Goal: Task Accomplishment & Management: Manage account settings

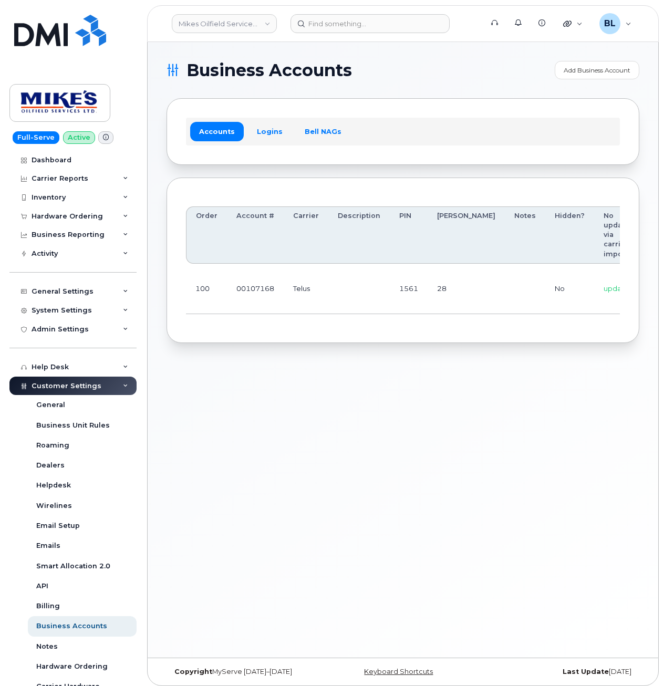
drag, startPoint x: 254, startPoint y: 387, endPoint x: 256, endPoint y: 381, distance: 6.0
click at [255, 384] on div "Business Accounts Add Business Account Accounts Logins Bell NAGs Order Account …" at bounding box center [403, 350] width 511 height 616
drag, startPoint x: 412, startPoint y: 284, endPoint x: 562, endPoint y: 303, distance: 151.4
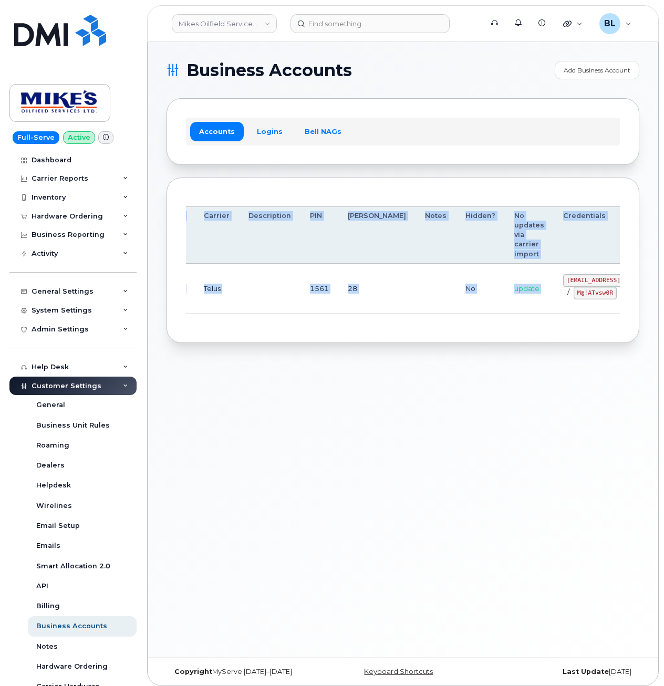
scroll to position [0, 140]
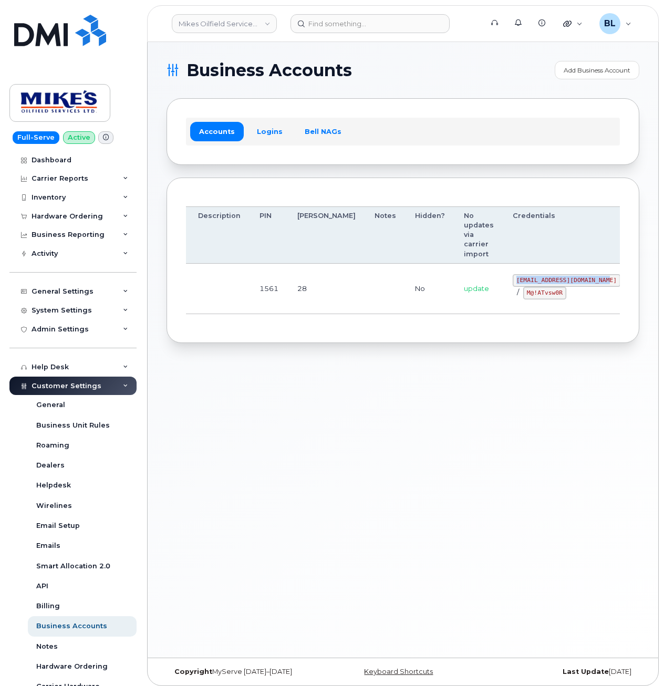
drag, startPoint x: 525, startPoint y: 278, endPoint x: 550, endPoint y: 280, distance: 24.2
click at [550, 280] on code "mikes.oilfield@outlook.com" at bounding box center [567, 280] width 108 height 13
copy code "mikes.oilfield@outlook.com"
click at [365, 309] on td at bounding box center [385, 289] width 40 height 50
drag, startPoint x: 471, startPoint y: 293, endPoint x: 508, endPoint y: 297, distance: 37.0
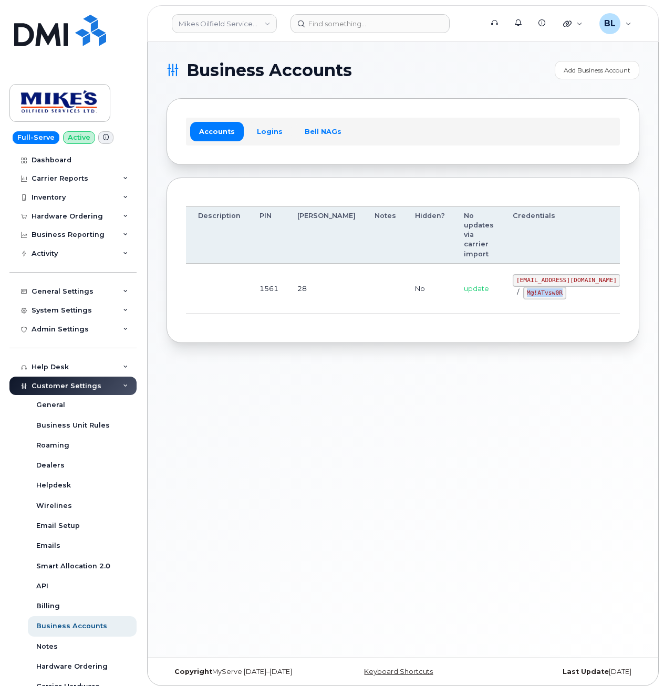
click at [523, 297] on code "M@!ATvsw0R" at bounding box center [544, 293] width 43 height 13
copy code "M@!ATvsw0R"
click at [266, 349] on div "Business Accounts Add Business Account Accounts Logins Bell NAGs Order Account …" at bounding box center [403, 350] width 511 height 616
drag, startPoint x: 276, startPoint y: 440, endPoint x: 264, endPoint y: 401, distance: 40.9
click at [276, 438] on div "Business Accounts Add Business Account Accounts Logins Bell NAGs Order Account …" at bounding box center [403, 350] width 511 height 616
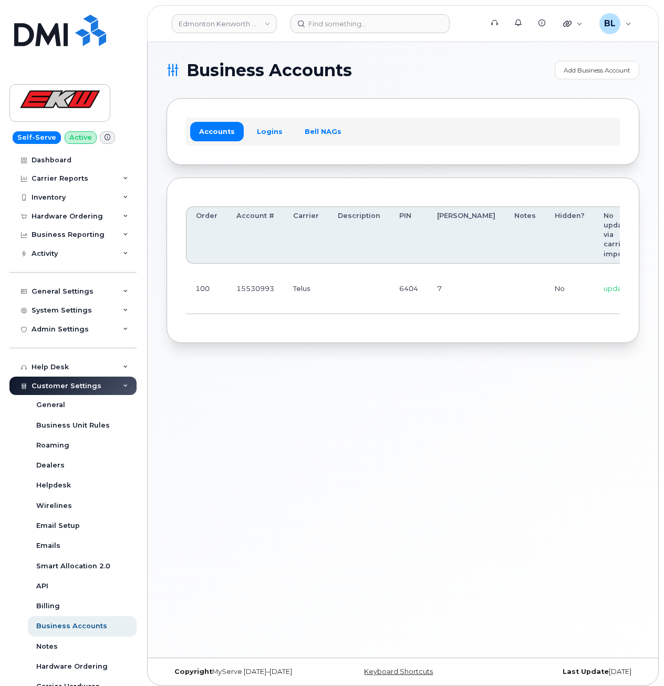
scroll to position [0, 87]
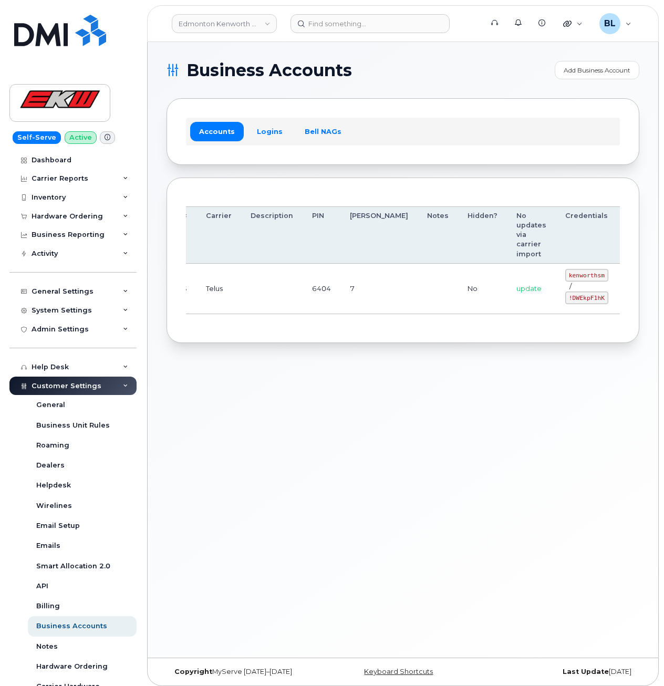
drag, startPoint x: 339, startPoint y: 296, endPoint x: 597, endPoint y: 321, distance: 259.1
drag, startPoint x: 512, startPoint y: 272, endPoint x: 548, endPoint y: 277, distance: 36.0
click at [565, 277] on code "kenworthsm" at bounding box center [586, 275] width 43 height 13
copy code "kenworthsm"
drag, startPoint x: 515, startPoint y: 298, endPoint x: 547, endPoint y: 298, distance: 32.1
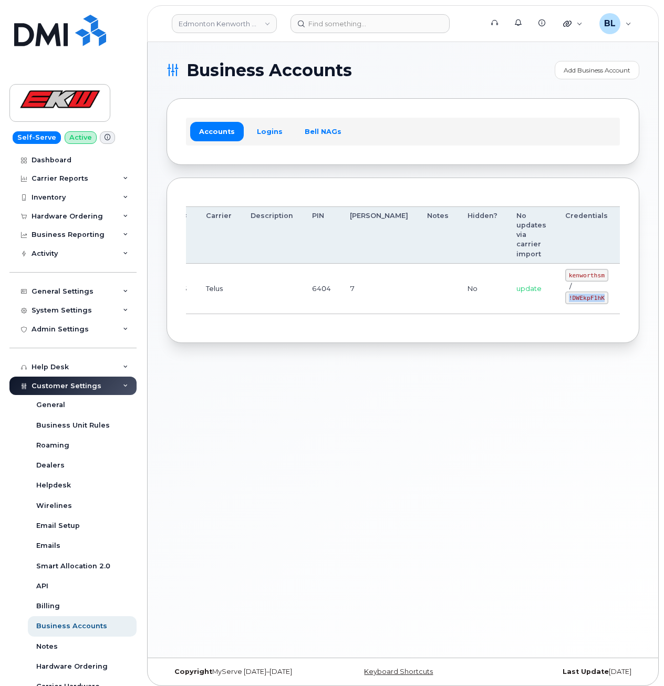
click at [565, 298] on code "!DWEkpF1hK" at bounding box center [586, 298] width 43 height 13
copy code "!DWEkpF1hK"
drag, startPoint x: 264, startPoint y: 387, endPoint x: 292, endPoint y: 384, distance: 27.5
click at [271, 387] on div "Business Accounts Add Business Account Accounts Logins Bell NAGs Order Account …" at bounding box center [403, 350] width 511 height 616
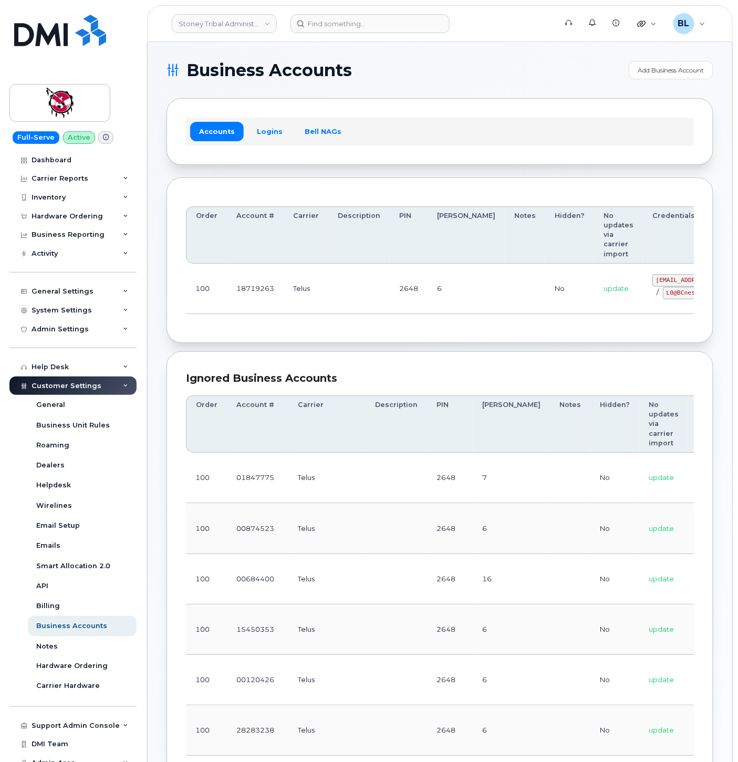
drag, startPoint x: 366, startPoint y: 305, endPoint x: 1185, endPoint y: 264, distance: 820.1
drag, startPoint x: 304, startPoint y: 345, endPoint x: 303, endPoint y: 353, distance: 7.4
click at [305, 344] on div "Order Account # Carrier Description PIN Bill Day Notes Hidden? No updates via c…" at bounding box center [440, 261] width 547 height 166
click at [594, 312] on td "update" at bounding box center [618, 289] width 49 height 50
drag, startPoint x: 471, startPoint y: 292, endPoint x: 640, endPoint y: 284, distance: 168.8
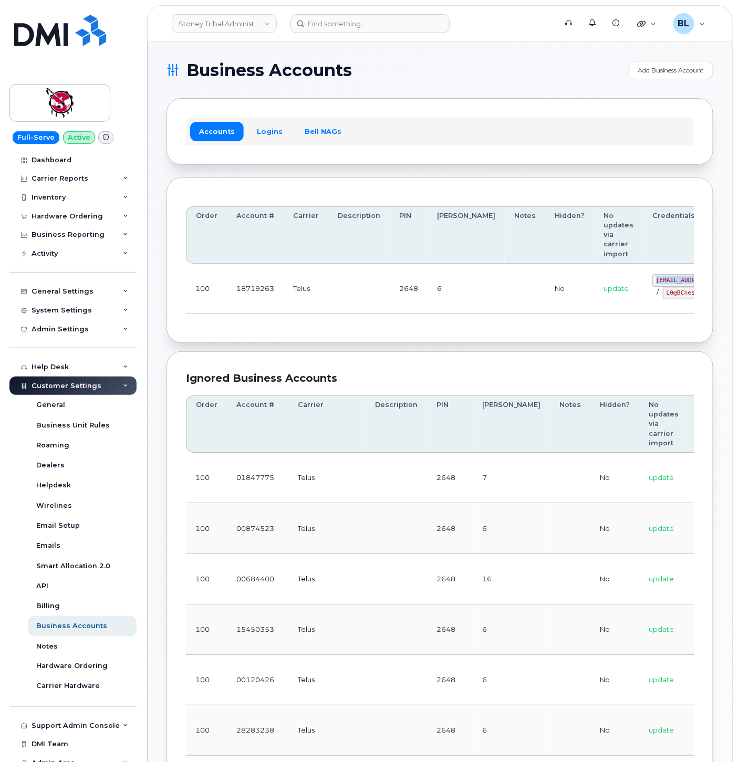
drag, startPoint x: 600, startPoint y: 278, endPoint x: 653, endPoint y: 278, distance: 52.5
click at [653, 278] on code "18719263@sm.com" at bounding box center [707, 280] width 108 height 13
copy code "18719263@sm.com"
drag, startPoint x: 299, startPoint y: 308, endPoint x: 310, endPoint y: 308, distance: 10.5
click at [305, 308] on td "Telus" at bounding box center [306, 289] width 45 height 50
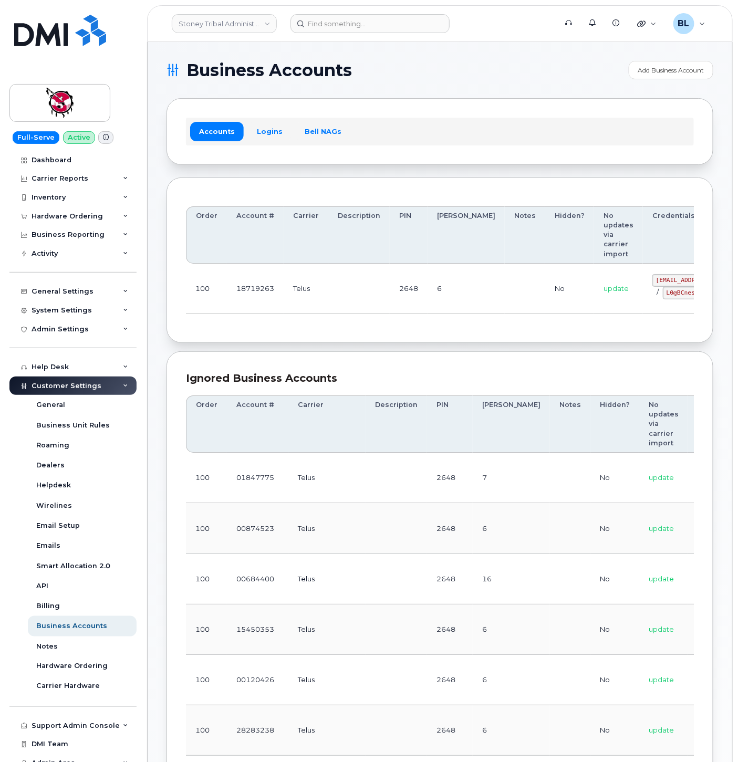
click at [663, 293] on code "L0@BCnesAg" at bounding box center [684, 293] width 43 height 13
drag, startPoint x: 608, startPoint y: 294, endPoint x: 650, endPoint y: 299, distance: 42.4
click at [653, 299] on div "18719263@sm.com / L0@BCnesAg" at bounding box center [707, 286] width 108 height 25
copy code "L0@BCnesAg"
drag, startPoint x: 312, startPoint y: 299, endPoint x: 313, endPoint y: 284, distance: 15.3
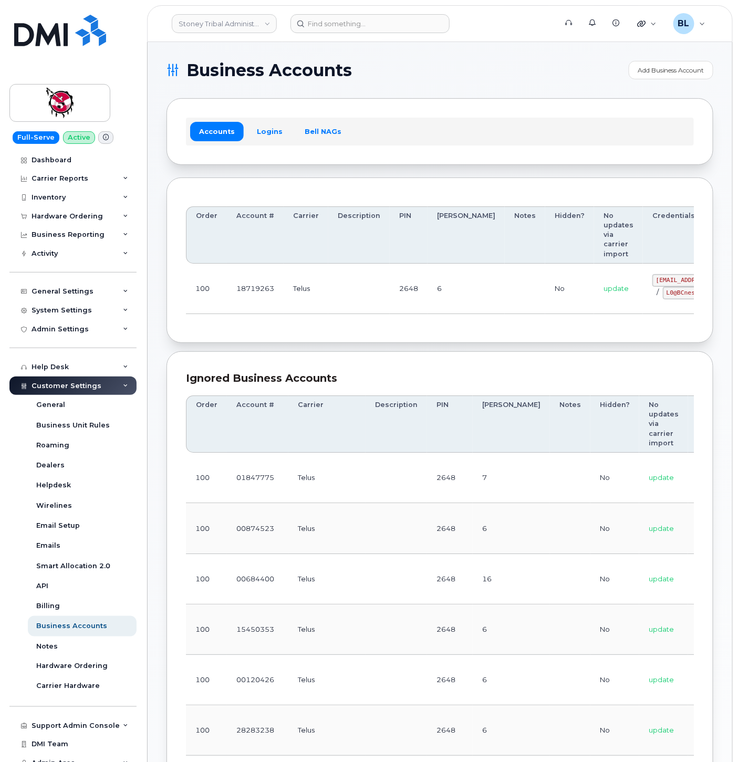
click at [312, 299] on td "Telus" at bounding box center [306, 289] width 45 height 50
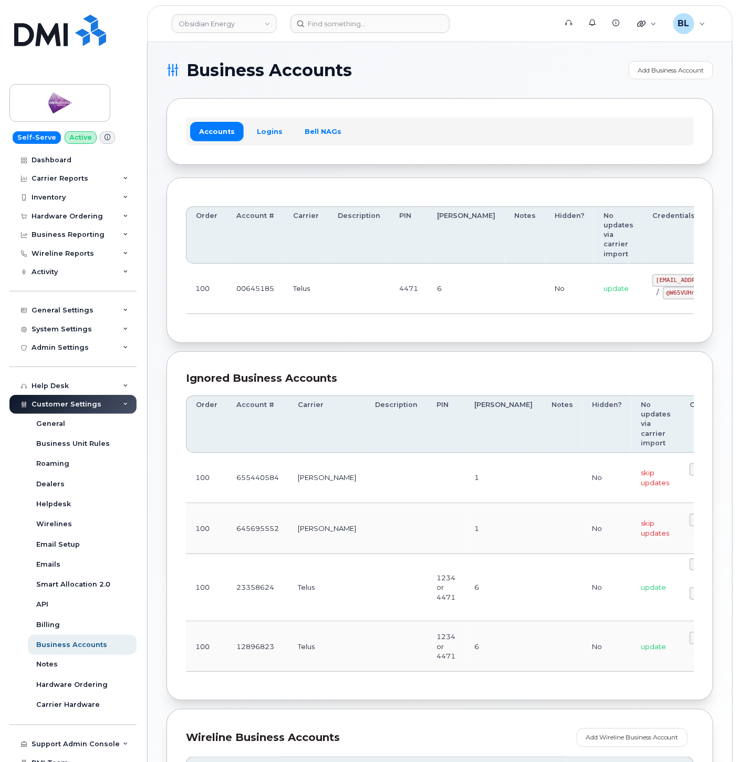
drag, startPoint x: 308, startPoint y: 312, endPoint x: 637, endPoint y: 315, distance: 328.9
drag, startPoint x: 599, startPoint y: 281, endPoint x: 676, endPoint y: 282, distance: 76.7
click at [676, 282] on td "pw00645185sm@yahoo.ca / @W65VUHnEz" at bounding box center [706, 289] width 127 height 50
copy code "pw00645185sm@yahoo.ca"
drag, startPoint x: 612, startPoint y: 292, endPoint x: 647, endPoint y: 297, distance: 36.1
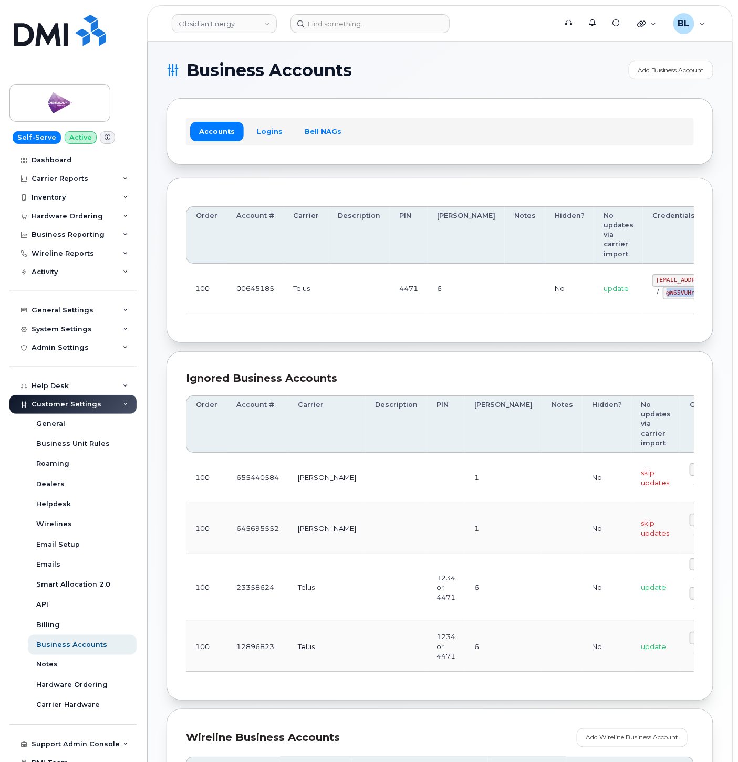
click at [663, 297] on code "@W65VUHnEz" at bounding box center [684, 293] width 43 height 13
copy code "@W65VUHnEz"
drag, startPoint x: 340, startPoint y: 355, endPoint x: 369, endPoint y: 356, distance: 28.9
click at [340, 355] on div "Ignored Business Accounts Order Account # Carrier Description PIN Bill Day Note…" at bounding box center [440, 525] width 547 height 349
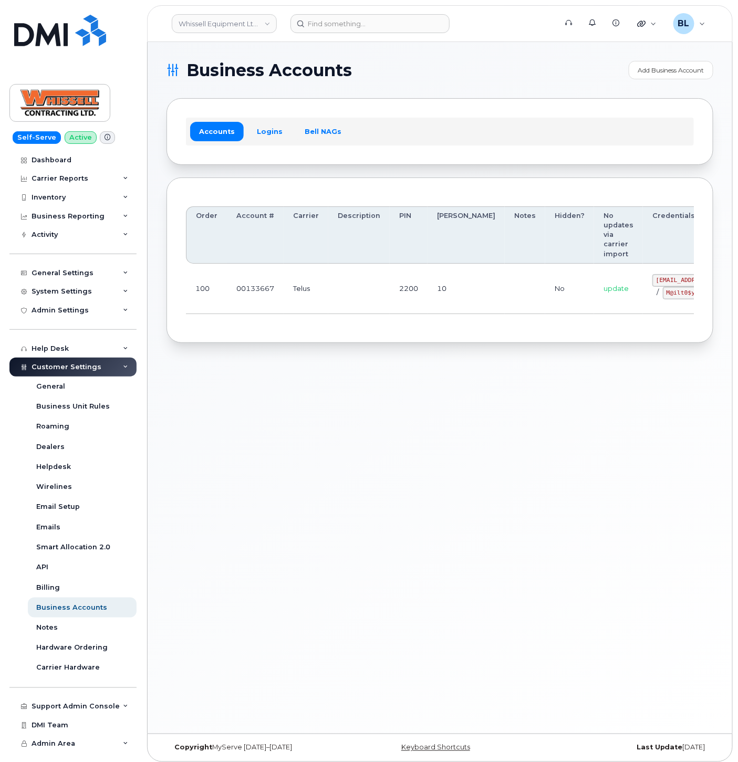
drag, startPoint x: 596, startPoint y: 296, endPoint x: 715, endPoint y: 306, distance: 119.6
drag, startPoint x: 596, startPoint y: 280, endPoint x: 664, endPoint y: 280, distance: 67.8
click at [664, 280] on td "itadmin@whissell.ca / M@ilt0$yyC-4" at bounding box center [706, 288] width 127 height 50
copy code "itadmin@whissell.ca"
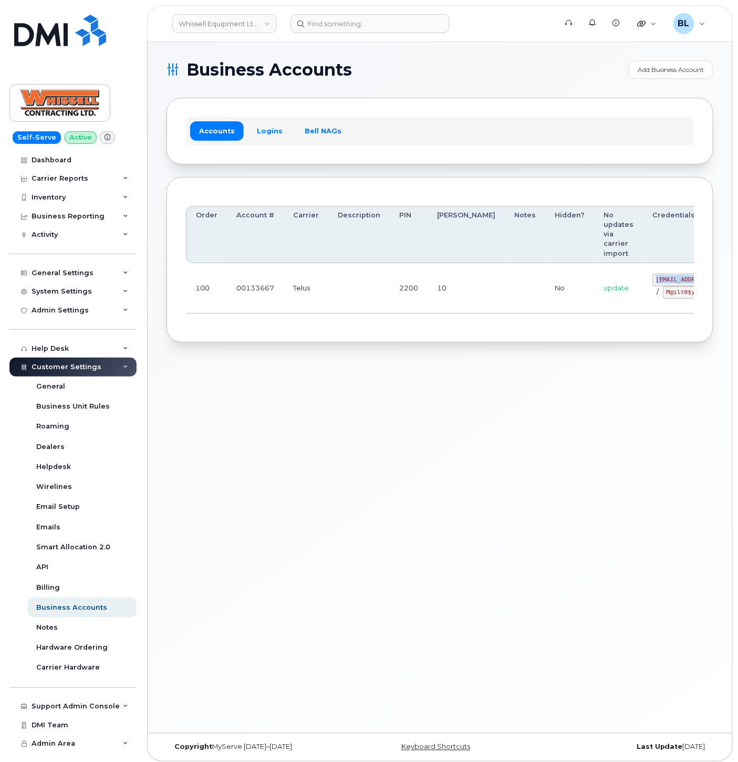
drag, startPoint x: 559, startPoint y: 322, endPoint x: 595, endPoint y: 303, distance: 40.6
click at [559, 322] on div "Order Account # Carrier Description PIN Bill Day Notes Hidden? No updates via c…" at bounding box center [440, 259] width 508 height 127
drag, startPoint x: 606, startPoint y: 296, endPoint x: 651, endPoint y: 296, distance: 45.2
click at [653, 296] on div "itadmin@whissell.ca / M@ilt0$yyC-4" at bounding box center [707, 286] width 108 height 25
copy code "M@ilt0$yyC-4"
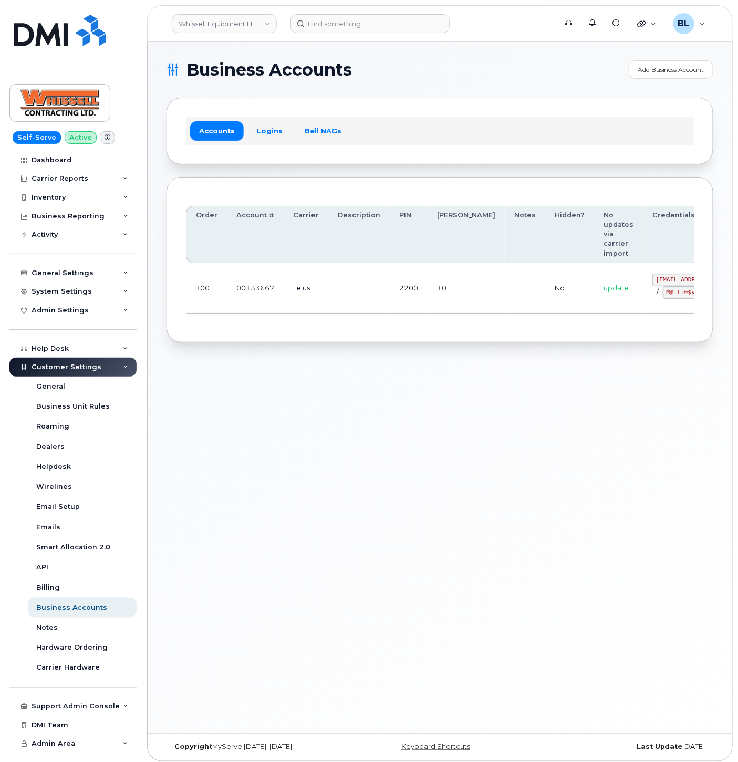
drag, startPoint x: 315, startPoint y: 424, endPoint x: 314, endPoint y: 322, distance: 101.9
click at [313, 411] on div "Business Accounts Add Business Account Accounts Logins Bell NAGs Order Account …" at bounding box center [440, 388] width 585 height 692
drag, startPoint x: 603, startPoint y: 274, endPoint x: 645, endPoint y: 274, distance: 42.0
click at [657, 274] on code "[EMAIL_ADDRESS][DOMAIN_NAME]" at bounding box center [711, 280] width 108 height 13
copy code "ap@wcmrc.com"
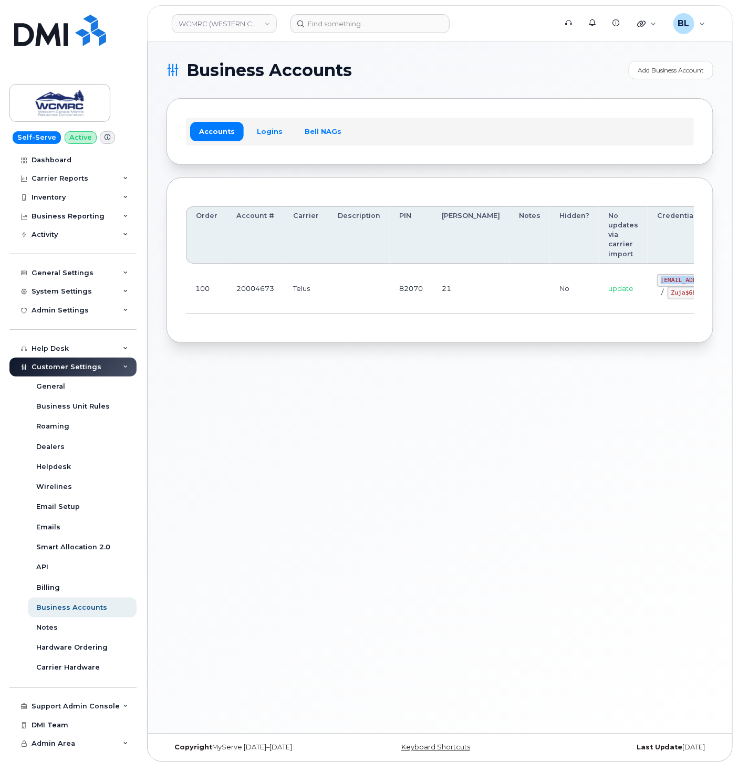
drag, startPoint x: 613, startPoint y: 323, endPoint x: 605, endPoint y: 301, distance: 23.6
click at [613, 322] on div "Order Account # Carrier Description PIN Bill Day Notes Hidden? No updates via c…" at bounding box center [440, 260] width 508 height 127
drag, startPoint x: 605, startPoint y: 298, endPoint x: 644, endPoint y: 302, distance: 39.0
click at [668, 299] on code "Zuja$684612" at bounding box center [691, 293] width 47 height 13
copy code "Zuja$684612"
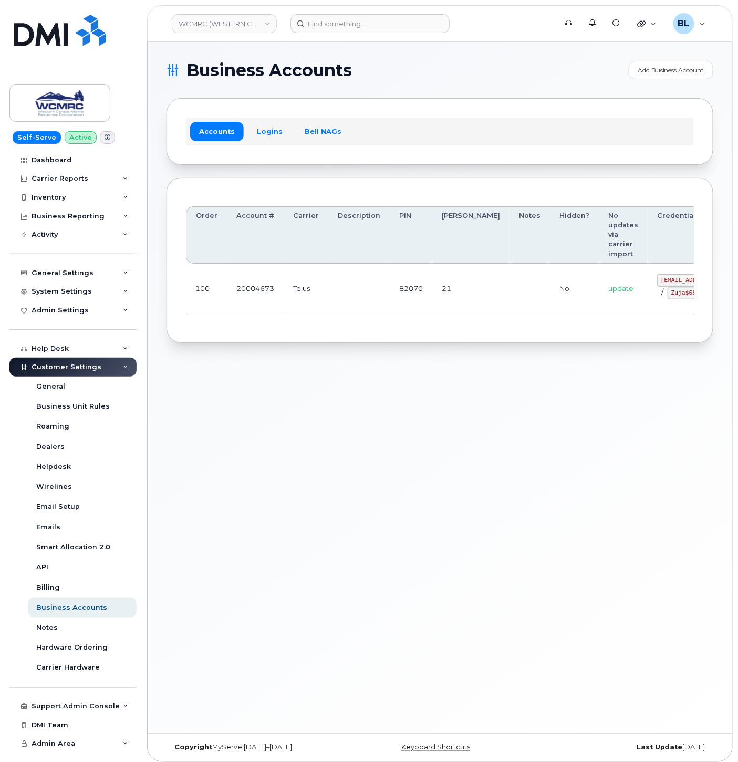
click at [340, 397] on div "Business Accounts Add Business Account Accounts Logins Bell NAGs Order Account …" at bounding box center [440, 388] width 585 height 692
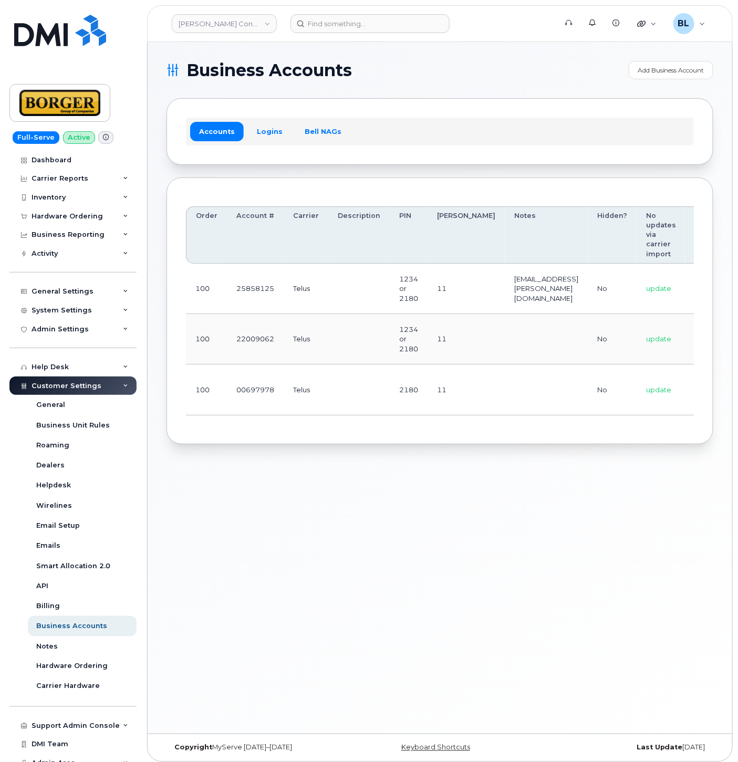
scroll to position [0, 123]
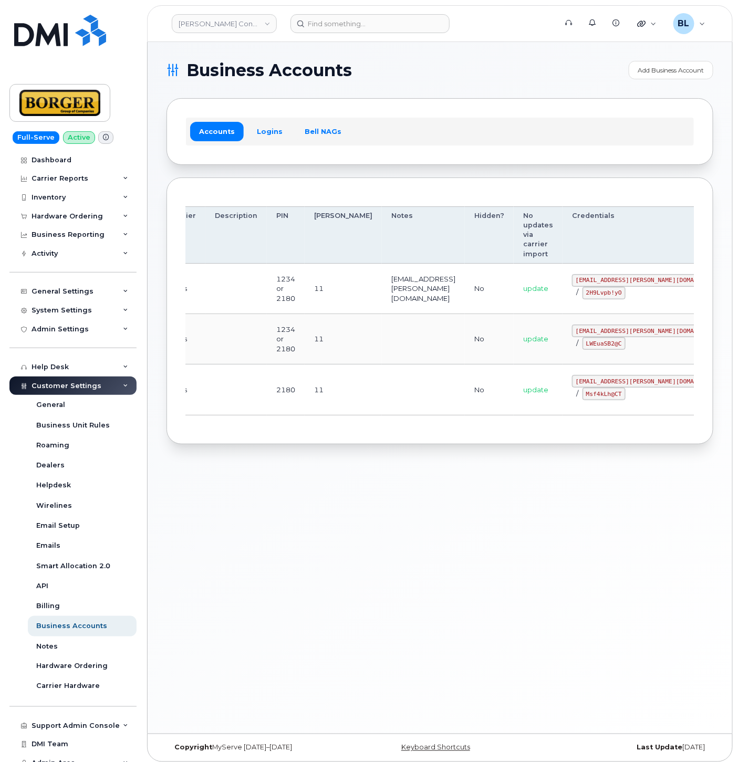
drag, startPoint x: 496, startPoint y: 348, endPoint x: 696, endPoint y: 349, distance: 199.7
drag, startPoint x: 633, startPoint y: 333, endPoint x: 623, endPoint y: 331, distance: 10.2
click at [623, 331] on td "earthworksborger@borger.ca / LWEuaSB2@C" at bounding box center [649, 339] width 173 height 50
copy code "earthworksborger@borger.ca"
drag, startPoint x: 298, startPoint y: 354, endPoint x: 455, endPoint y: 368, distance: 157.2
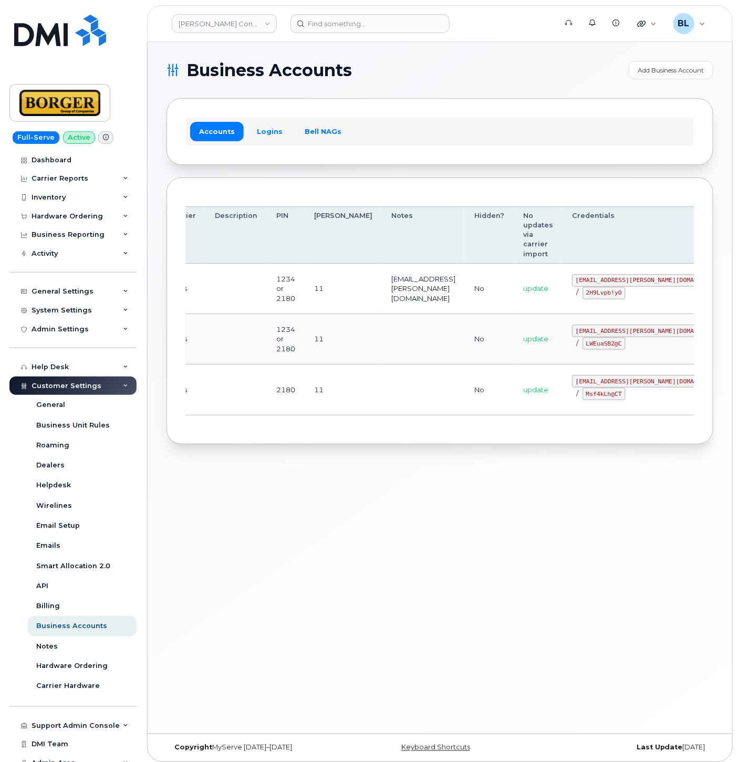
click at [305, 355] on td "11" at bounding box center [343, 339] width 77 height 50
drag, startPoint x: 537, startPoint y: 344, endPoint x: 582, endPoint y: 349, distance: 45.0
click at [582, 349] on div "earthworksborger@borger.ca / LWEuaSB2@C" at bounding box center [649, 337] width 154 height 25
drag, startPoint x: 582, startPoint y: 349, endPoint x: 543, endPoint y: 349, distance: 38.4
click at [563, 349] on td "earthworksborger@borger.ca / LWEuaSB2@C" at bounding box center [649, 339] width 173 height 50
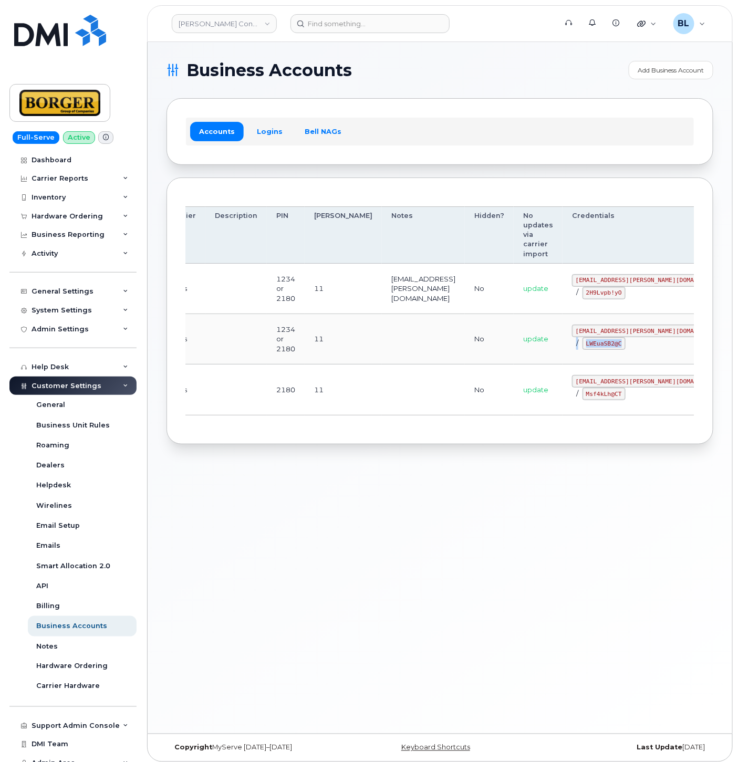
click at [583, 346] on code "LWEuaSB2@C" at bounding box center [604, 343] width 43 height 13
click at [583, 344] on code "LWEuaSB2@C" at bounding box center [604, 343] width 43 height 13
drag, startPoint x: 544, startPoint y: 342, endPoint x: 581, endPoint y: 349, distance: 37.0
click at [583, 349] on code "LWEuaSB2@C" at bounding box center [604, 343] width 43 height 13
copy code "LWEuaSB2@C"
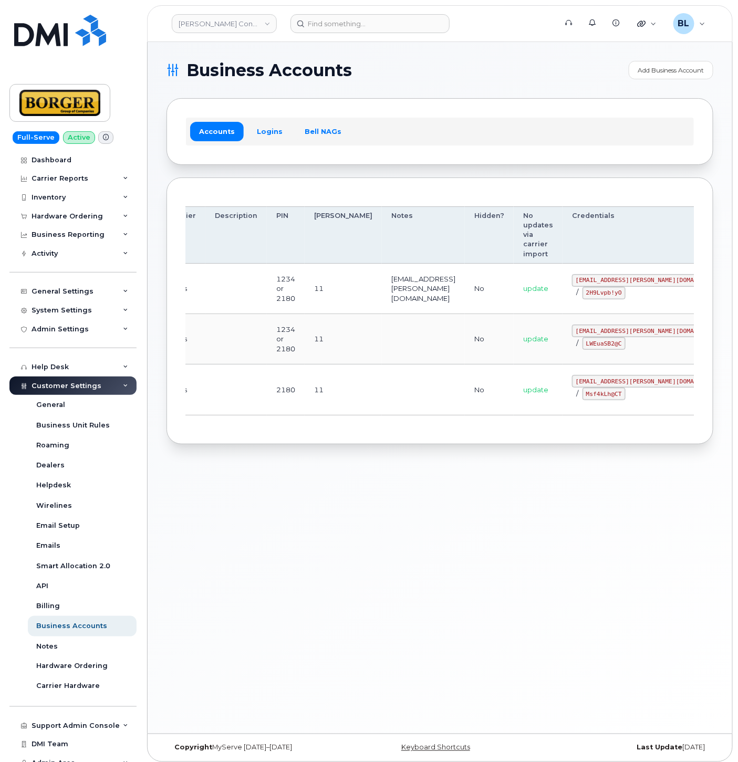
drag, startPoint x: 205, startPoint y: 378, endPoint x: 342, endPoint y: 381, distance: 137.2
click at [234, 377] on td at bounding box center [235, 390] width 61 height 50
drag, startPoint x: 531, startPoint y: 381, endPoint x: 594, endPoint y: 382, distance: 63.1
click at [595, 382] on td "corprick@borger.ca / Msf4kLh@CT" at bounding box center [649, 390] width 173 height 50
copy code "corprick@borger.ca"
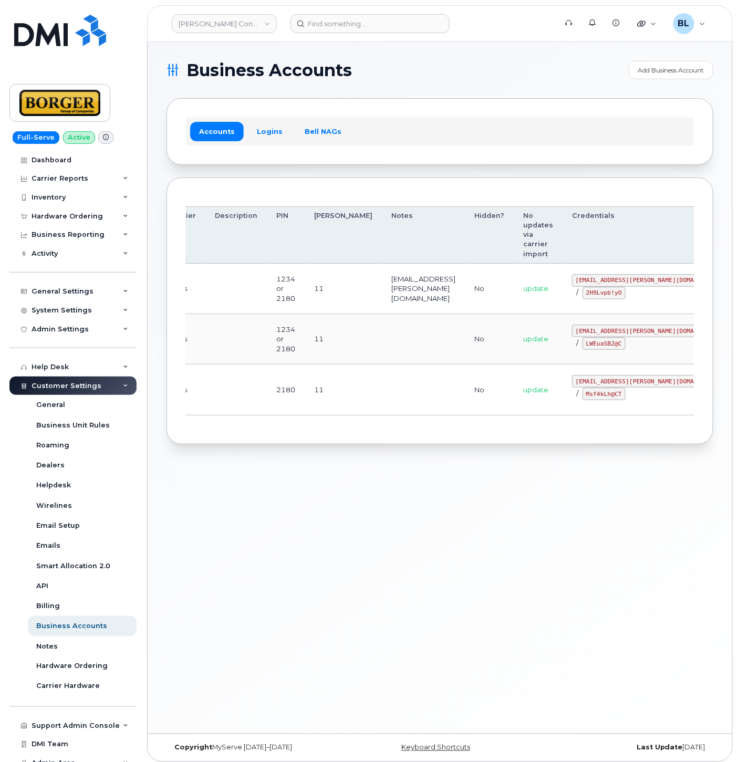
drag, startPoint x: 555, startPoint y: 426, endPoint x: 550, endPoint y: 421, distance: 6.3
click at [554, 424] on div "Order Account # Carrier Description PIN Bill Day Notes Hidden? No updates via c…" at bounding box center [440, 311] width 508 height 228
drag, startPoint x: 531, startPoint y: 398, endPoint x: 570, endPoint y: 397, distance: 38.9
click at [570, 397] on td "corprick@borger.ca / Msf4kLh@CT" at bounding box center [649, 390] width 173 height 50
copy code "Msf4kLh@CT"
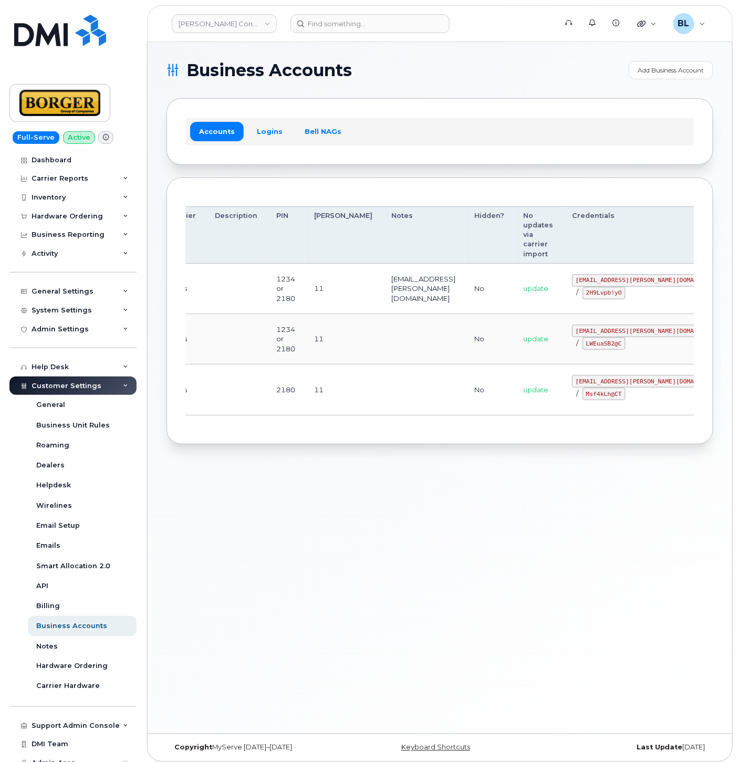
click at [277, 438] on div "Business Accounts Add Business Account Accounts Logins Bell NAGs Order Account …" at bounding box center [440, 388] width 585 height 692
click at [369, 95] on section "Business Accounts Add Business Account Accounts Logins Bell NAGs Order Account …" at bounding box center [440, 253] width 547 height 384
drag, startPoint x: 281, startPoint y: 456, endPoint x: 438, endPoint y: 417, distance: 161.7
click at [281, 456] on div "Business Accounts Add Business Account Accounts Logins Bell NAGs Order Account …" at bounding box center [440, 388] width 585 height 692
drag, startPoint x: 530, startPoint y: 282, endPoint x: 607, endPoint y: 279, distance: 77.8
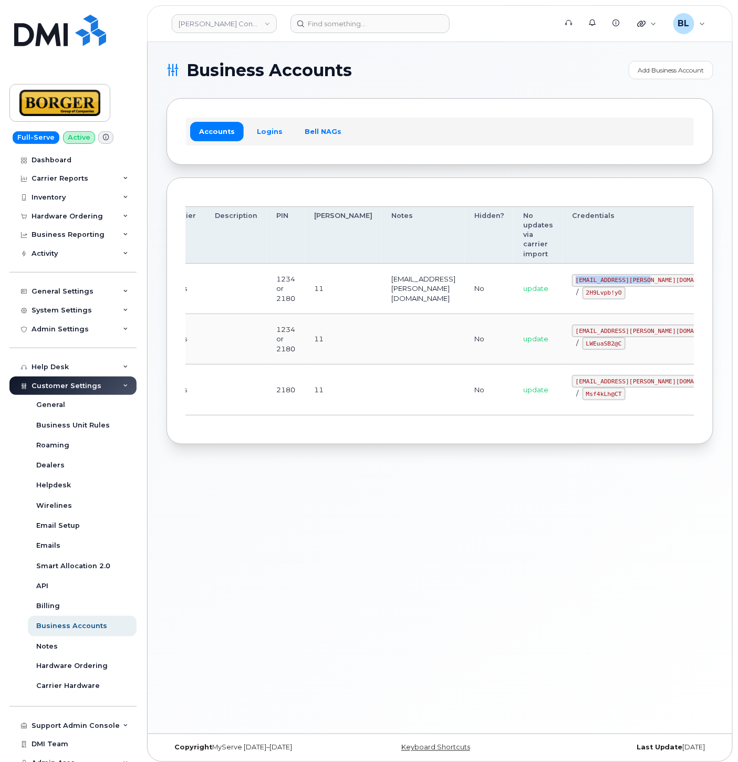
click at [607, 279] on td "ricksalmcal@borger.ca / 2H9Lvpb!yO" at bounding box center [649, 289] width 173 height 50
copy code "ricksalmcal@borger.ca"
drag, startPoint x: 380, startPoint y: 322, endPoint x: 398, endPoint y: 319, distance: 18.7
click at [384, 321] on td at bounding box center [423, 339] width 83 height 50
drag, startPoint x: 535, startPoint y: 294, endPoint x: 573, endPoint y: 298, distance: 38.1
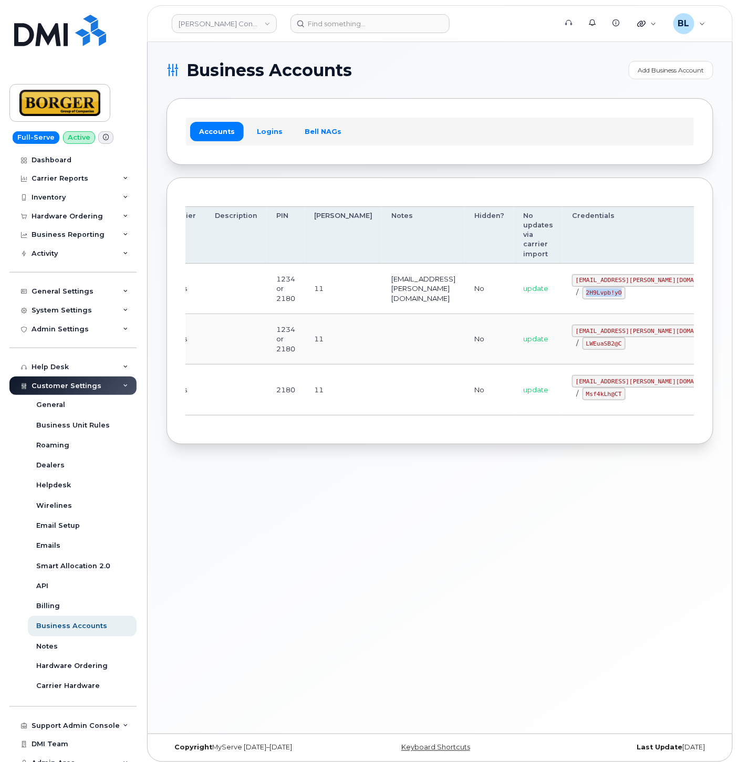
click at [573, 298] on div "ricksalmcal@borger.ca / 2H9Lvpb!yO" at bounding box center [649, 286] width 154 height 25
copy code "2H9Lvpb!yO"
drag, startPoint x: 277, startPoint y: 566, endPoint x: 419, endPoint y: 469, distance: 171.5
click at [274, 557] on div "Business Accounts Add Business Account Accounts Logins Bell NAGs Order Account …" at bounding box center [440, 388] width 585 height 692
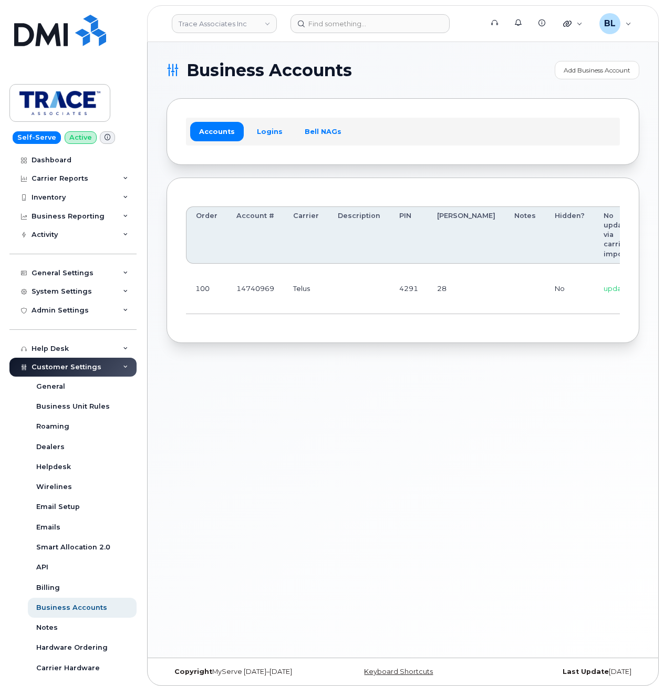
scroll to position [0, 107]
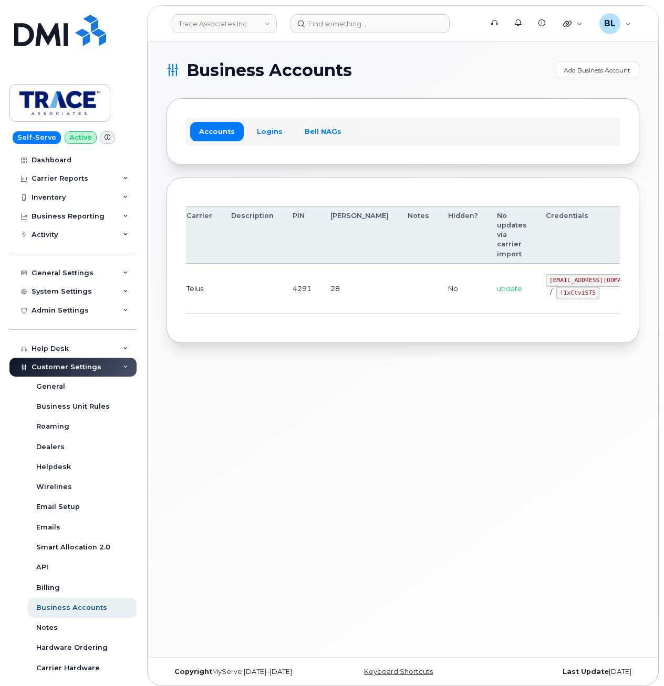
drag, startPoint x: 560, startPoint y: 302, endPoint x: 623, endPoint y: 302, distance: 63.0
drag, startPoint x: 492, startPoint y: 279, endPoint x: 547, endPoint y: 279, distance: 54.6
click at [547, 279] on code "[EMAIL_ADDRESS][DOMAIN_NAME]" at bounding box center [600, 280] width 108 height 13
copy code "[EMAIL_ADDRESS][DOMAIN_NAME]"
drag, startPoint x: 531, startPoint y: 307, endPoint x: 508, endPoint y: 303, distance: 23.0
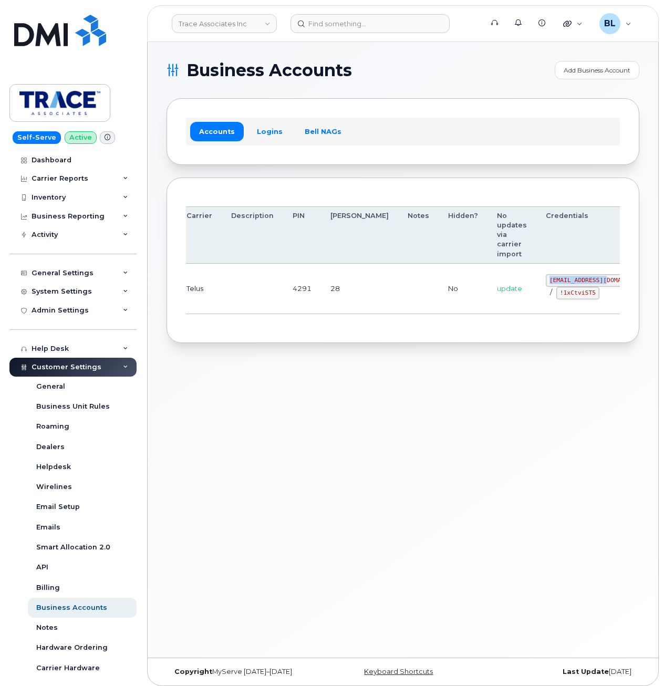
click at [536, 307] on td "[EMAIL_ADDRESS][DOMAIN_NAME] / !1xCtviST5" at bounding box center [599, 289] width 127 height 50
drag, startPoint x: 505, startPoint y: 298, endPoint x: 545, endPoint y: 301, distance: 39.5
click at [545, 301] on td "[EMAIL_ADDRESS][DOMAIN_NAME] / !1xCtviST5" at bounding box center [599, 289] width 127 height 50
copy code "!1xCtviST5"
click at [294, 284] on td "4291" at bounding box center [302, 289] width 38 height 50
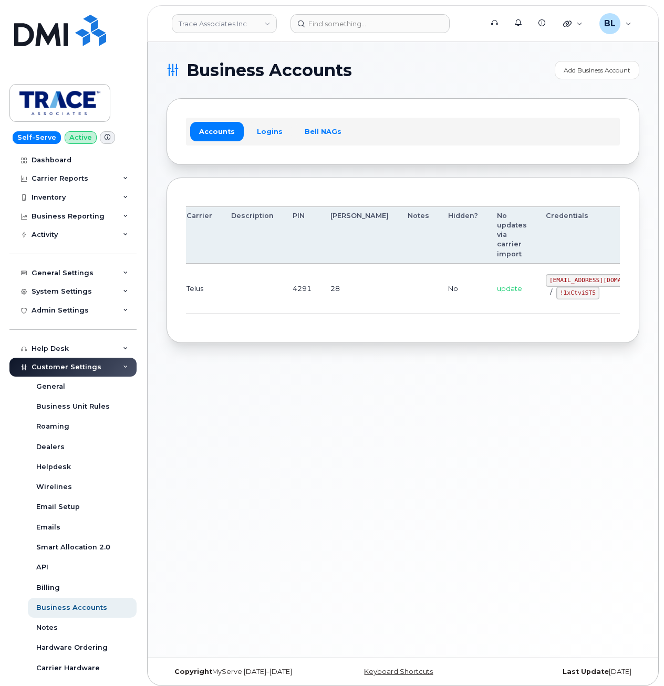
click at [304, 321] on div "Order Account # Carrier Description PIN [PERSON_NAME] Notes Hidden? No updates …" at bounding box center [403, 260] width 434 height 127
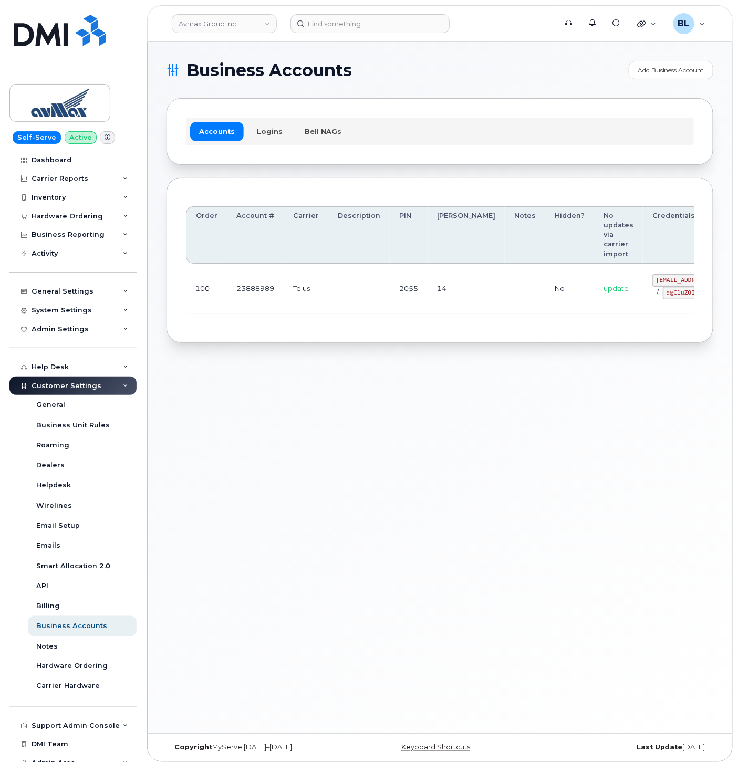
drag, startPoint x: 350, startPoint y: 287, endPoint x: 660, endPoint y: 279, distance: 310.6
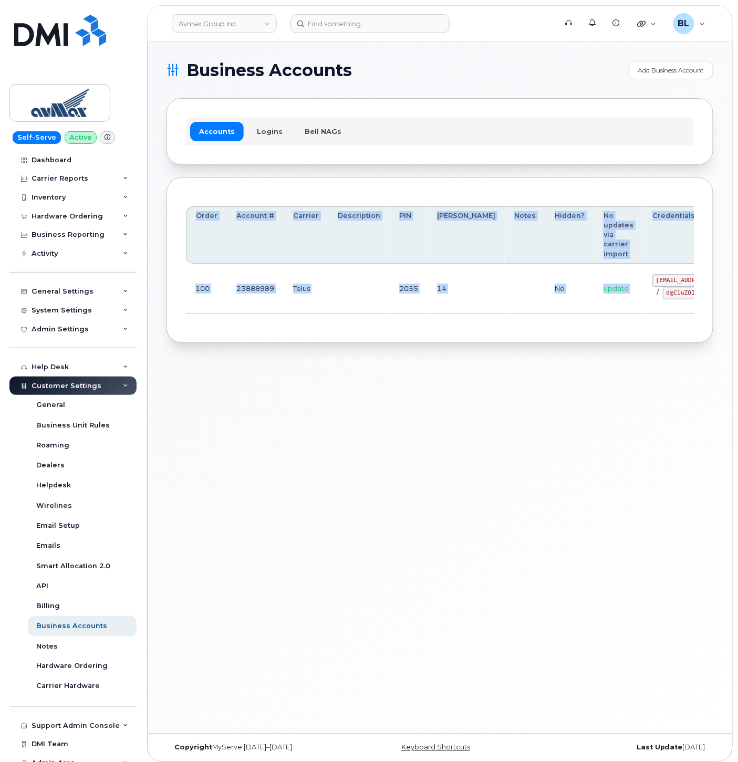
scroll to position [0, 76]
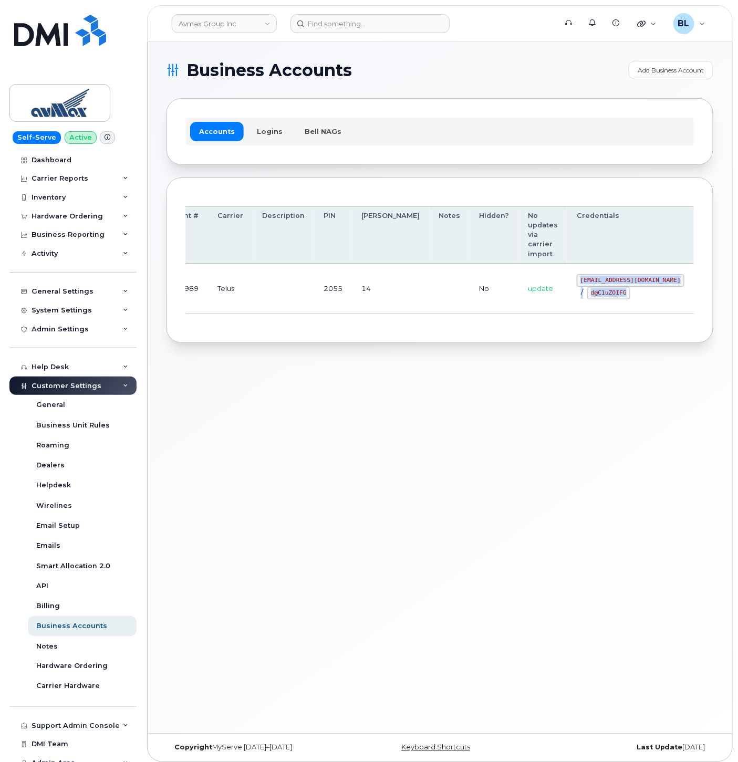
drag, startPoint x: 597, startPoint y: 281, endPoint x: 607, endPoint y: 286, distance: 11.7
click at [607, 286] on td "[EMAIL_ADDRESS][DOMAIN_NAME] / d@C1uZOIFG" at bounding box center [630, 289] width 127 height 50
drag, startPoint x: 607, startPoint y: 286, endPoint x: 582, endPoint y: 286, distance: 25.7
click at [607, 286] on code "[EMAIL_ADDRESS][DOMAIN_NAME]" at bounding box center [631, 280] width 108 height 13
drag, startPoint x: 524, startPoint y: 281, endPoint x: 627, endPoint y: 284, distance: 103.0
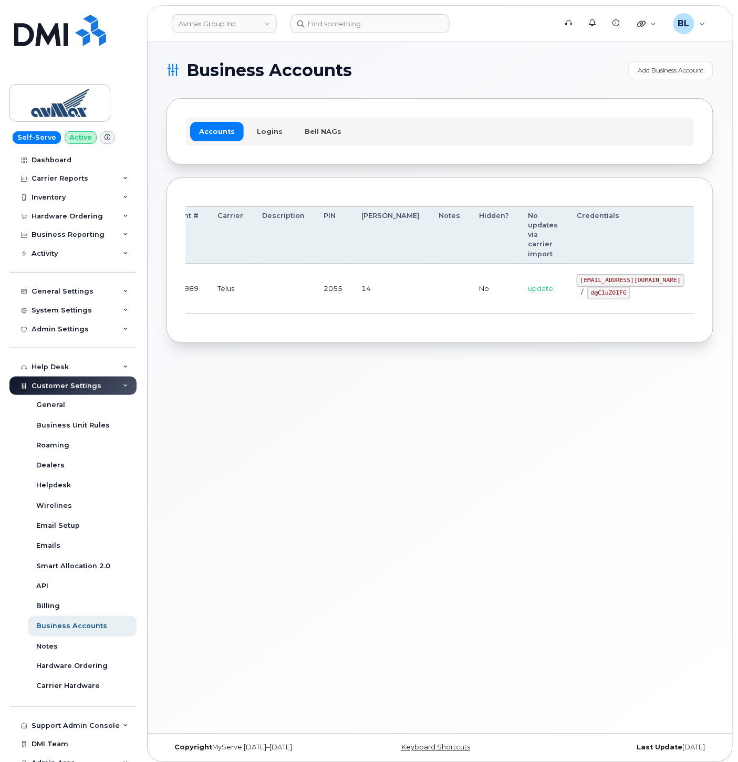
click at [627, 284] on td "[EMAIL_ADDRESS][DOMAIN_NAME] / d@C1uZOIFG" at bounding box center [630, 289] width 127 height 50
copy code "[EMAIL_ADDRESS][DOMAIN_NAME]"
drag, startPoint x: 532, startPoint y: 295, endPoint x: 571, endPoint y: 297, distance: 38.9
click at [577, 297] on div "pinecliff@simplexmobility.com / d@C1uZOIFG" at bounding box center [631, 286] width 108 height 25
copy code "d@C1uZOIFG"
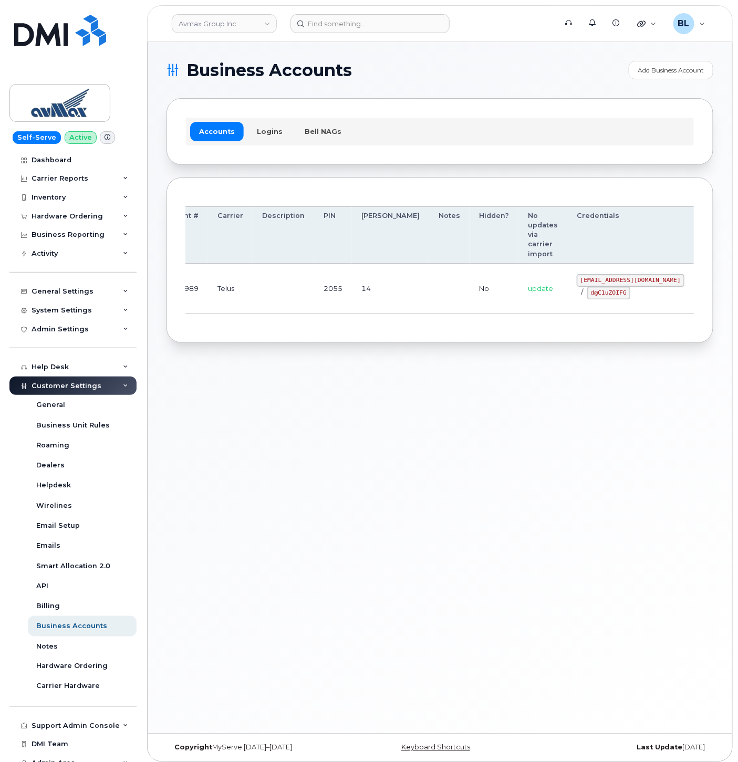
drag, startPoint x: 227, startPoint y: 423, endPoint x: 233, endPoint y: 413, distance: 11.1
click at [231, 418] on div "Business Accounts Add Business Account Accounts Logins Bell NAGs Order Account …" at bounding box center [440, 388] width 585 height 692
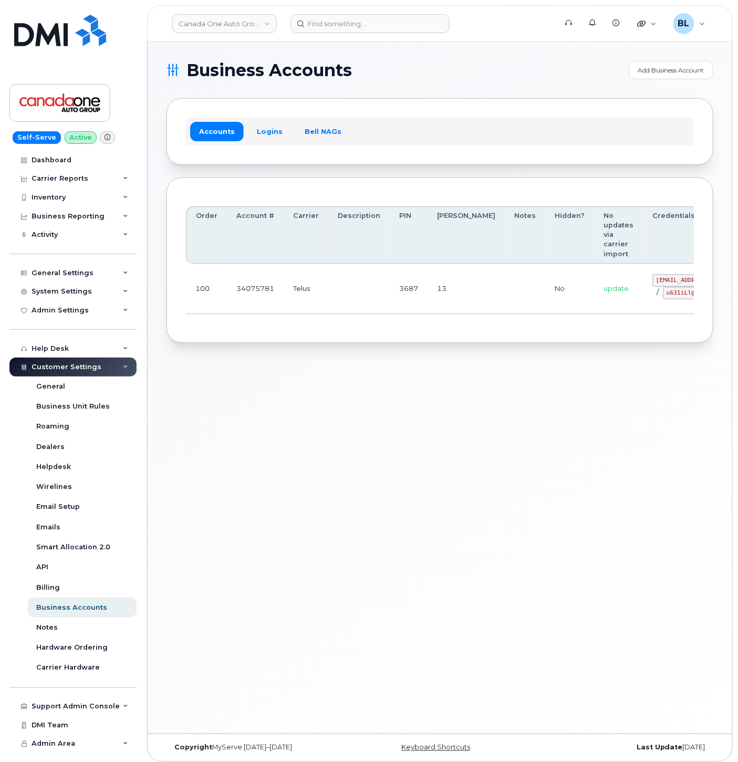
click at [274, 412] on div "Business Accounts Add Business Account Accounts Logins Bell NAGs Order Account …" at bounding box center [440, 388] width 585 height 692
drag, startPoint x: 601, startPoint y: 274, endPoint x: 651, endPoint y: 280, distance: 50.7
click at [653, 280] on code "coag@myserve.co" at bounding box center [707, 280] width 108 height 13
copy code "coag@myserve.co"
drag, startPoint x: 295, startPoint y: 360, endPoint x: 313, endPoint y: 357, distance: 18.1
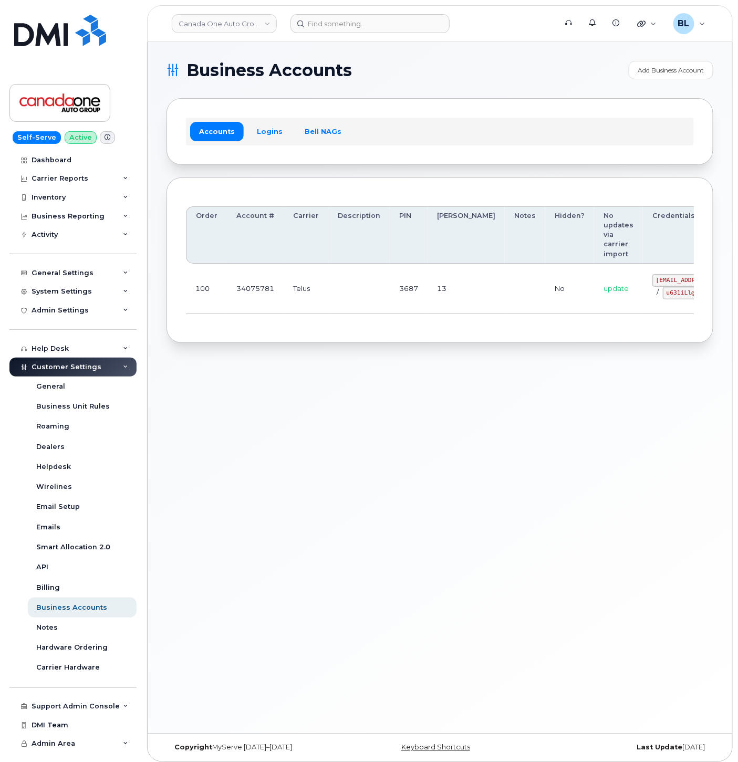
click at [298, 360] on div "Business Accounts Add Business Account Accounts Logins Bell NAGs Order Account …" at bounding box center [440, 388] width 585 height 692
drag, startPoint x: 611, startPoint y: 295, endPoint x: 647, endPoint y: 295, distance: 36.3
click at [663, 295] on code "u631iLl@TD" at bounding box center [684, 293] width 43 height 13
copy code "u631iLl@TD"
click at [318, 430] on div "Business Accounts Add Business Account Accounts Logins Bell NAGs Order Account …" at bounding box center [440, 388] width 585 height 692
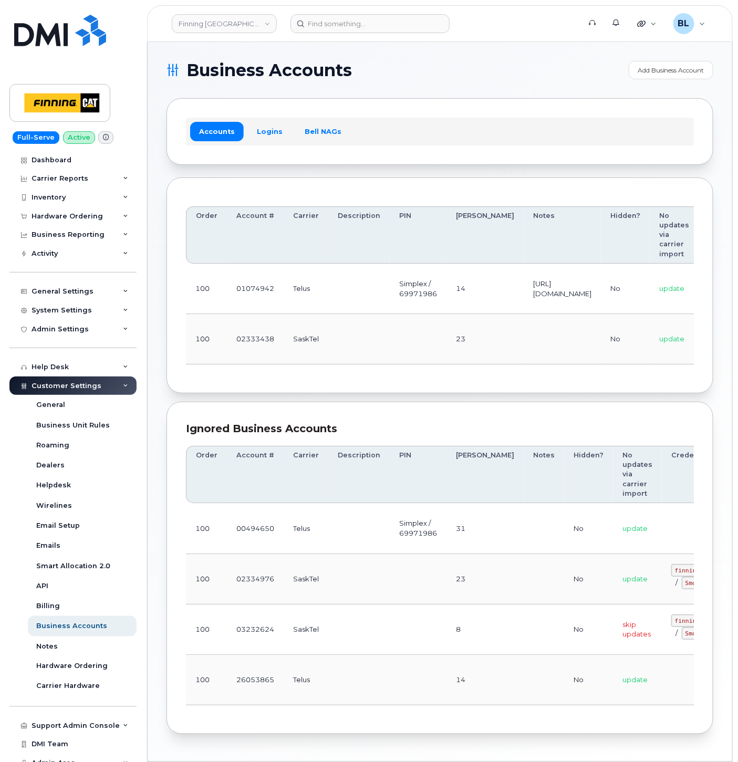
drag, startPoint x: 337, startPoint y: 364, endPoint x: 337, endPoint y: 358, distance: 5.8
click at [337, 364] on td at bounding box center [358, 339] width 61 height 50
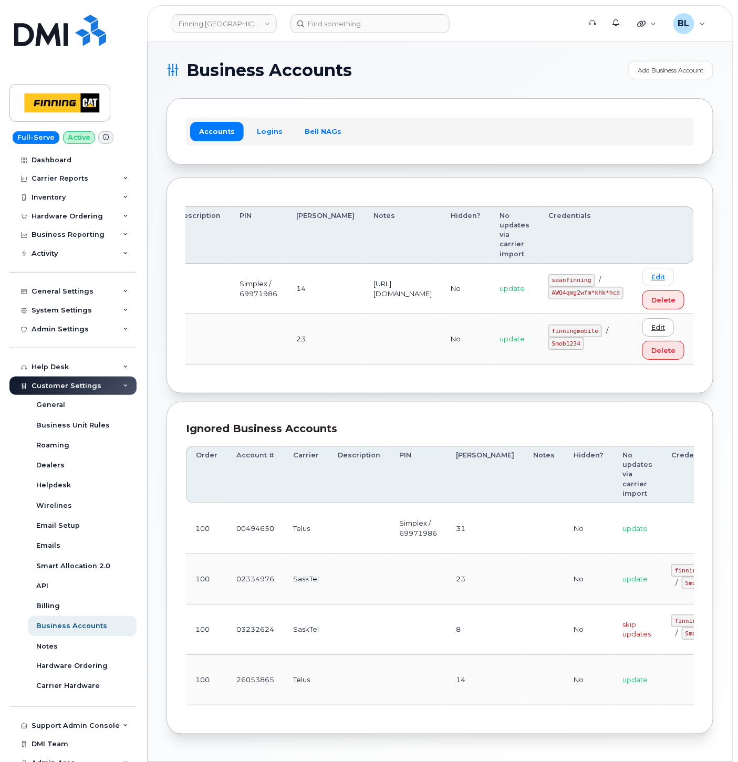
drag, startPoint x: 405, startPoint y: 296, endPoint x: 666, endPoint y: 323, distance: 262.5
drag, startPoint x: 555, startPoint y: 281, endPoint x: 597, endPoint y: 281, distance: 42.6
click at [595, 282] on code "seanfinning" at bounding box center [572, 280] width 47 height 13
copy code "seanfinning"
click at [364, 284] on td "https://enterprise.telus.com/store/corp-finninginternational-inc" at bounding box center [402, 289] width 77 height 50
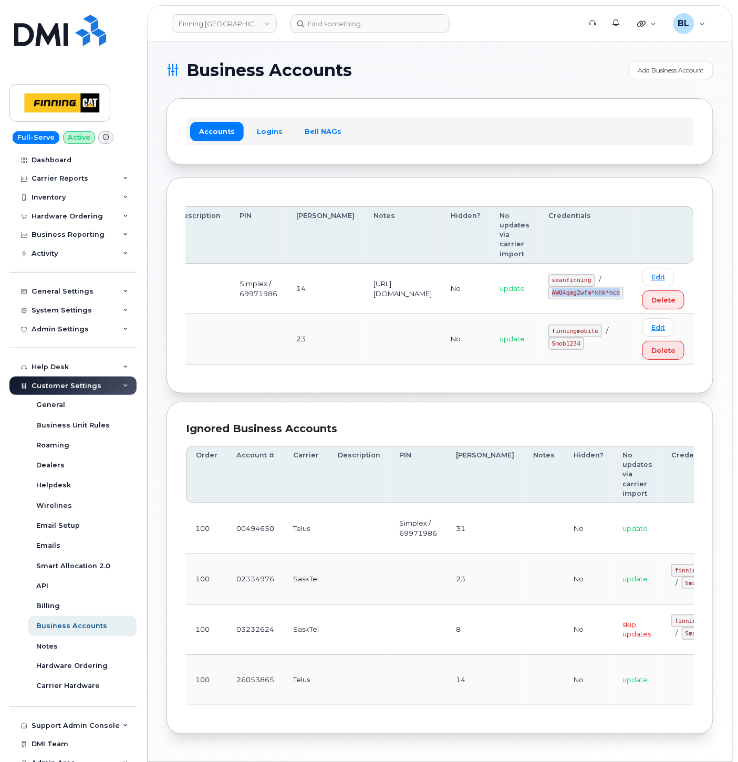
drag, startPoint x: 554, startPoint y: 293, endPoint x: 622, endPoint y: 296, distance: 67.8
click at [622, 296] on td "seanfinning / AWQ4qmg2wfm*khk*hca" at bounding box center [586, 289] width 94 height 50
copy code "AWQ4qmg2wfm*khk*hca"
click at [329, 313] on tbody "100 01074942 Telus Simplex / 69971986 14 https://enterprise.telus.com/store/cor…" at bounding box center [360, 314] width 668 height 101
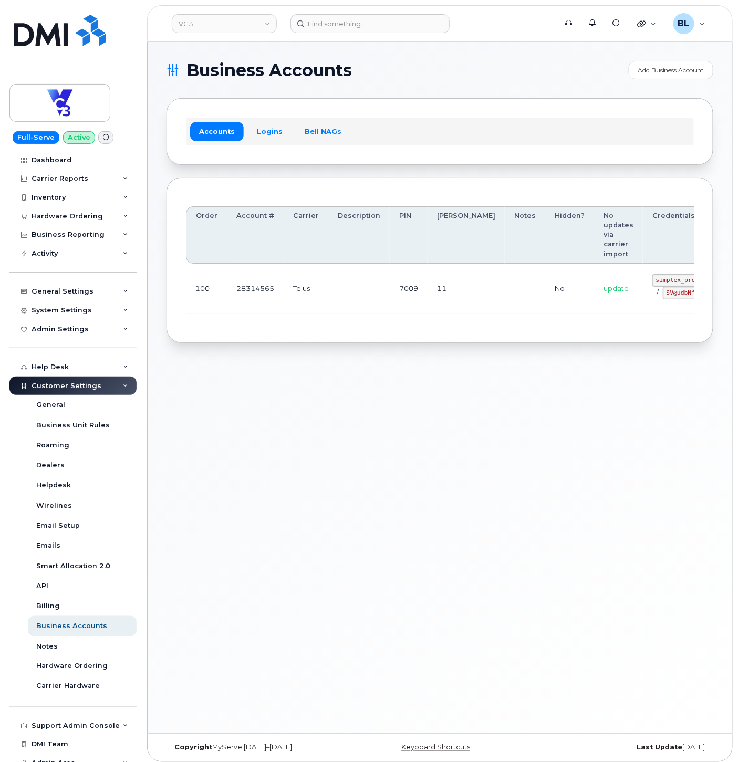
drag, startPoint x: 391, startPoint y: 301, endPoint x: 724, endPoint y: 303, distance: 332.6
drag, startPoint x: 599, startPoint y: 278, endPoint x: 664, endPoint y: 280, distance: 64.6
click at [664, 280] on code "simplex_procurement" at bounding box center [690, 280] width 75 height 13
copy code "simplex_procurement"
drag, startPoint x: 589, startPoint y: 298, endPoint x: 600, endPoint y: 293, distance: 11.7
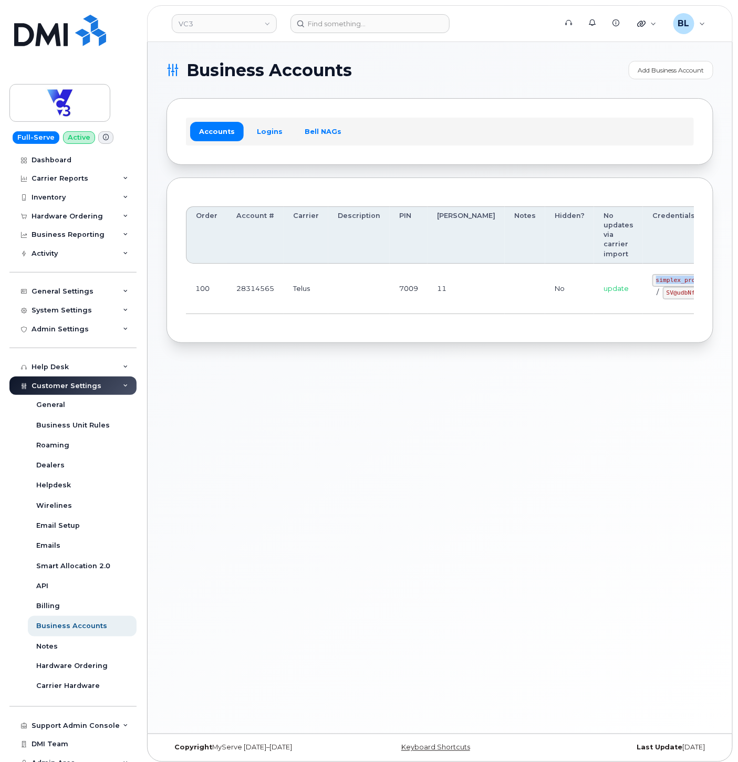
click at [643, 297] on td "simplex_procurement / SV@udbNf12" at bounding box center [690, 289] width 94 height 50
drag, startPoint x: 610, startPoint y: 295, endPoint x: 648, endPoint y: 297, distance: 38.4
click at [663, 297] on code "SV@udbNf12" at bounding box center [684, 293] width 43 height 13
copy code "SV@udbNf12"
click at [242, 375] on div "Business Accounts Add Business Account Accounts Logins Bell NAGs Order Account …" at bounding box center [440, 388] width 585 height 692
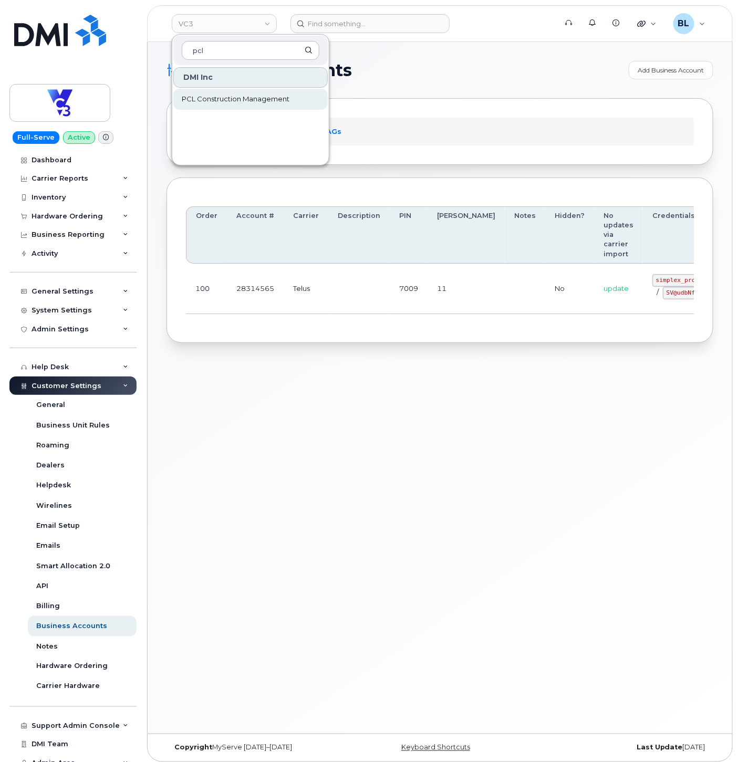
type input "pcl"
click at [254, 104] on span "PCL Construction Management" at bounding box center [236, 99] width 108 height 11
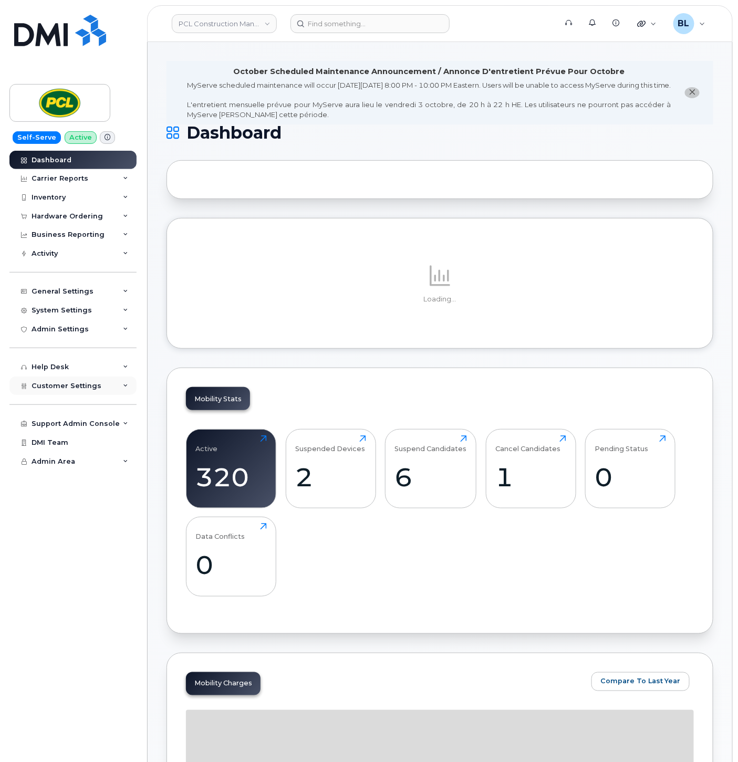
click at [95, 391] on div "Customer Settings" at bounding box center [72, 386] width 127 height 19
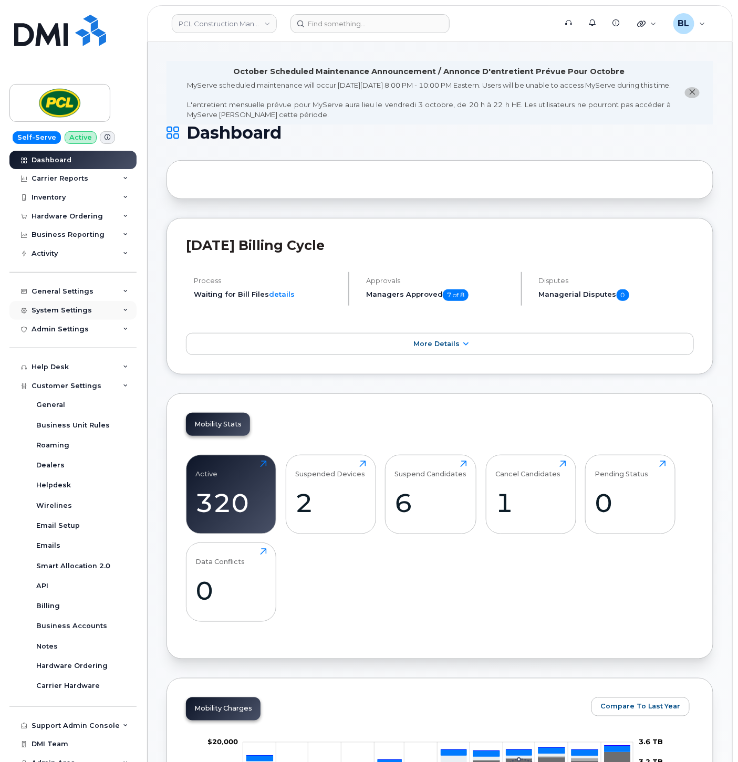
click at [90, 315] on div "System Settings" at bounding box center [72, 310] width 127 height 19
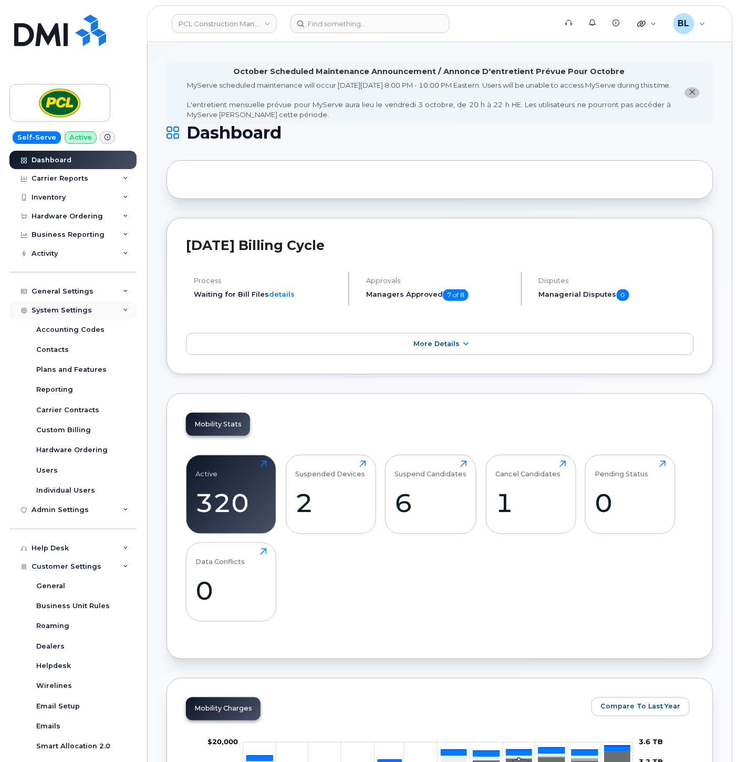
click at [90, 315] on div "System Settings" at bounding box center [72, 310] width 127 height 19
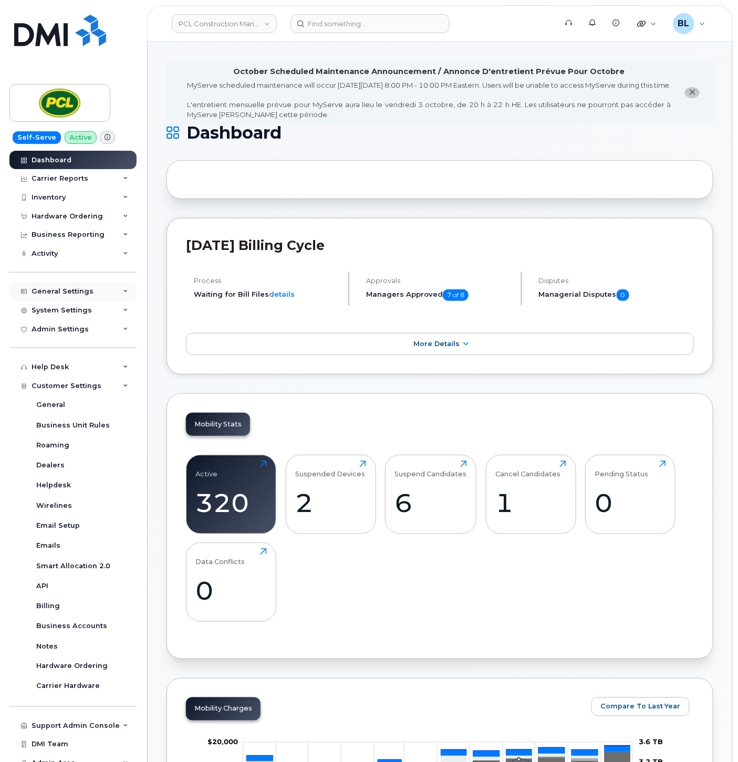
click at [81, 293] on div "General Settings" at bounding box center [63, 291] width 62 height 8
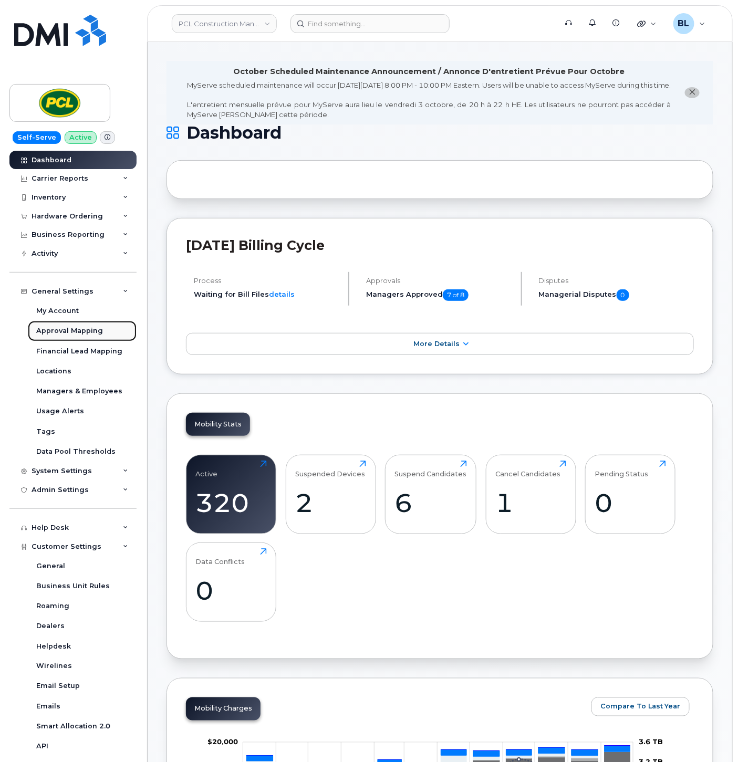
click at [74, 333] on div "Approval Mapping" at bounding box center [69, 330] width 67 height 9
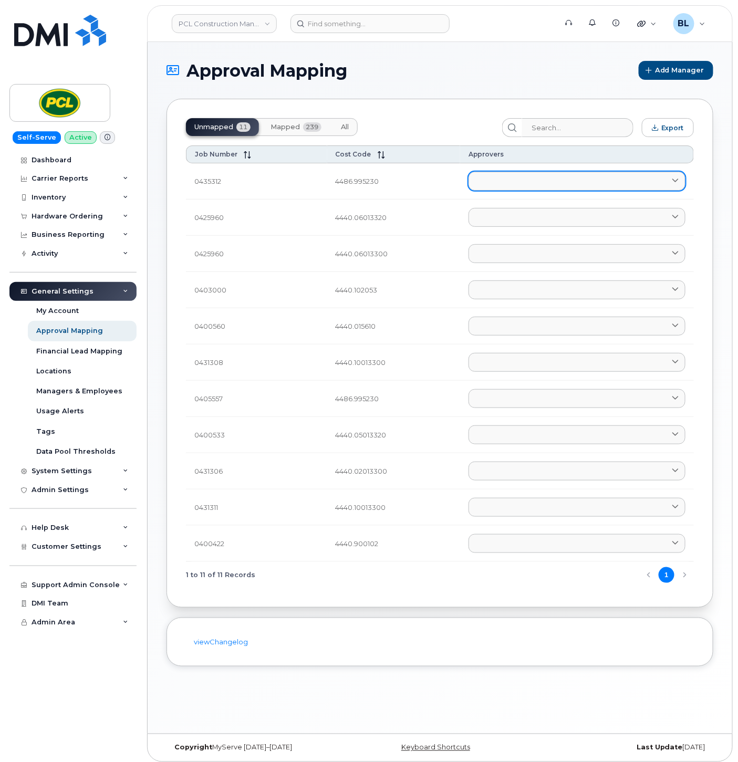
click at [479, 185] on link at bounding box center [577, 181] width 217 height 19
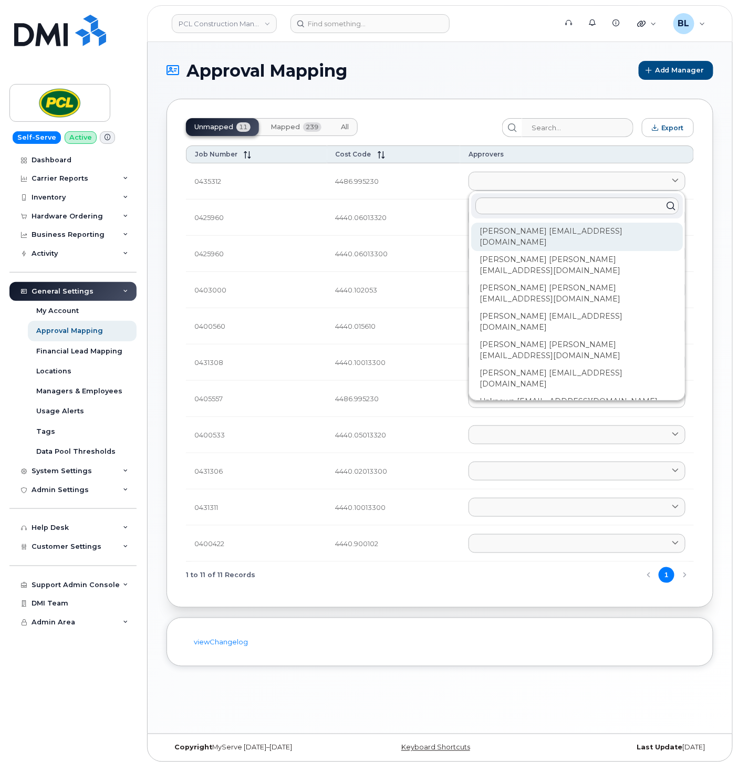
click at [549, 233] on div "Amanda Lucier alucier@pcl.com" at bounding box center [577, 237] width 212 height 28
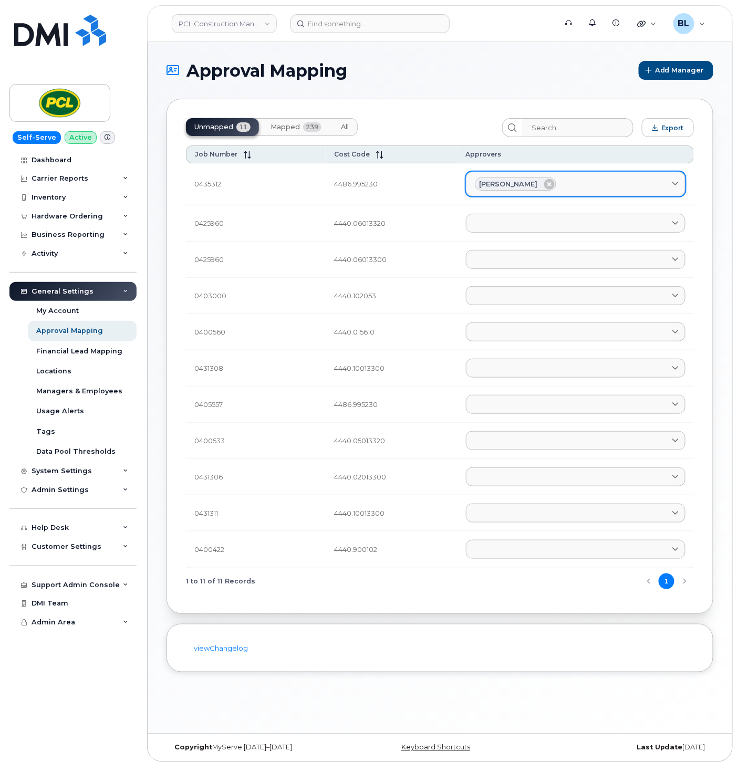
click at [580, 185] on div "Amanda Lucier" at bounding box center [576, 185] width 202 height 14
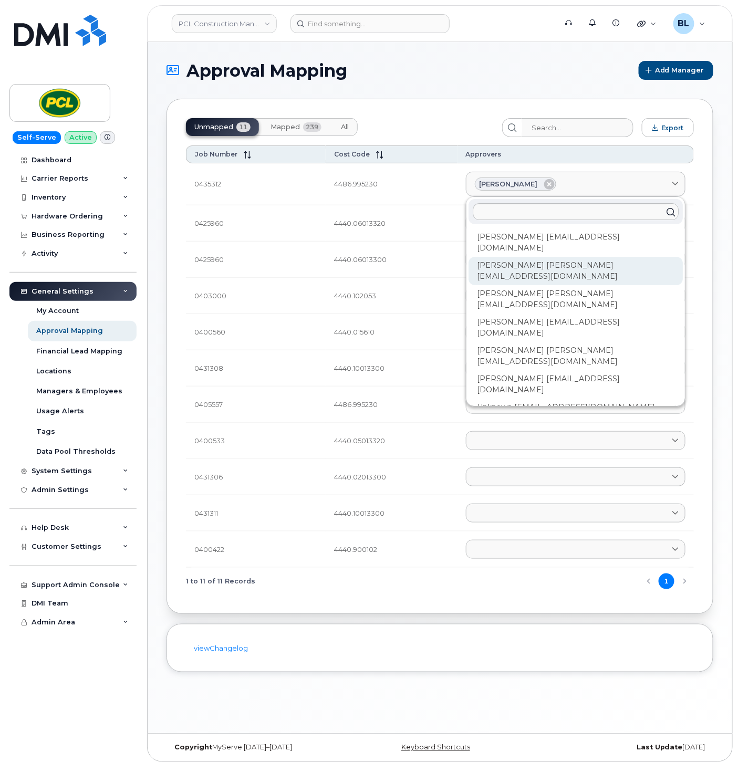
click at [554, 257] on div "Anna Slater AMSlater@pcl.com" at bounding box center [576, 271] width 214 height 28
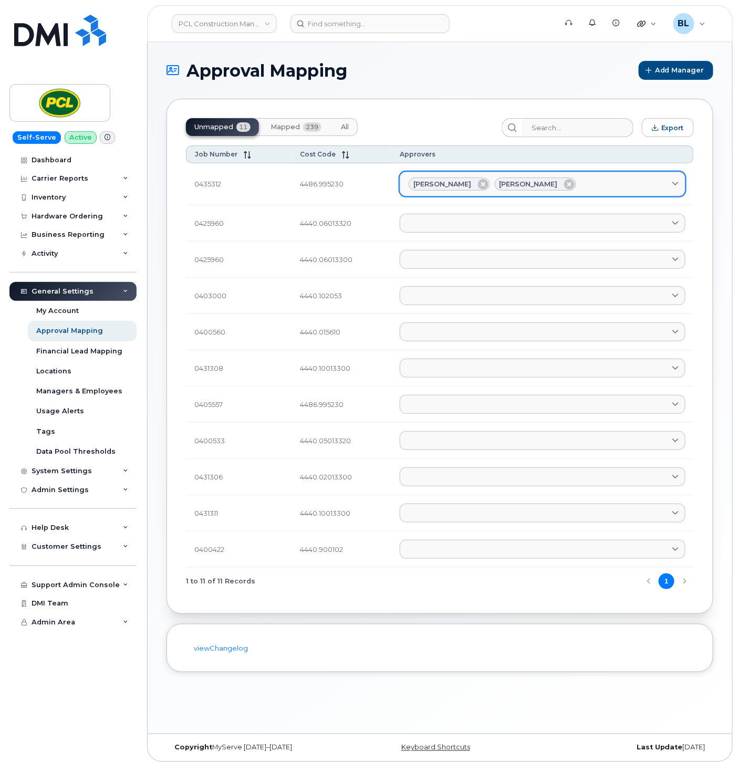
click at [620, 179] on div "Amanda Lucier Anna Slater" at bounding box center [543, 185] width 268 height 14
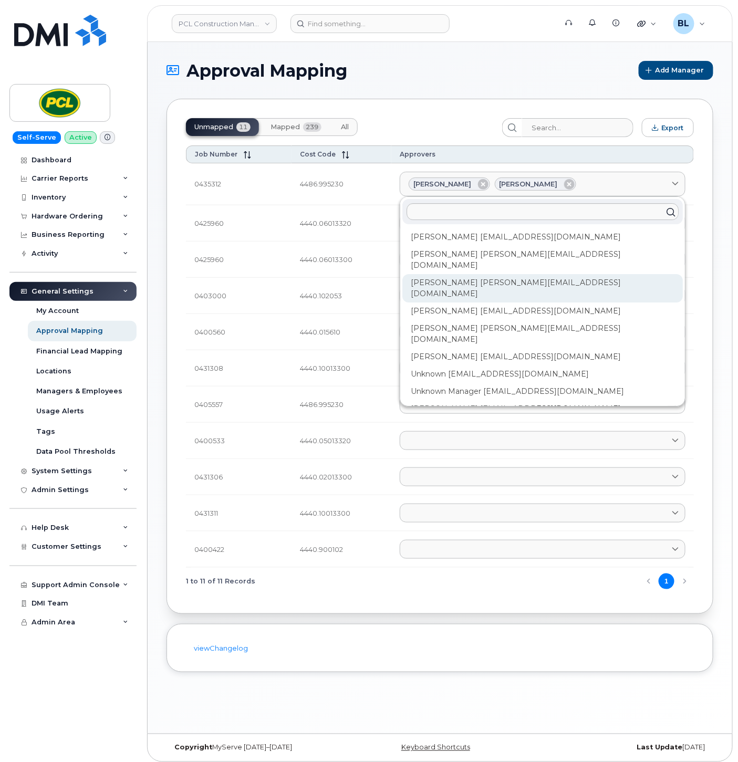
click at [470, 274] on div "Duy Huynh Duyhuynh@pcl.com" at bounding box center [542, 288] width 281 height 28
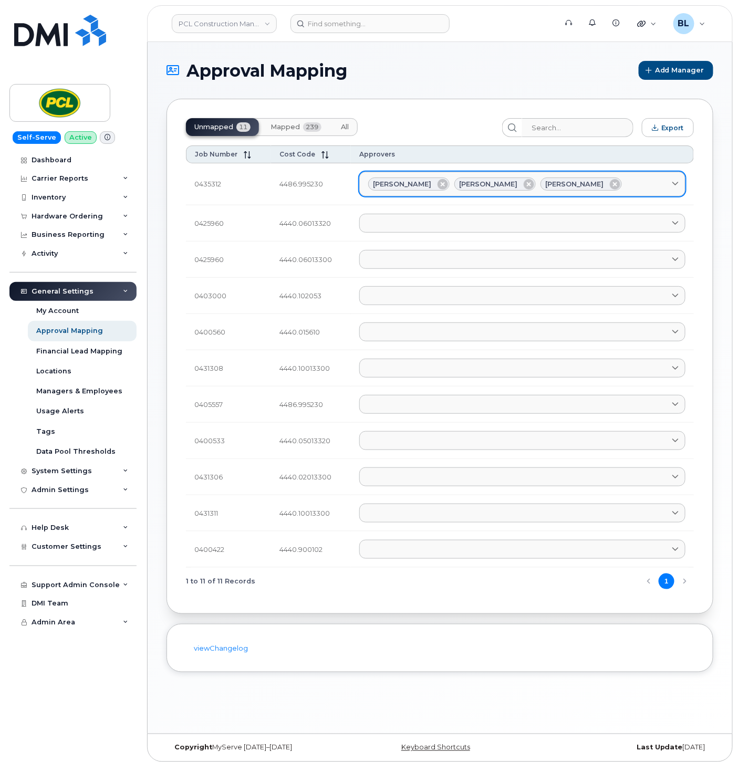
click at [639, 181] on div "Amanda Lucier Anna Slater Duy Huynh" at bounding box center [522, 185] width 308 height 14
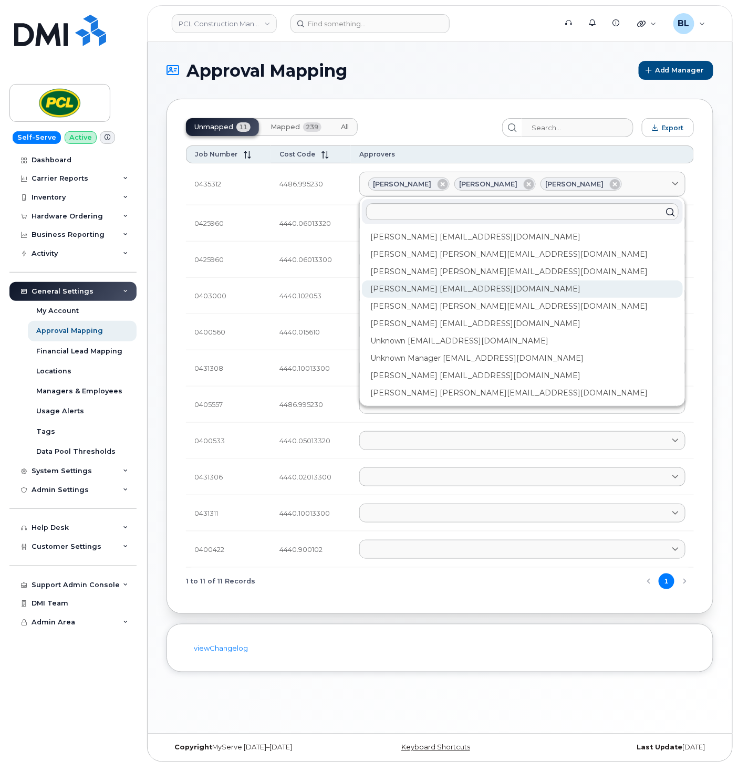
click at [447, 292] on div "Heather Innes HMInnes@pcl.com" at bounding box center [522, 289] width 321 height 17
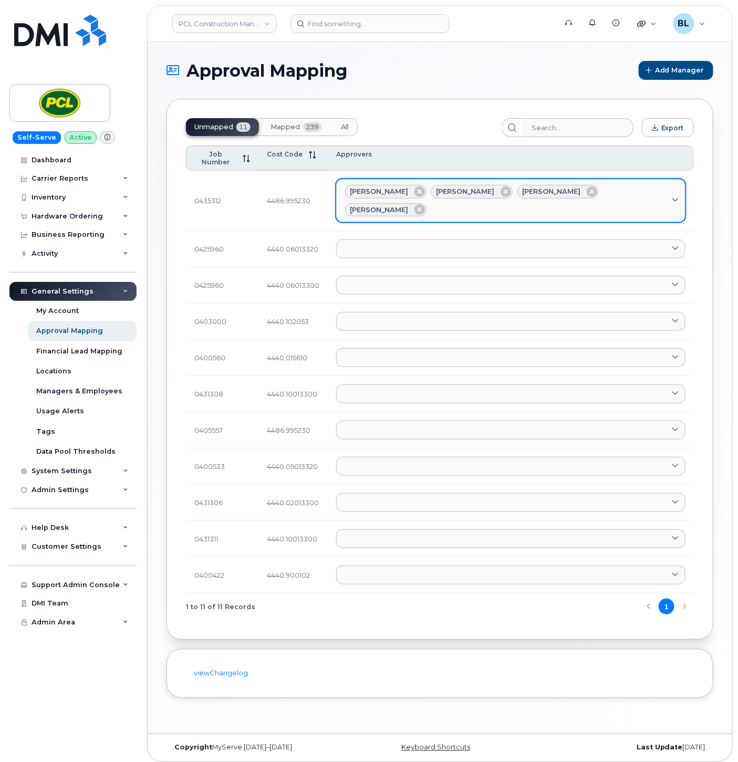
click at [653, 185] on div "Amanda Lucier Anna Slater Duy Huynh Heather Innes" at bounding box center [511, 201] width 332 height 32
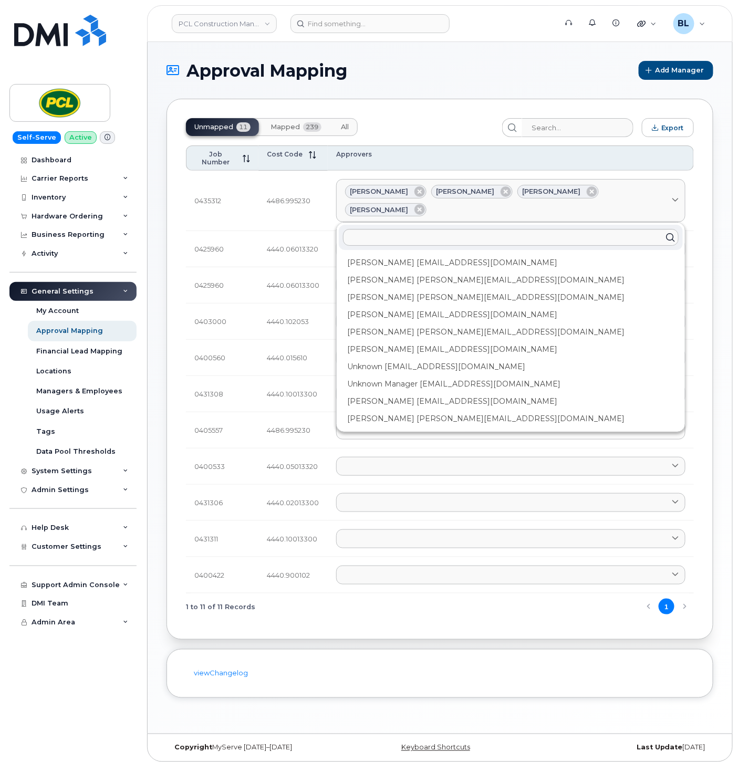
click at [429, 324] on div "Kimberley Kim kimberleykim@pcl.com" at bounding box center [511, 332] width 344 height 17
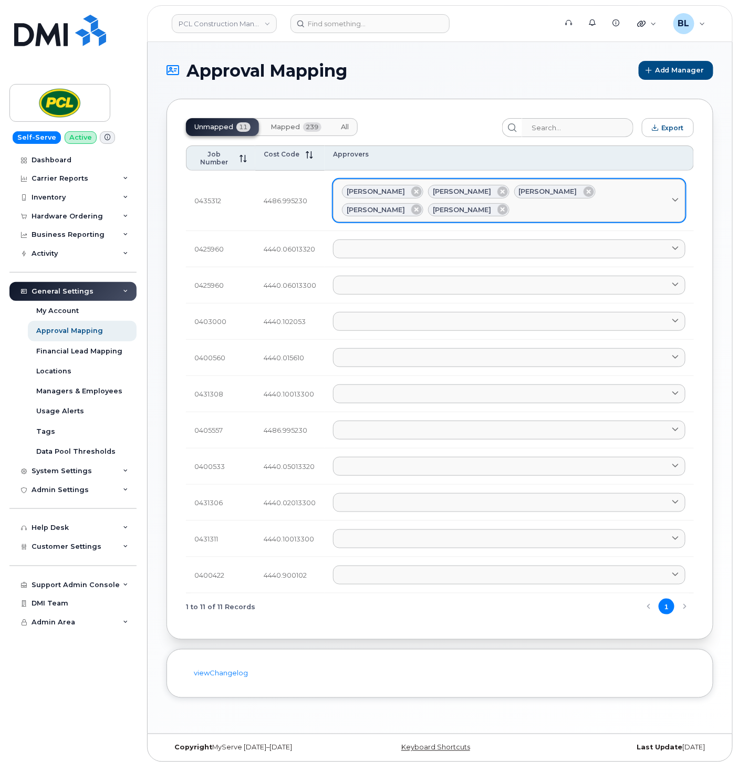
click at [624, 213] on div "Amanda Lucier Anna Slater Duy Huynh Heather Innes Kimberley Kim" at bounding box center [509, 201] width 335 height 32
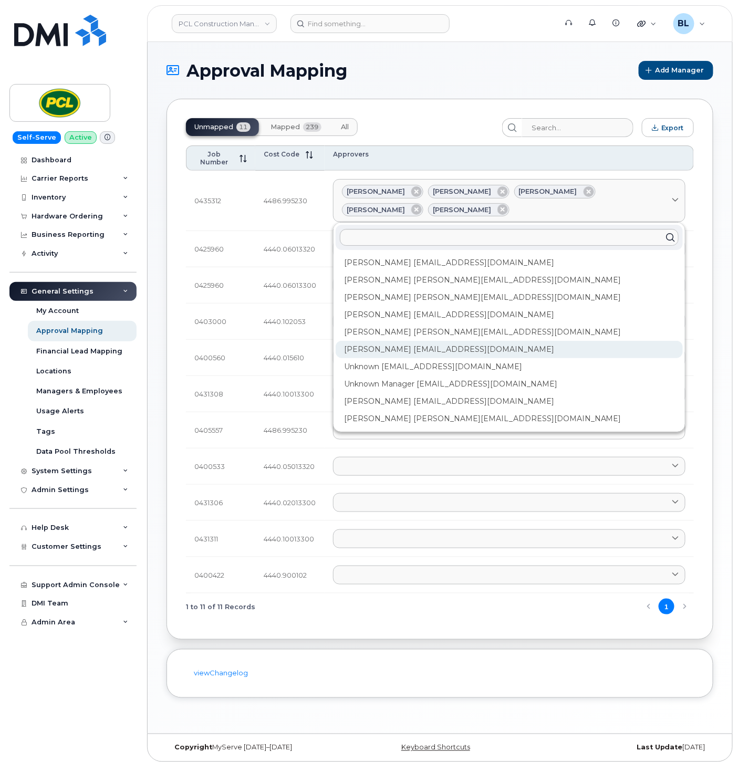
click at [397, 352] on div "Rob Wilkins RFWilkins@pcl.com" at bounding box center [509, 349] width 347 height 17
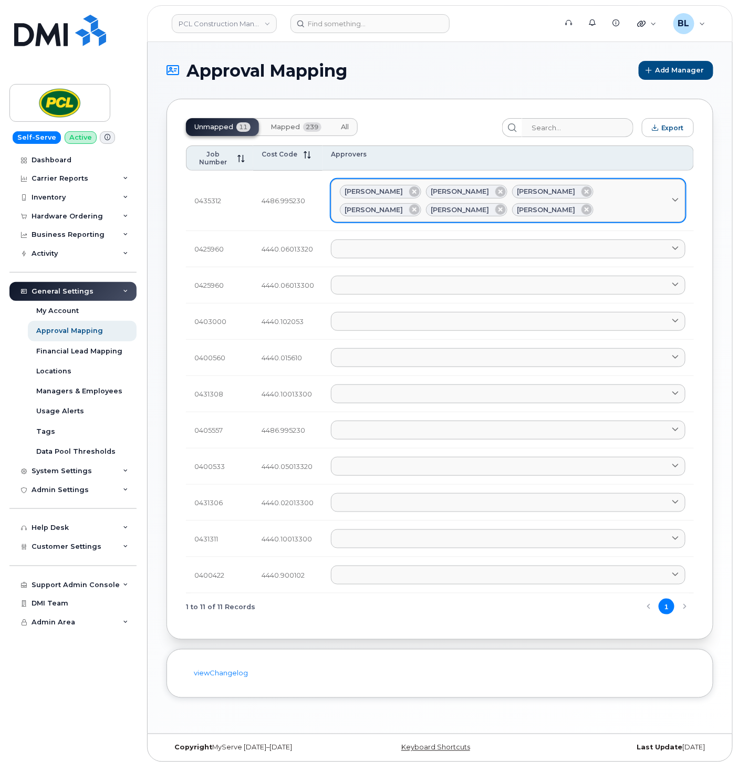
click at [541, 217] on link "Amanda Lucier Anna Slater Duy Huynh Heather Innes Kimberley Kim Rob Wilkins" at bounding box center [508, 200] width 355 height 43
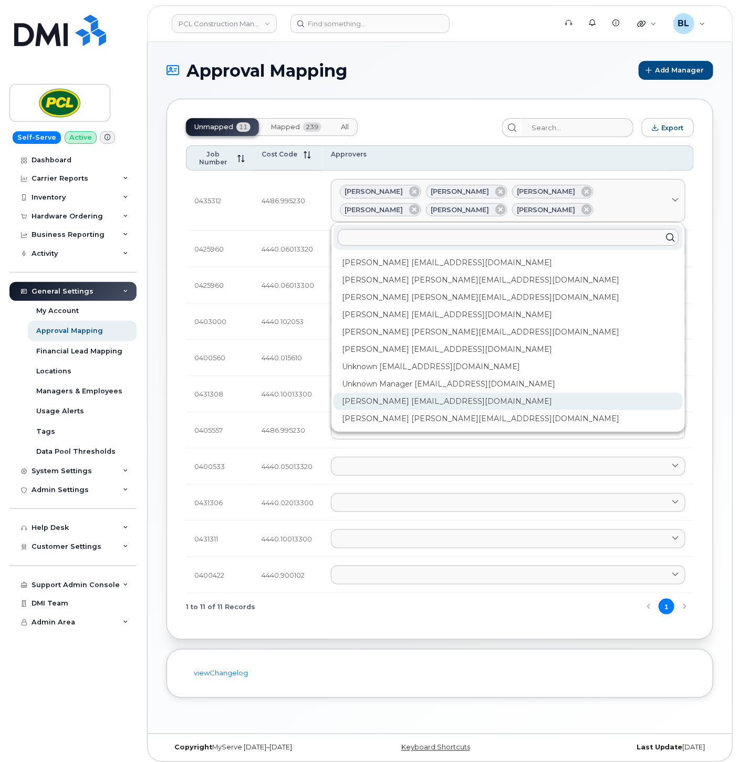
click at [421, 405] on div "Yvonne Love YCLove@pcl.com" at bounding box center [508, 401] width 349 height 17
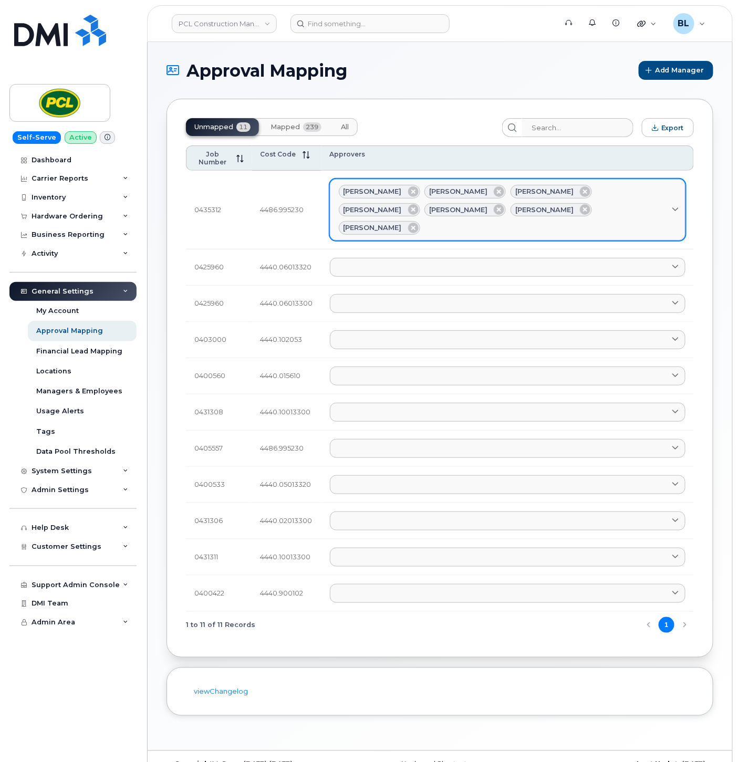
click at [606, 217] on link "Amanda Lucier Anna Slater Duy Huynh Heather Innes Kimberley Kim Rob Wilkins Yvo…" at bounding box center [508, 209] width 356 height 61
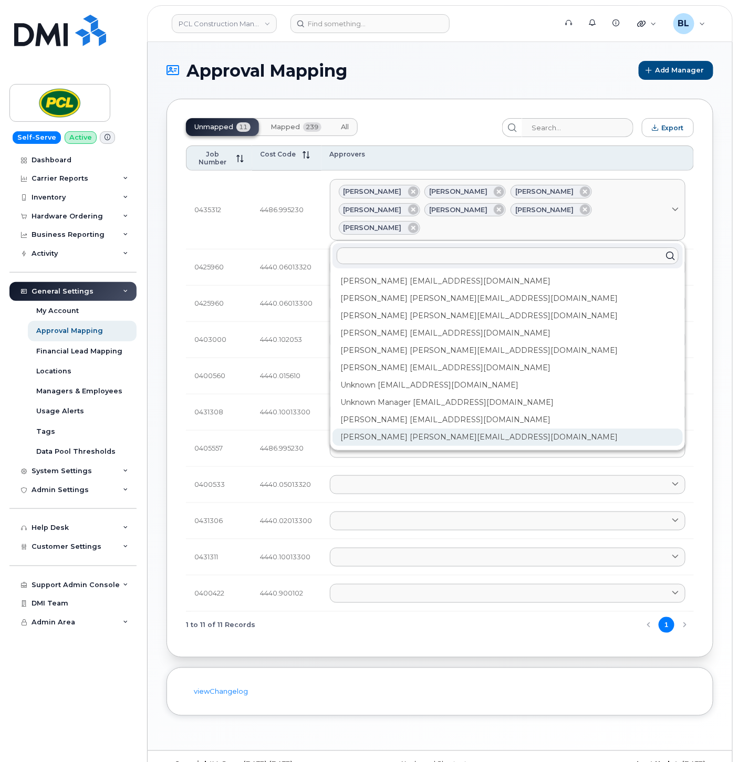
click at [460, 429] on div "Zuhaib Nasser ZfNasser@pcl.com" at bounding box center [508, 437] width 350 height 17
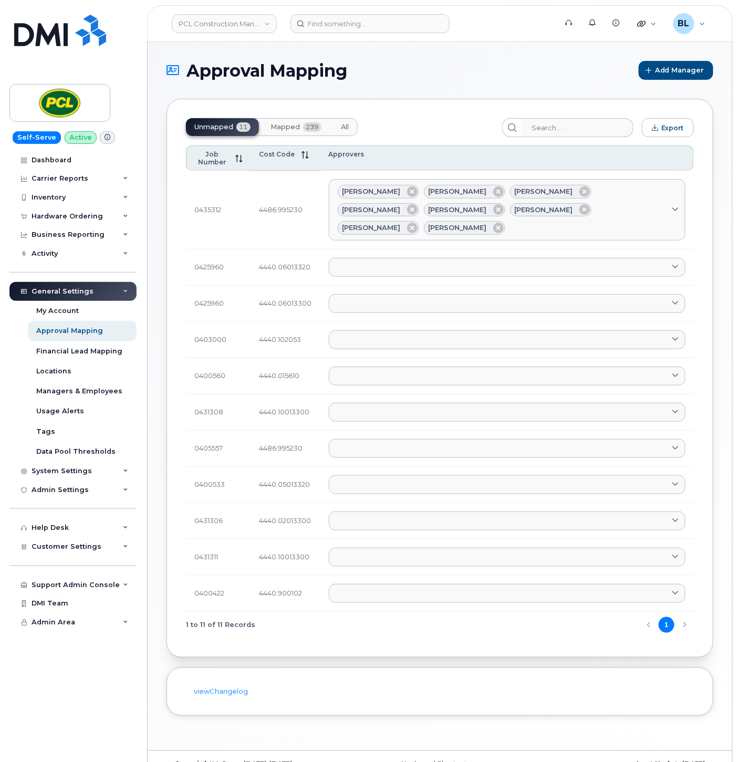
click at [402, 259] on td "Amanda Lucier alucier@pcl.com Anna Slater AMSlater@pcl.com Duy Huynh Duyhuynh@p…" at bounding box center [507, 268] width 374 height 36
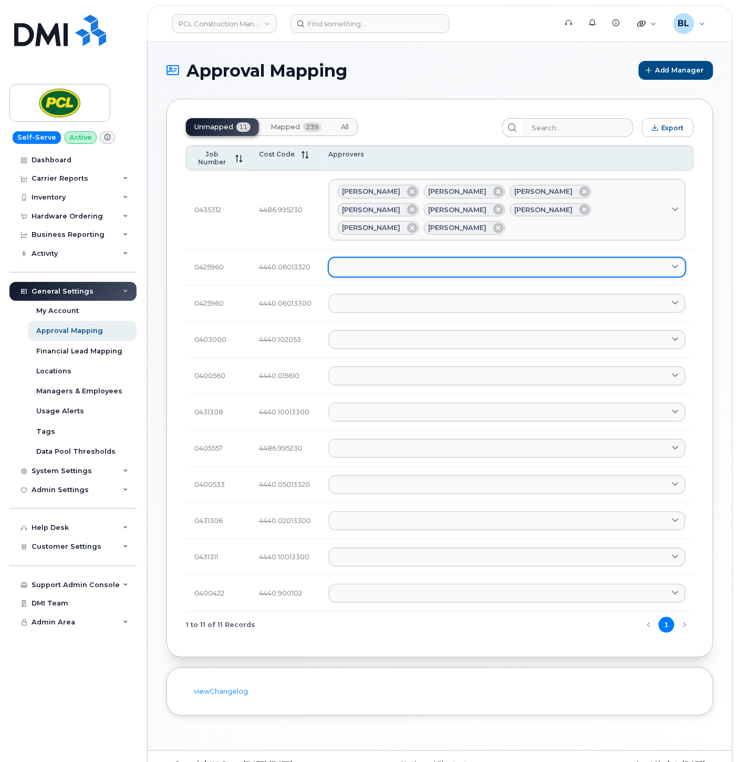
click at [407, 258] on link at bounding box center [507, 267] width 357 height 19
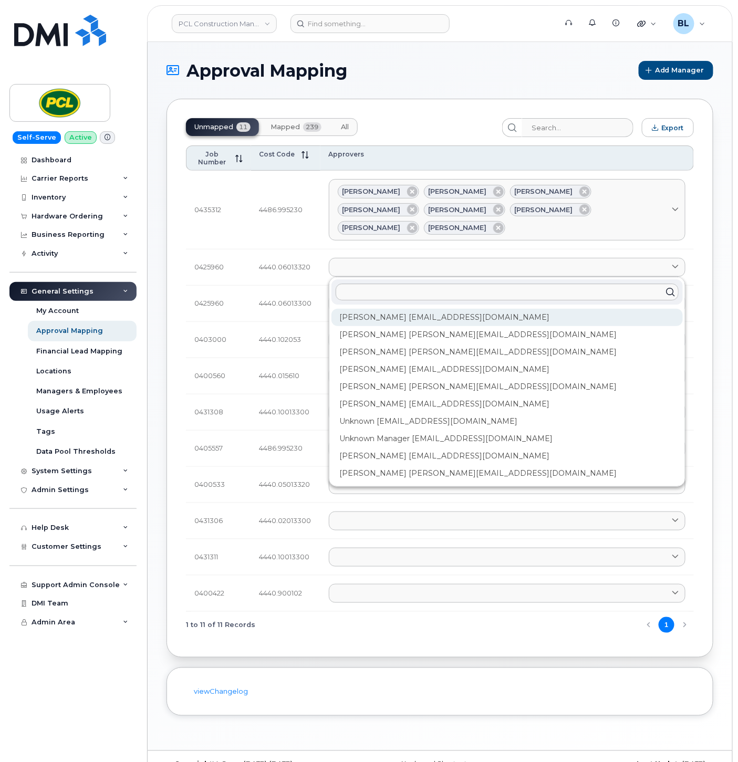
click at [381, 309] on div "Amanda Lucier alucier@pcl.com" at bounding box center [507, 317] width 351 height 17
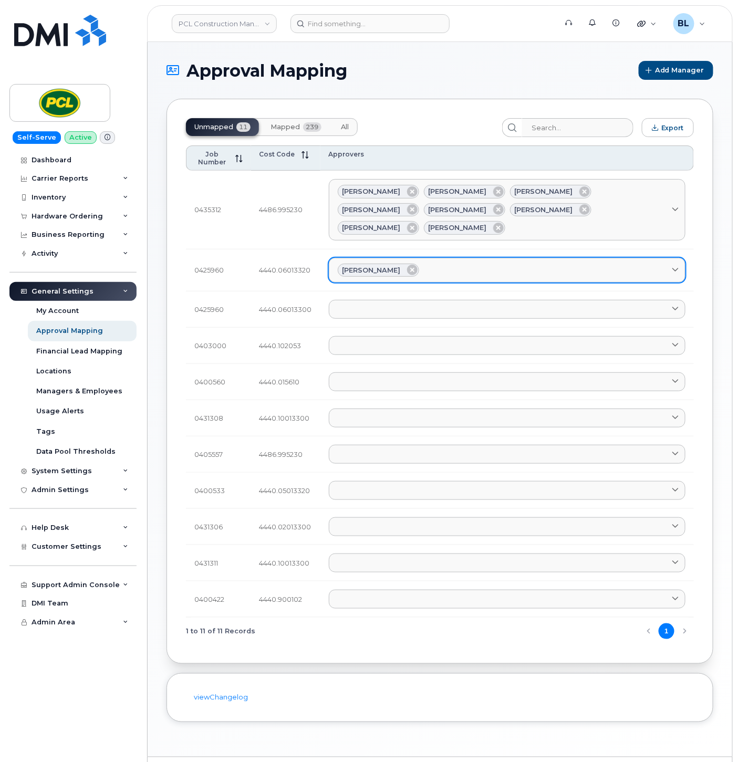
click at [477, 260] on link "Amanda Lucier" at bounding box center [507, 270] width 357 height 25
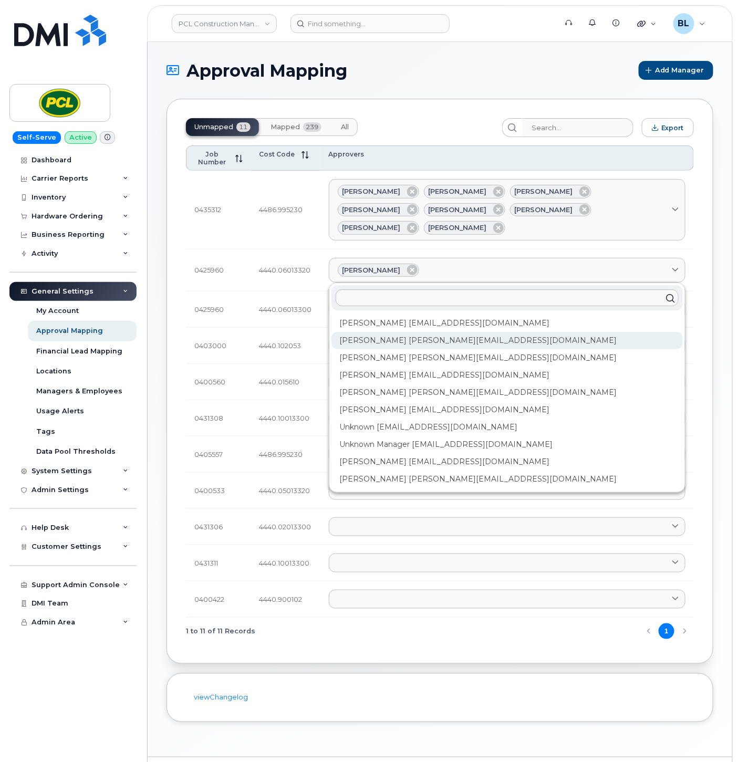
click at [432, 332] on div "Anna Slater AMSlater@pcl.com" at bounding box center [507, 340] width 351 height 17
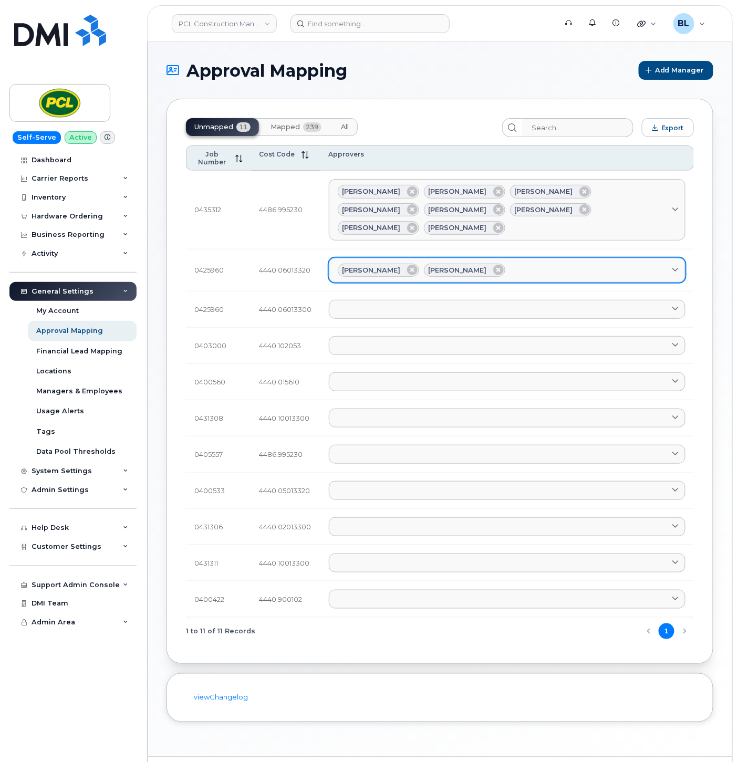
click at [534, 264] on div "Amanda Lucier Anna Slater" at bounding box center [507, 271] width 339 height 14
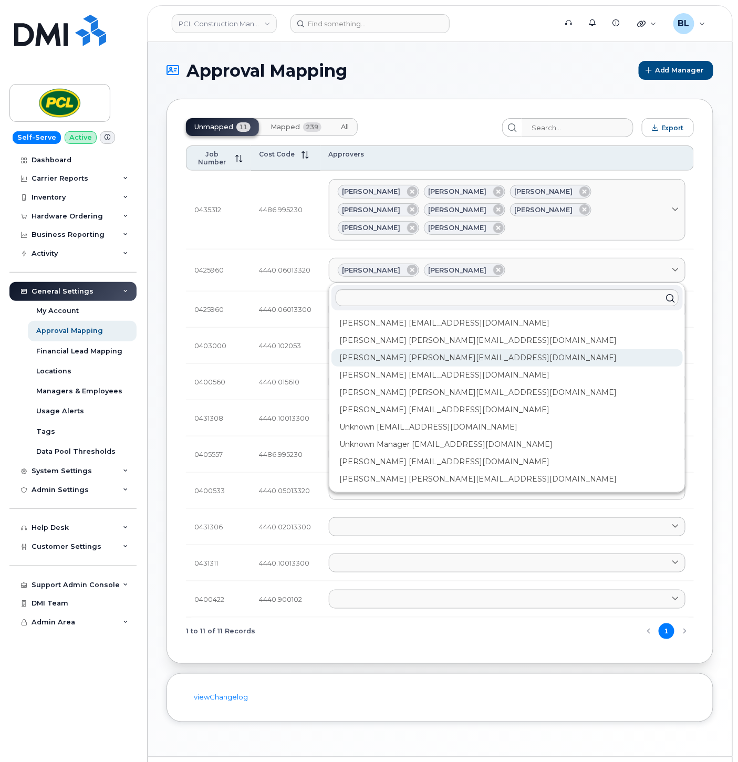
click at [415, 349] on div "Duy Huynh Duyhuynh@pcl.com" at bounding box center [507, 357] width 351 height 17
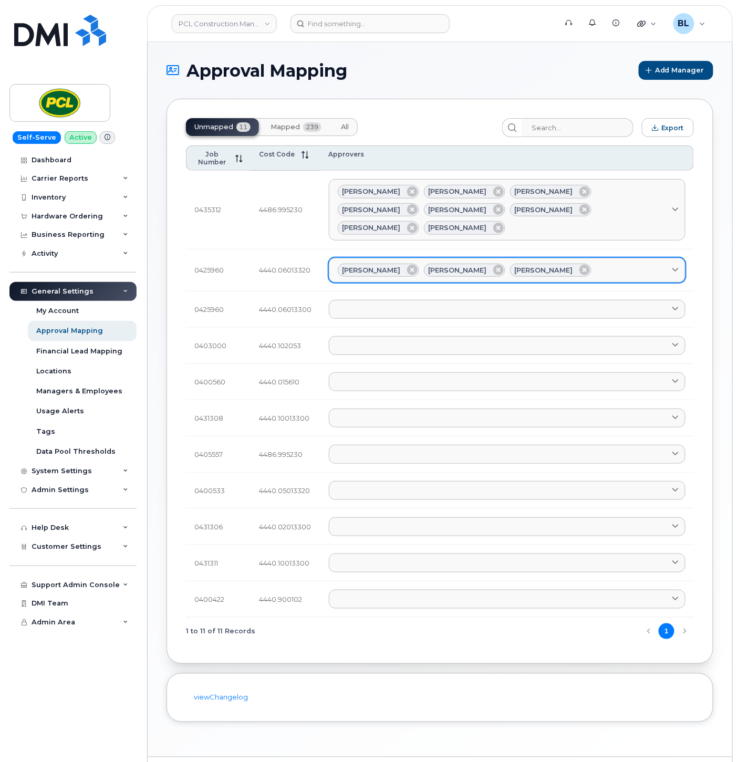
click at [601, 264] on div "Amanda Lucier Anna Slater Duy Huynh" at bounding box center [507, 271] width 339 height 14
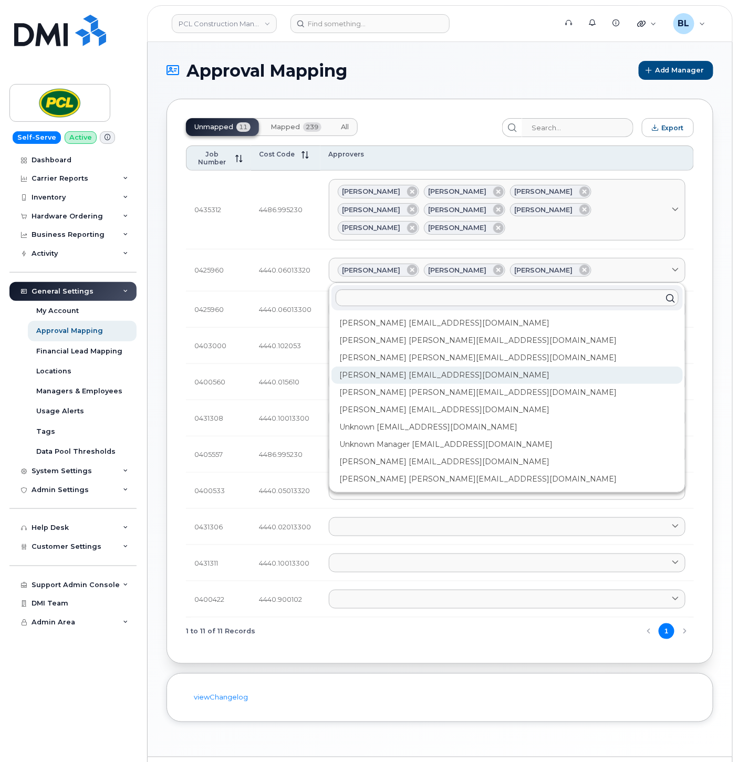
click at [409, 367] on div "Heather Innes HMInnes@pcl.com" at bounding box center [507, 375] width 351 height 17
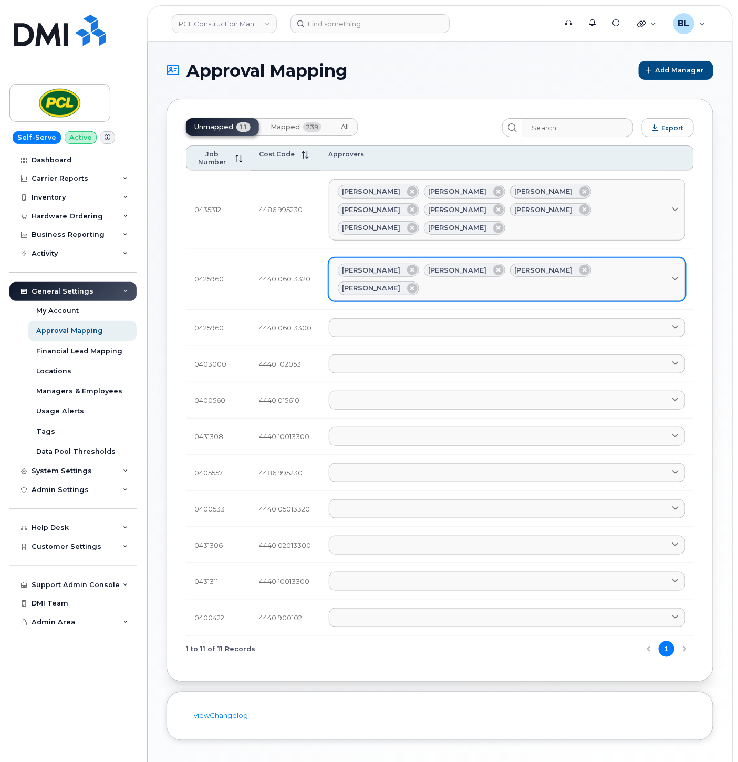
click at [645, 264] on div "Amanda Lucier Anna Slater Duy Huynh Heather Innes" at bounding box center [507, 280] width 339 height 32
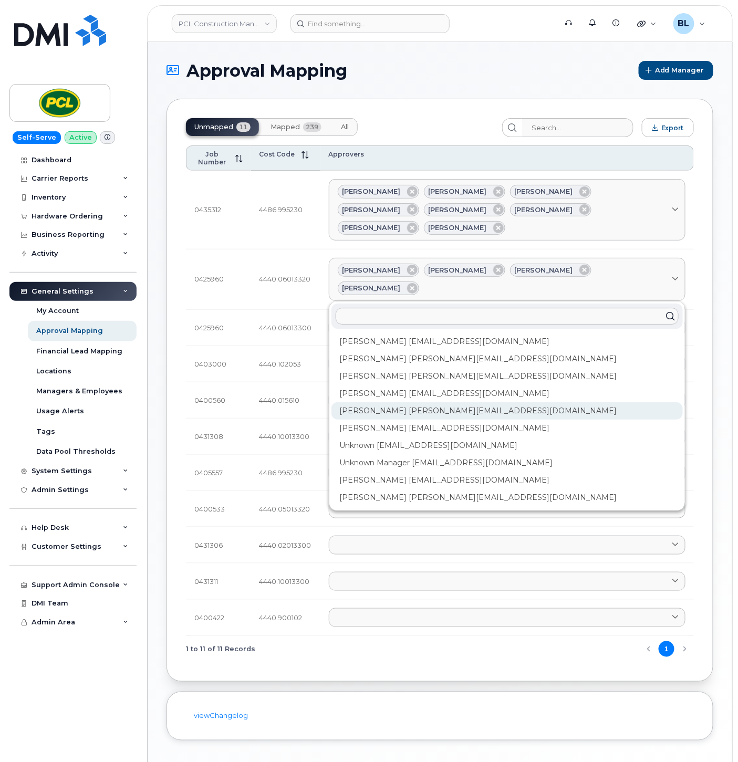
click at [410, 402] on div "Kimberley Kim kimberleykim@pcl.com" at bounding box center [507, 410] width 351 height 17
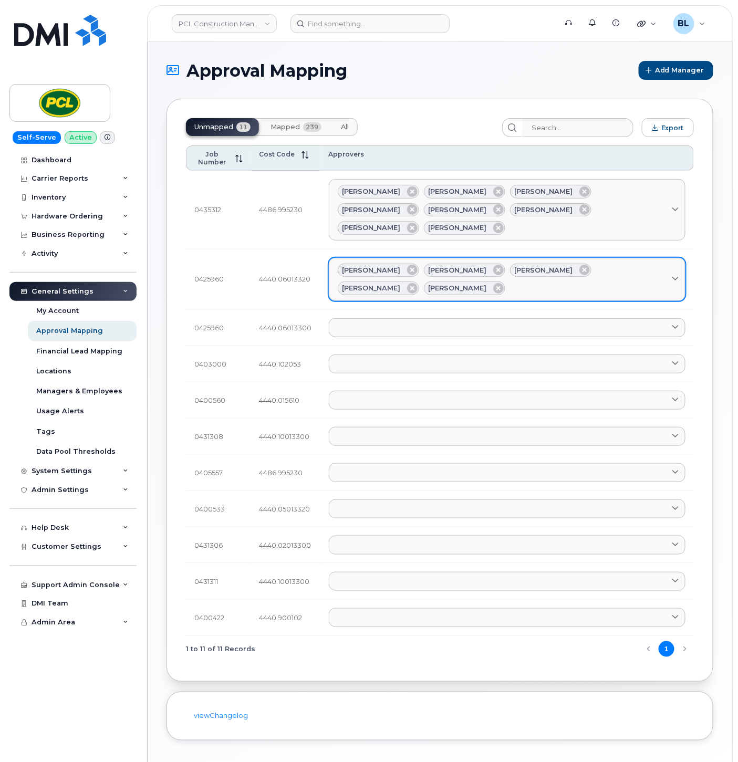
click at [507, 271] on div "Amanda Lucier Anna Slater Duy Huynh Heather Innes Kimberley Kim" at bounding box center [507, 280] width 339 height 32
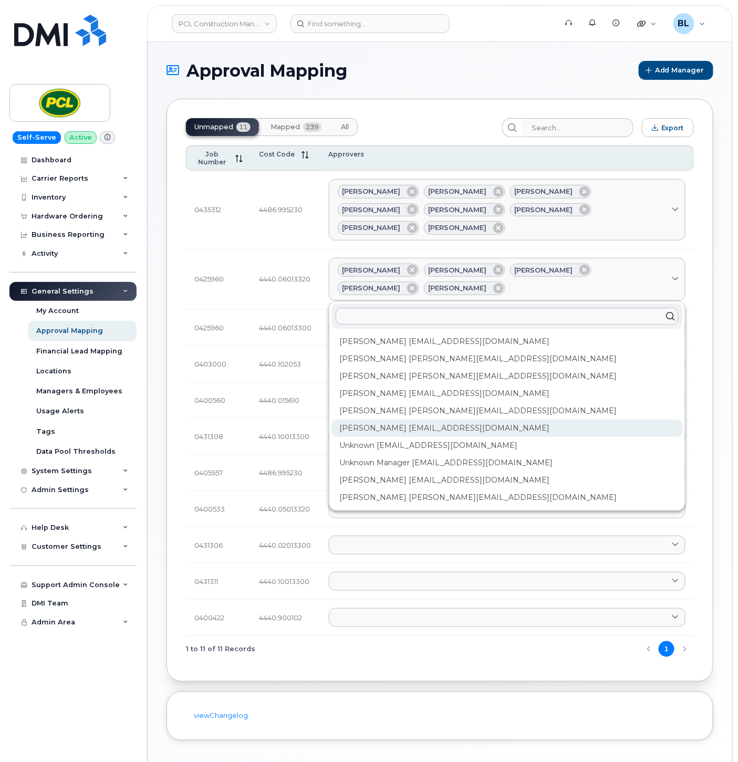
click at [400, 420] on div "Rob Wilkins RFWilkins@pcl.com" at bounding box center [507, 428] width 351 height 17
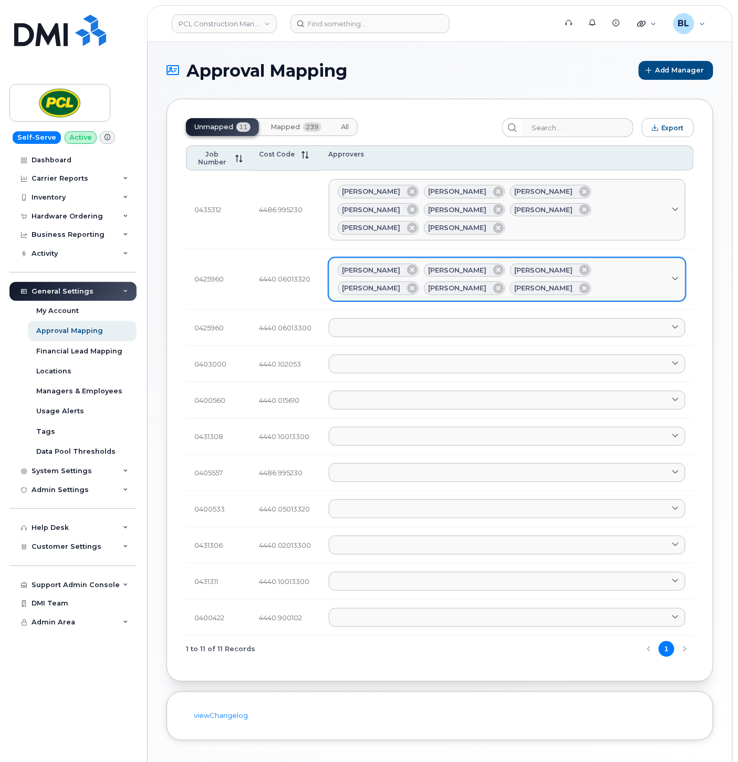
click at [521, 272] on div "Amanda Lucier Anna Slater Duy Huynh Heather Innes Kimberley Kim Rob Wilkins" at bounding box center [507, 280] width 339 height 32
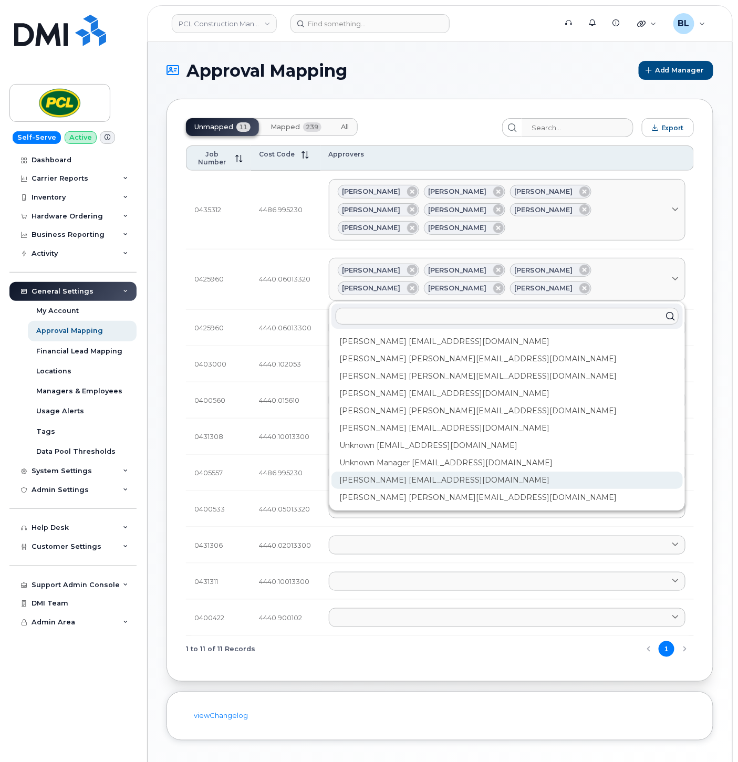
click at [410, 472] on div "Yvonne Love YCLove@pcl.com" at bounding box center [507, 480] width 351 height 17
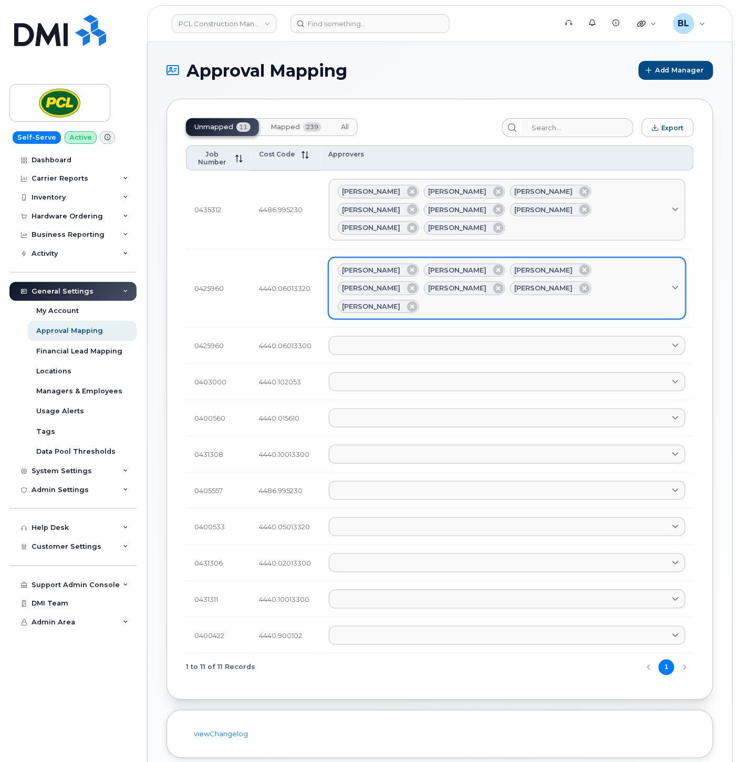
click at [591, 266] on div "Amanda Lucier Anna Slater Duy Huynh Heather Innes Kimberley Kim Rob Wilkins Yvo…" at bounding box center [507, 289] width 339 height 50
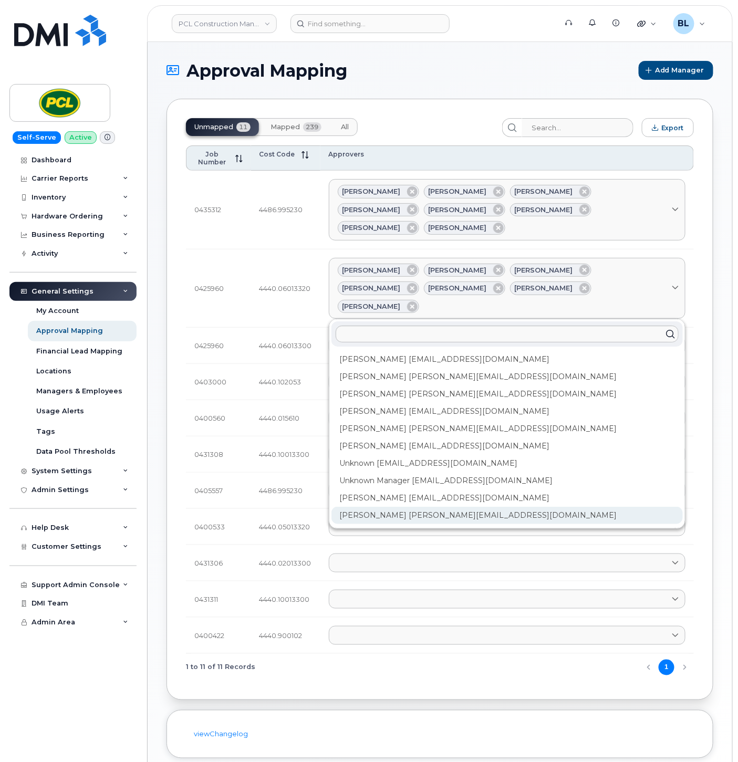
click at [390, 507] on div "Zuhaib Nasser ZfNasser@pcl.com" at bounding box center [507, 515] width 351 height 17
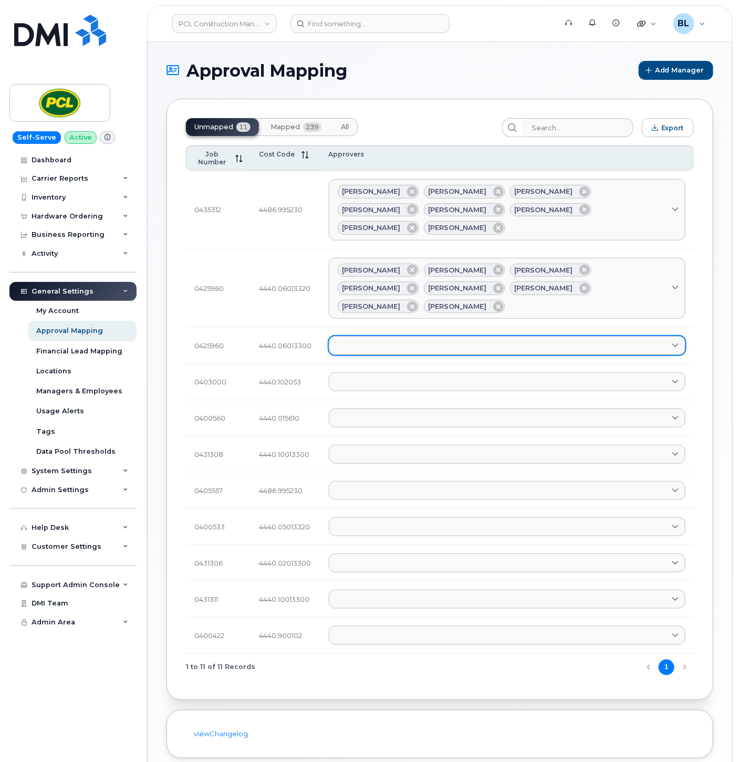
click at [512, 336] on link at bounding box center [507, 345] width 357 height 19
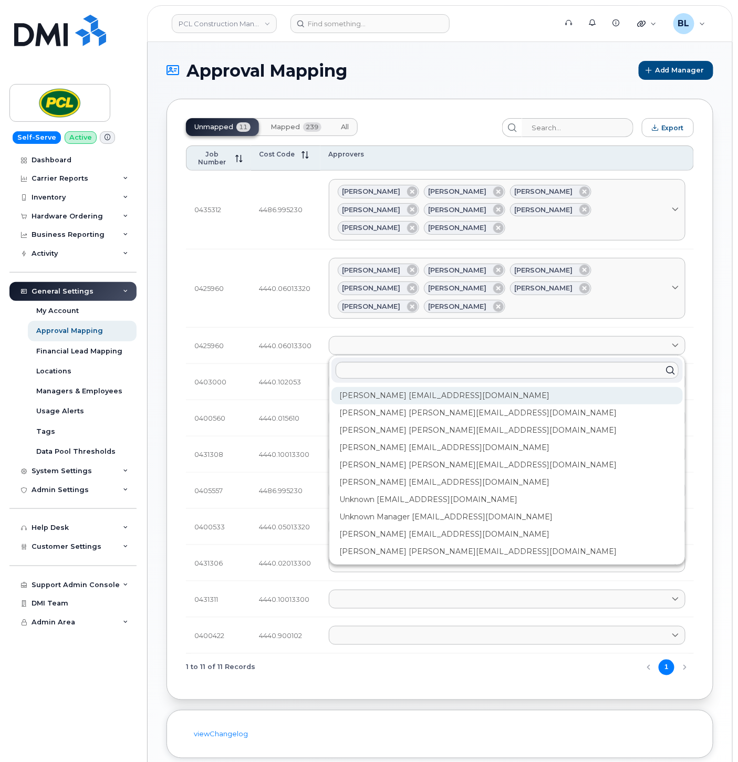
click at [427, 387] on div "Amanda Lucier alucier@pcl.com" at bounding box center [507, 395] width 351 height 17
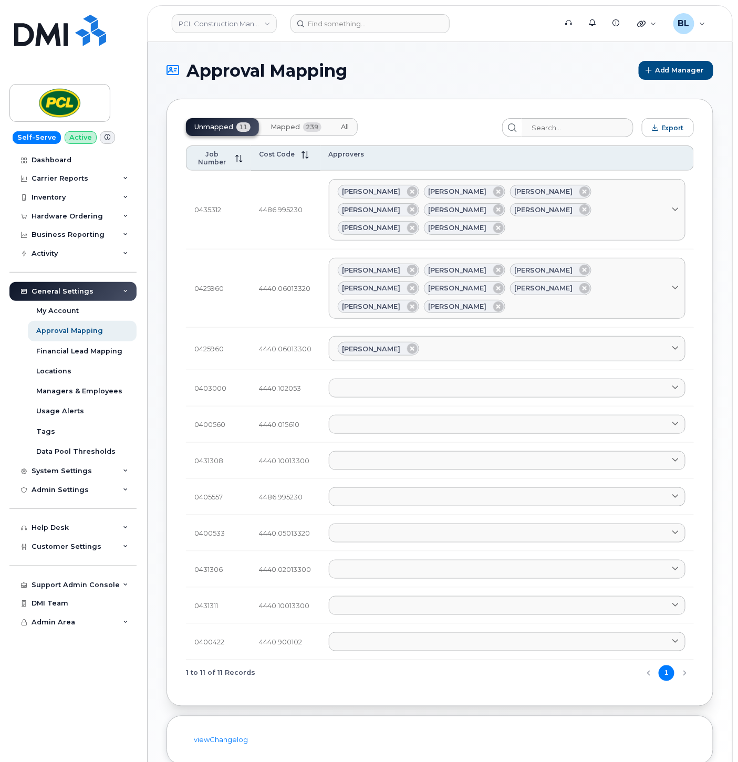
click at [520, 331] on td "Amanda Lucier Amanda Lucier alucier@pcl.com Anna Slater AMSlater@pcl.com Duy Hu…" at bounding box center [507, 349] width 374 height 43
click at [527, 336] on link "[PERSON_NAME]" at bounding box center [507, 348] width 357 height 25
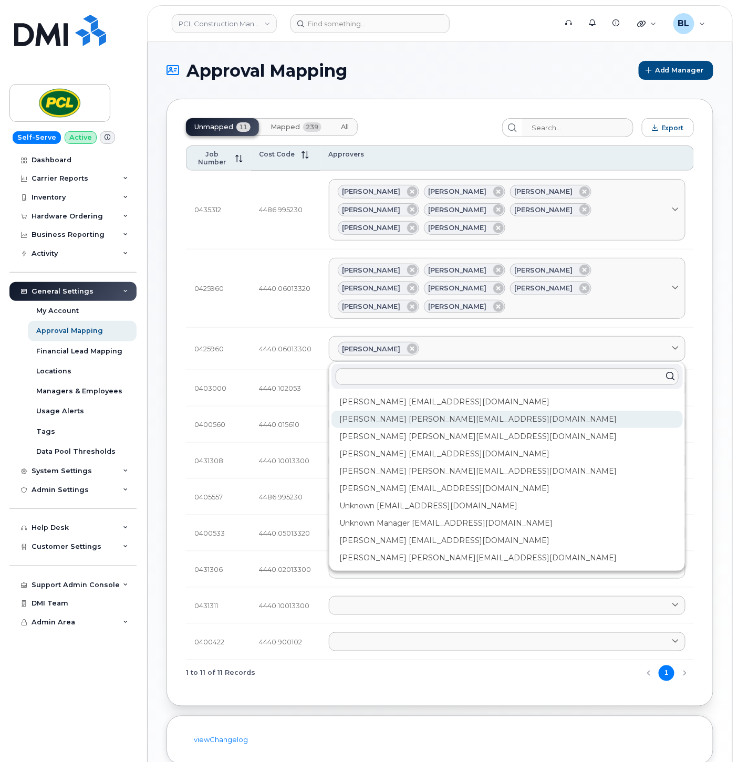
click at [439, 411] on div "Anna Slater AMSlater@pcl.com" at bounding box center [507, 419] width 351 height 17
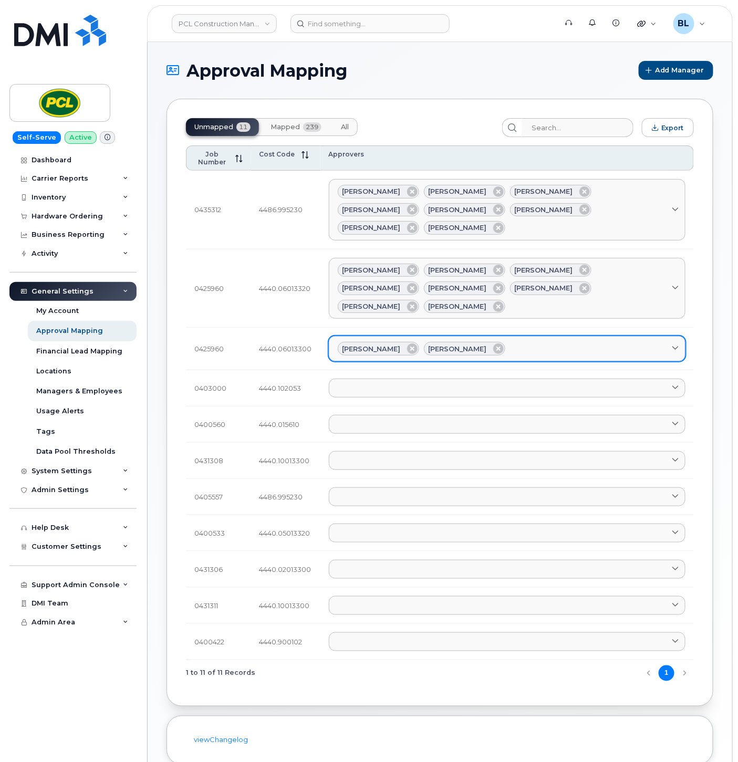
click at [519, 336] on link "Amanda Lucier Anna Slater" at bounding box center [507, 348] width 357 height 25
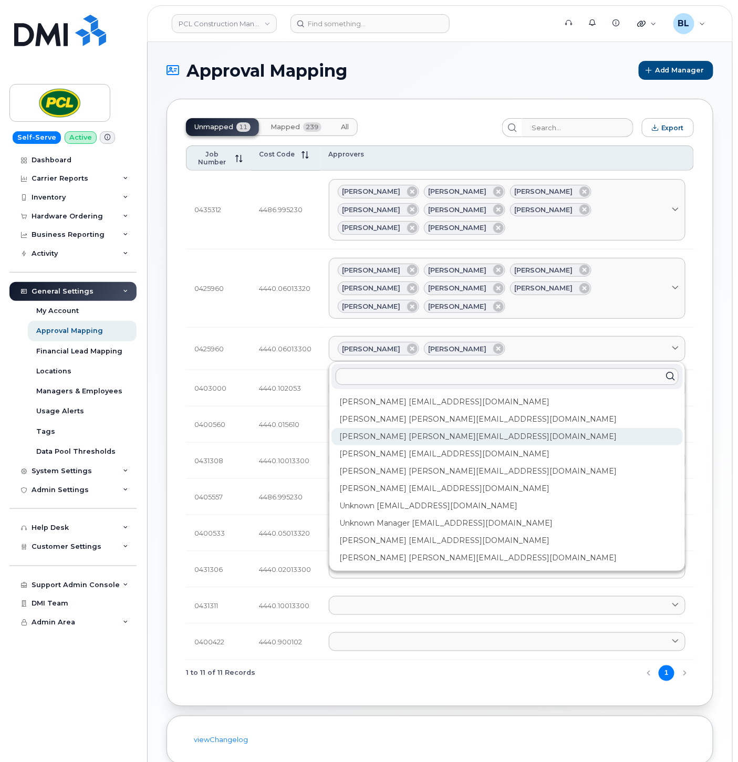
click at [432, 428] on div "Duy Huynh Duyhuynh@pcl.com" at bounding box center [507, 436] width 351 height 17
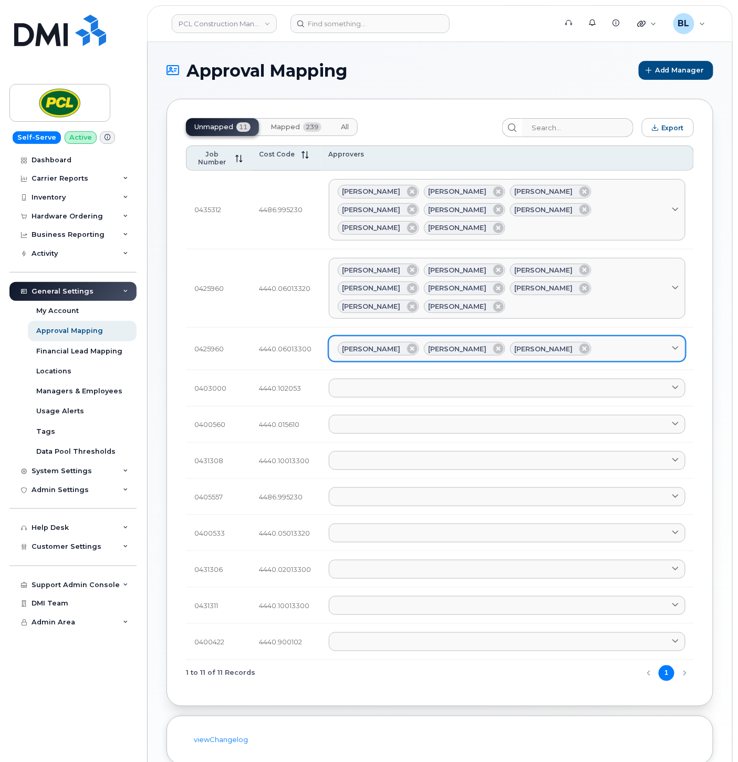
click at [585, 342] on div "Amanda Lucier Anna Slater Duy Huynh" at bounding box center [507, 349] width 339 height 14
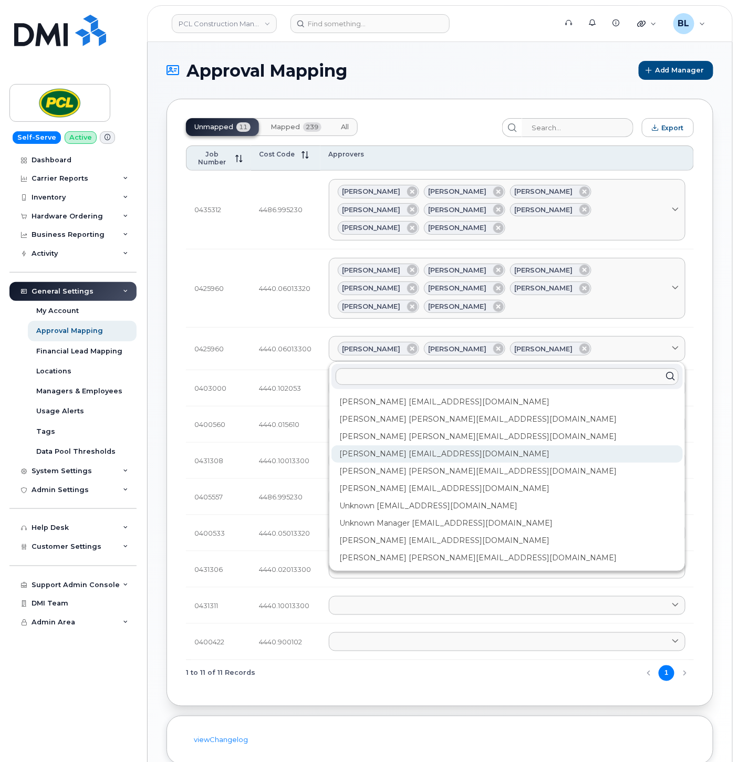
click at [407, 446] on div "Heather Innes HMInnes@pcl.com" at bounding box center [507, 454] width 351 height 17
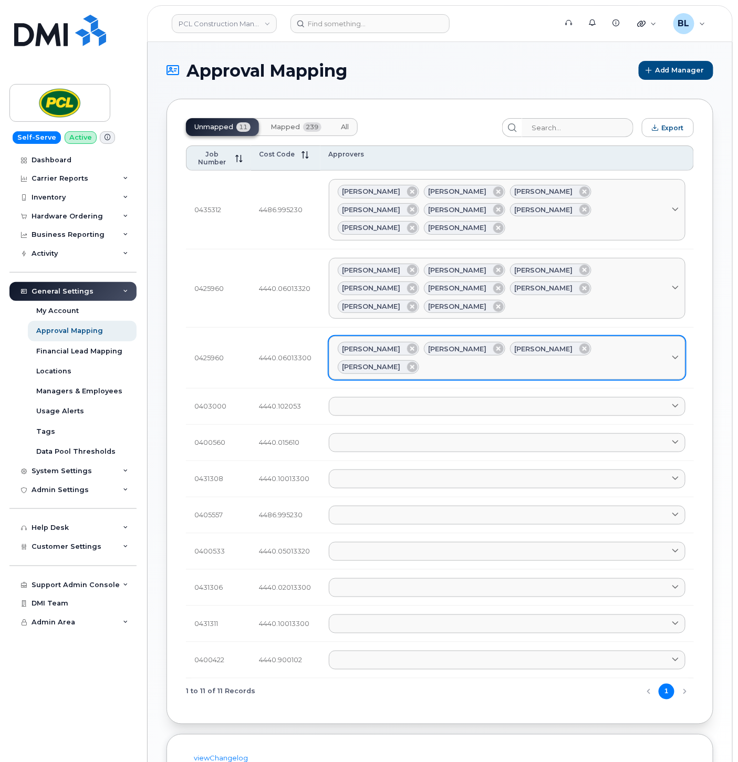
click at [642, 342] on div "Amanda Lucier Anna Slater Duy Huynh Heather Innes" at bounding box center [507, 358] width 339 height 32
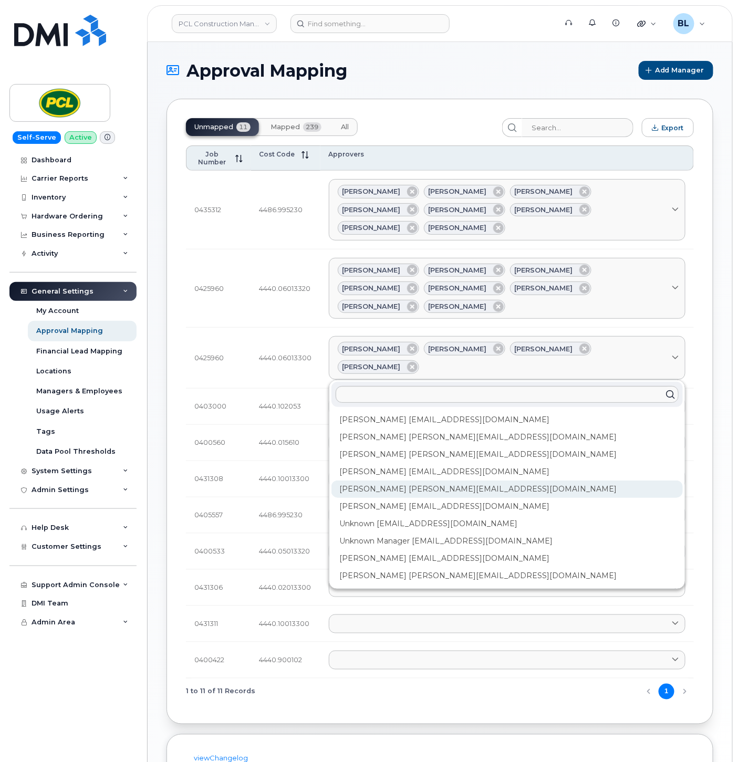
click at [425, 481] on div "Kimberley Kim kimberleykim@pcl.com" at bounding box center [507, 489] width 351 height 17
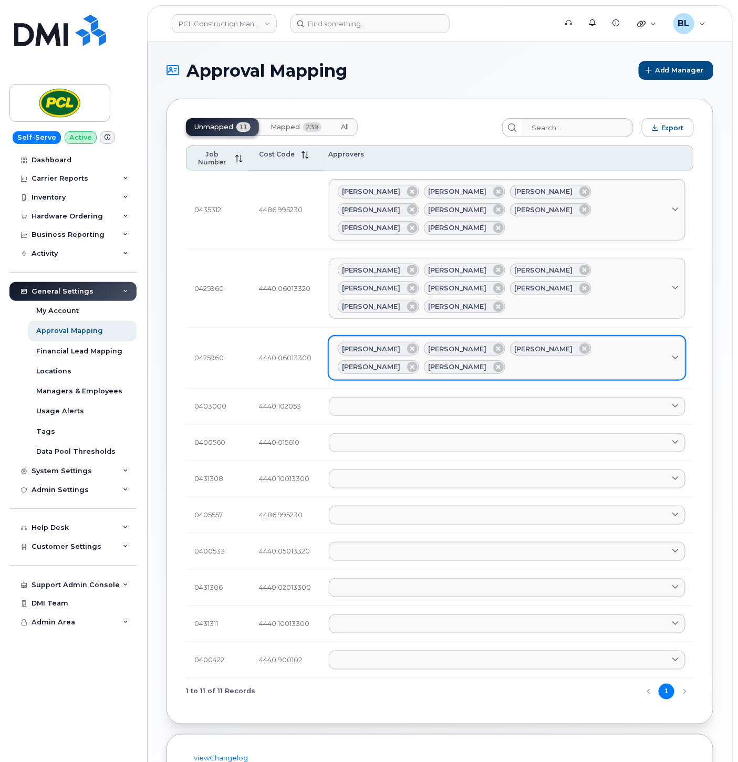
click at [613, 342] on div "Amanda Lucier Anna Slater Duy Huynh Heather Innes Kimberley Kim" at bounding box center [507, 358] width 339 height 32
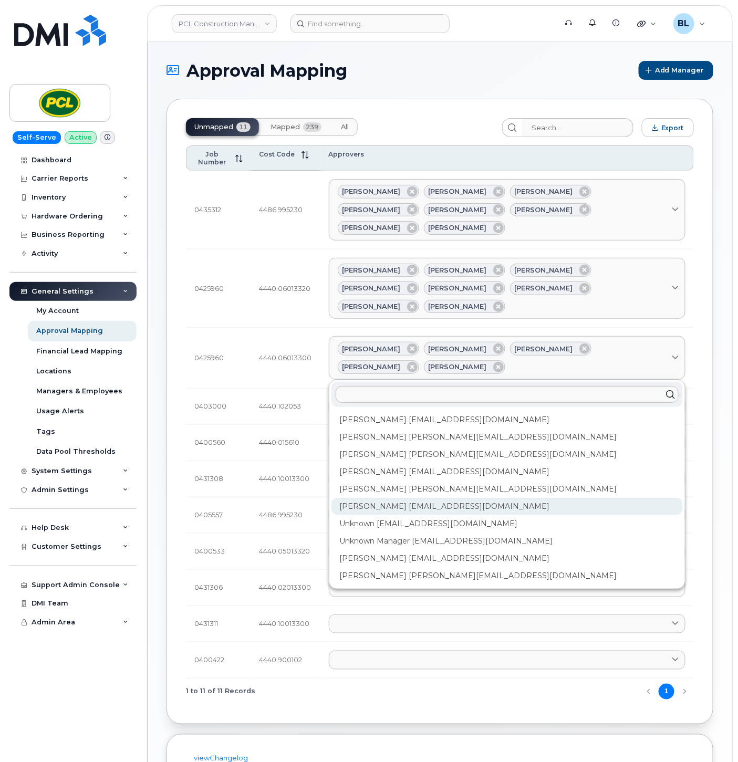
click at [395, 498] on div "Rob Wilkins RFWilkins@pcl.com" at bounding box center [507, 506] width 351 height 17
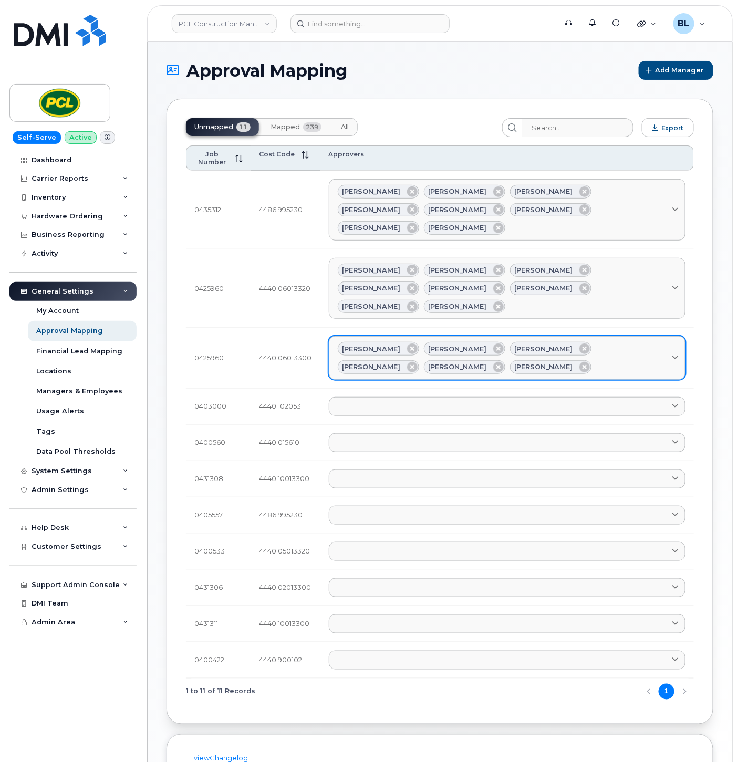
click at [582, 342] on div "Amanda Lucier Anna Slater Duy Huynh Heather Innes Kimberley Kim Rob Wilkins" at bounding box center [507, 358] width 339 height 32
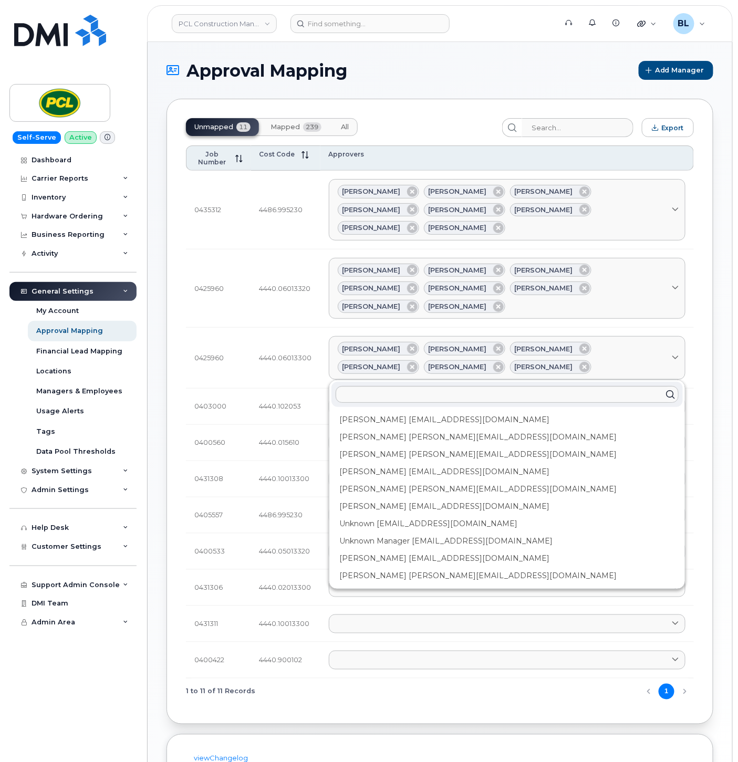
click at [198, 389] on td "0403000" at bounding box center [218, 407] width 65 height 36
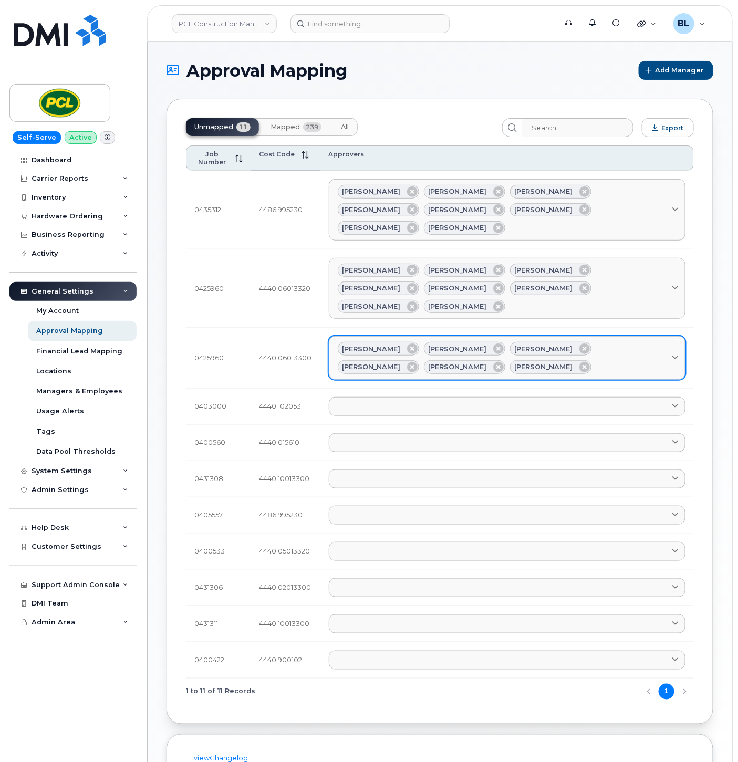
click at [502, 342] on div "Amanda Lucier Anna Slater Duy Huynh Heather Innes Kimberley Kim Rob Wilkins" at bounding box center [507, 358] width 339 height 32
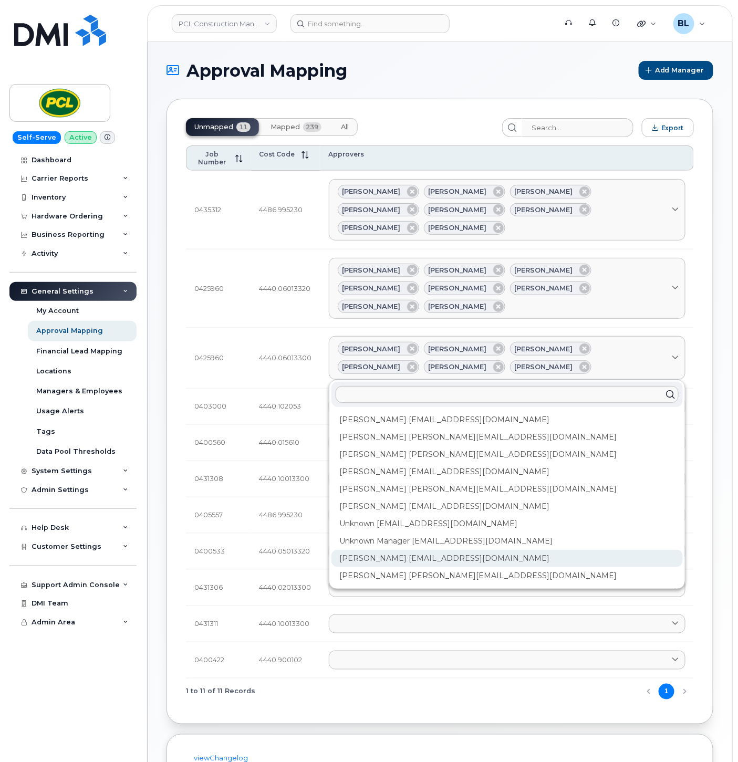
click at [376, 550] on div "Yvonne Love YCLove@pcl.com" at bounding box center [507, 558] width 351 height 17
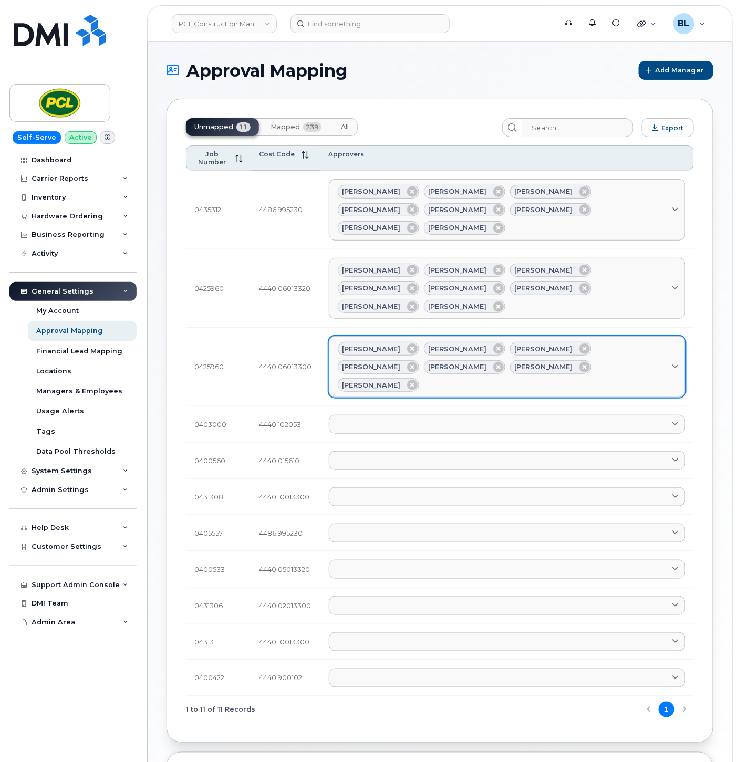
click at [401, 362] on span "[PERSON_NAME]" at bounding box center [372, 367] width 58 height 10
click at [601, 342] on div "Amanda Lucier Anna Slater Duy Huynh Heather Innes Kimberley Kim Rob Wilkins Yvo…" at bounding box center [507, 367] width 339 height 50
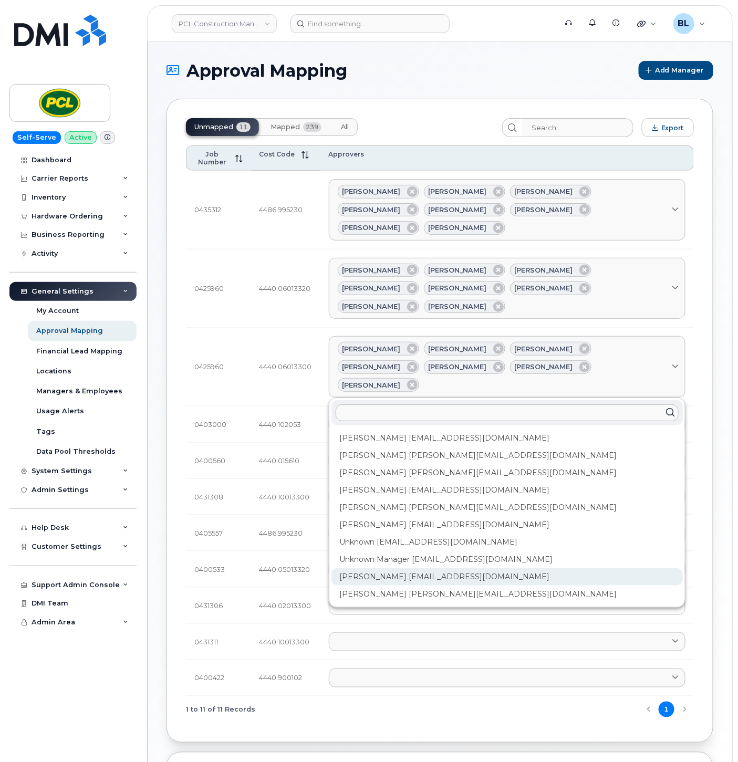
click at [404, 568] on div "Yvonne Love YCLove@pcl.com" at bounding box center [507, 576] width 351 height 17
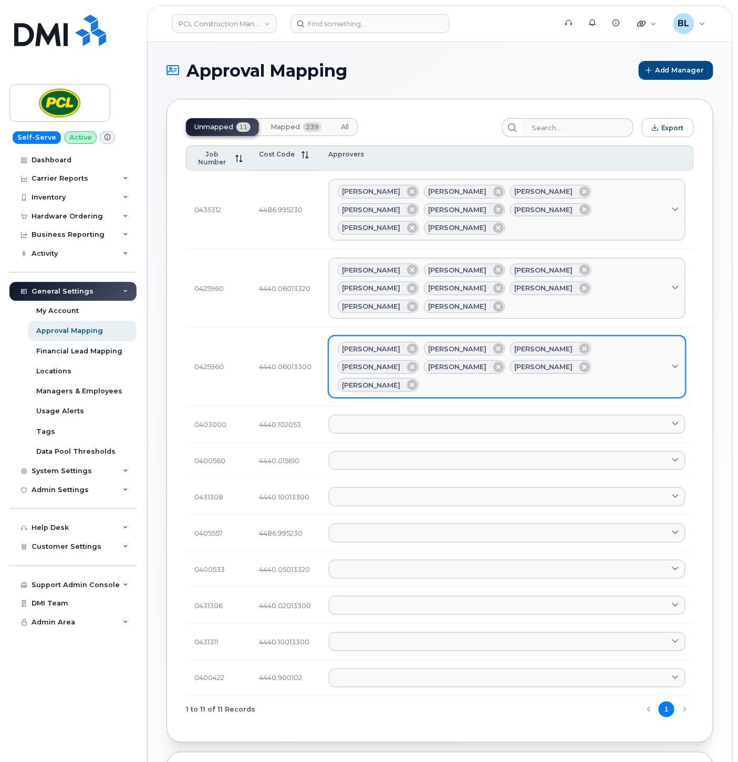
click at [578, 342] on link "Amanda Lucier Anna Slater Duy Huynh Heather Innes Kimberley Kim Rob Wilkins Yvo…" at bounding box center [507, 366] width 357 height 61
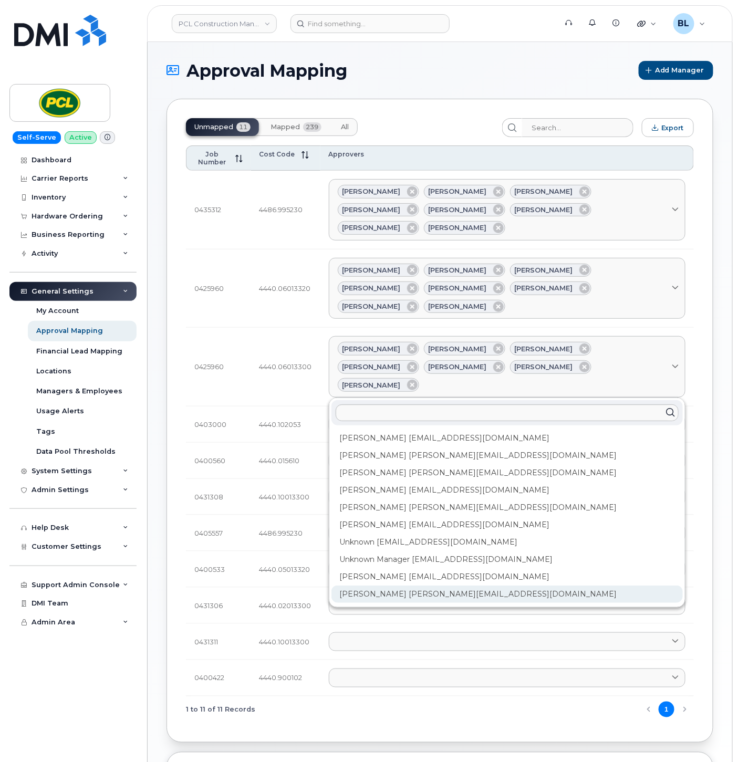
click at [400, 586] on div "Zuhaib Nasser ZfNasser@pcl.com" at bounding box center [507, 594] width 351 height 17
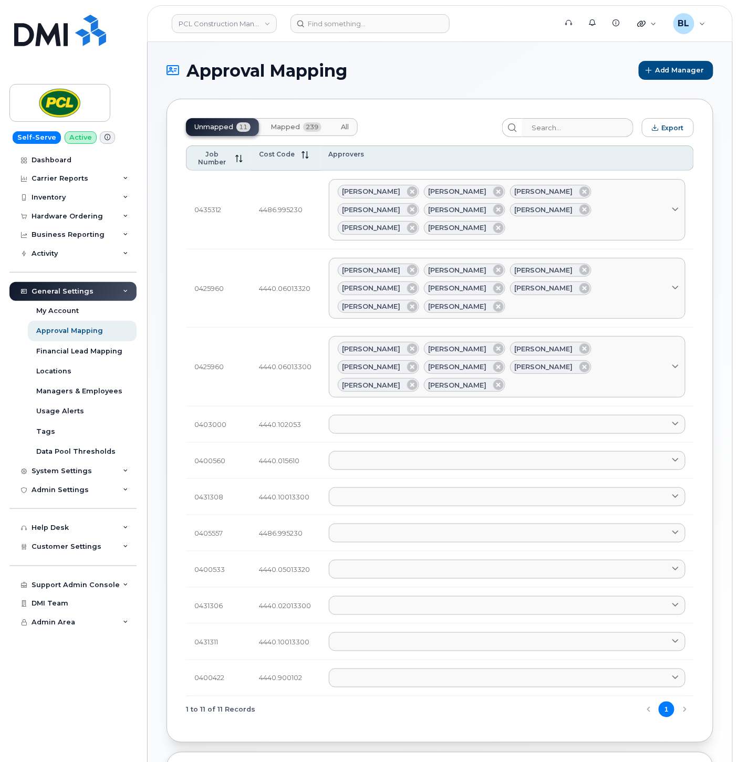
drag, startPoint x: 75, startPoint y: 475, endPoint x: 74, endPoint y: 484, distance: 8.4
click at [75, 475] on div "System Settings" at bounding box center [72, 471] width 127 height 19
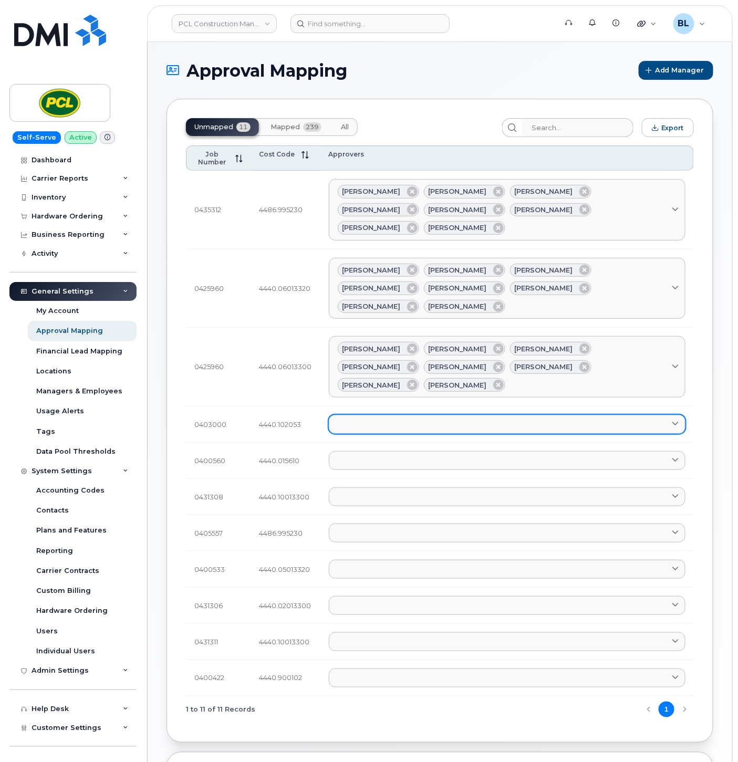
click at [479, 415] on link at bounding box center [507, 424] width 357 height 19
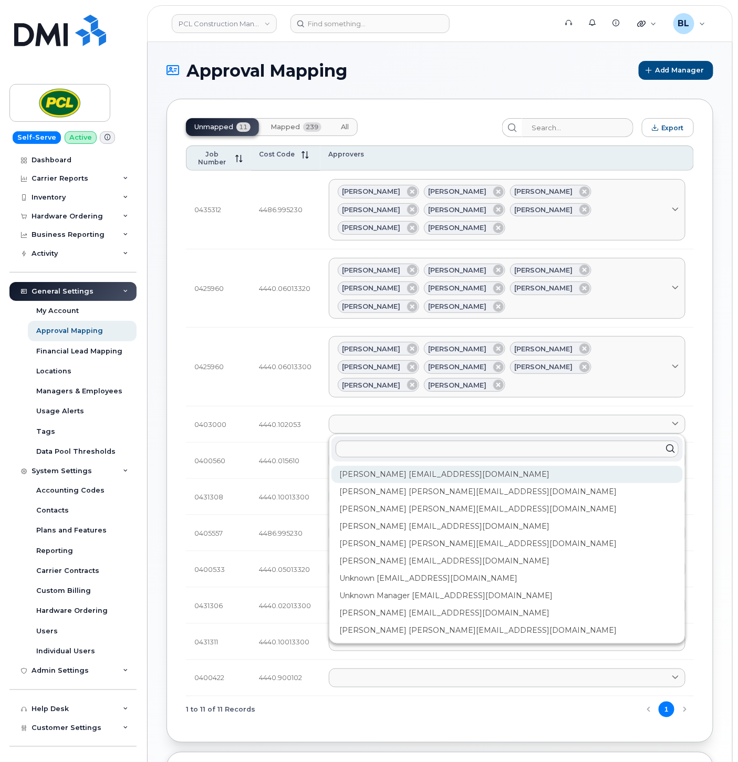
click at [423, 466] on div "Amanda Lucier alucier@pcl.com" at bounding box center [507, 474] width 351 height 17
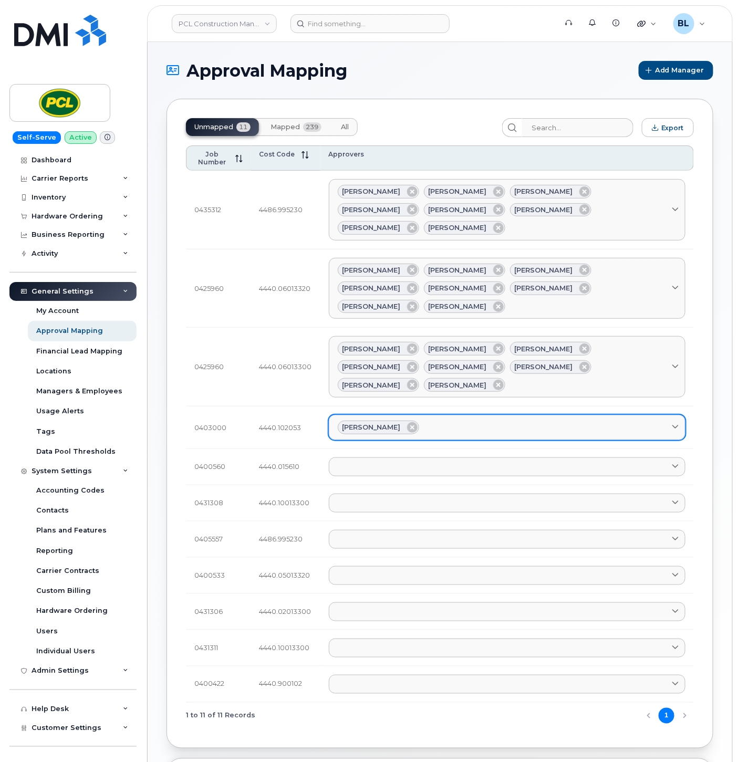
click at [480, 421] on div "[PERSON_NAME]" at bounding box center [507, 428] width 339 height 14
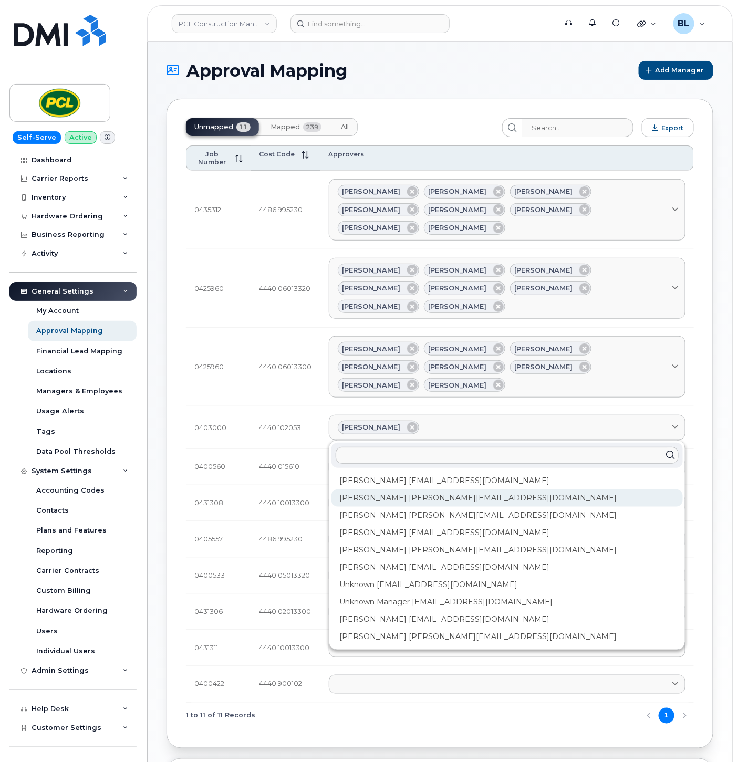
click at [427, 490] on div "Anna Slater AMSlater@pcl.com" at bounding box center [507, 498] width 351 height 17
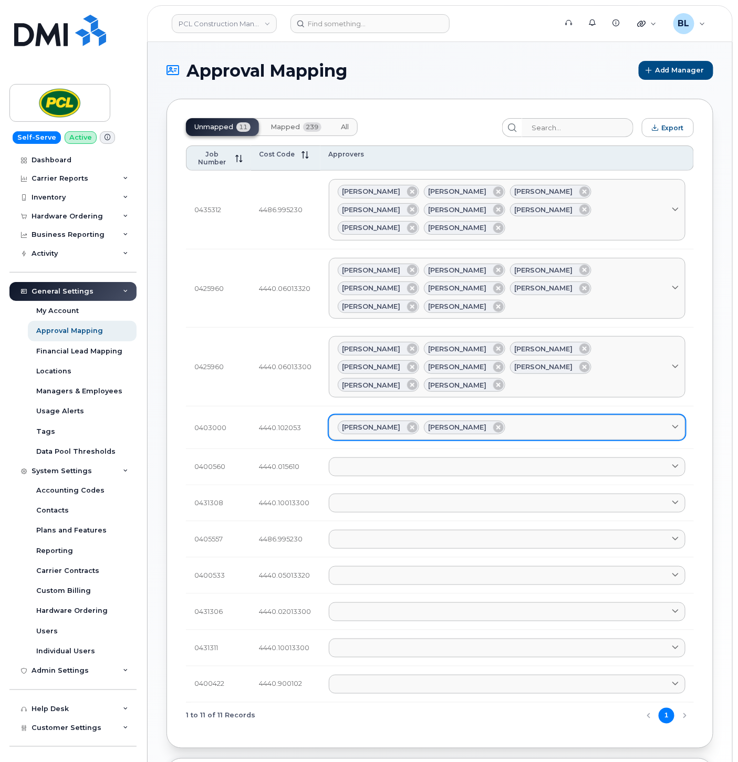
click at [554, 421] on div "Amanda Lucier Anna Slater" at bounding box center [507, 428] width 339 height 14
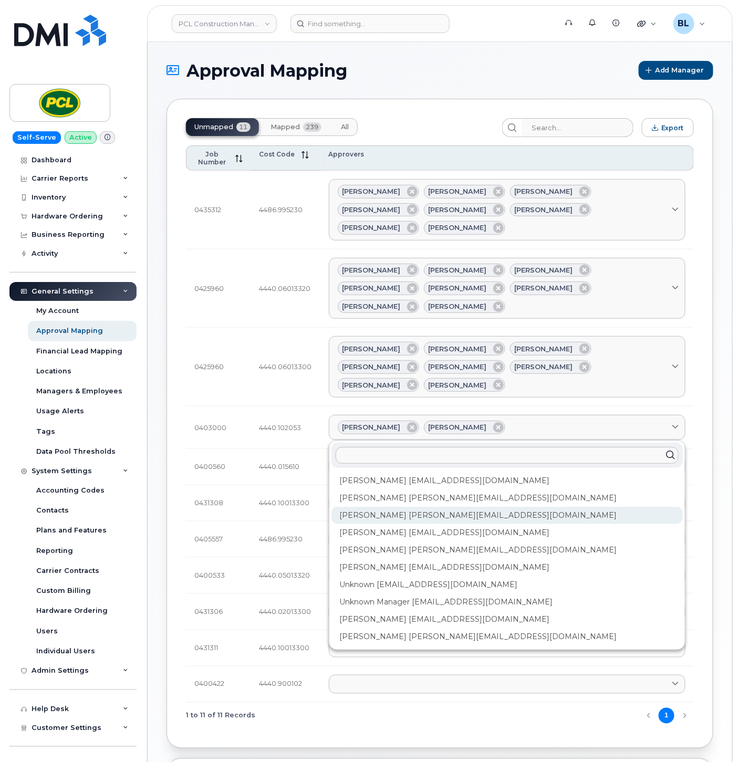
click at [411, 507] on div "Duy Huynh Duyhuynh@pcl.com" at bounding box center [507, 515] width 351 height 17
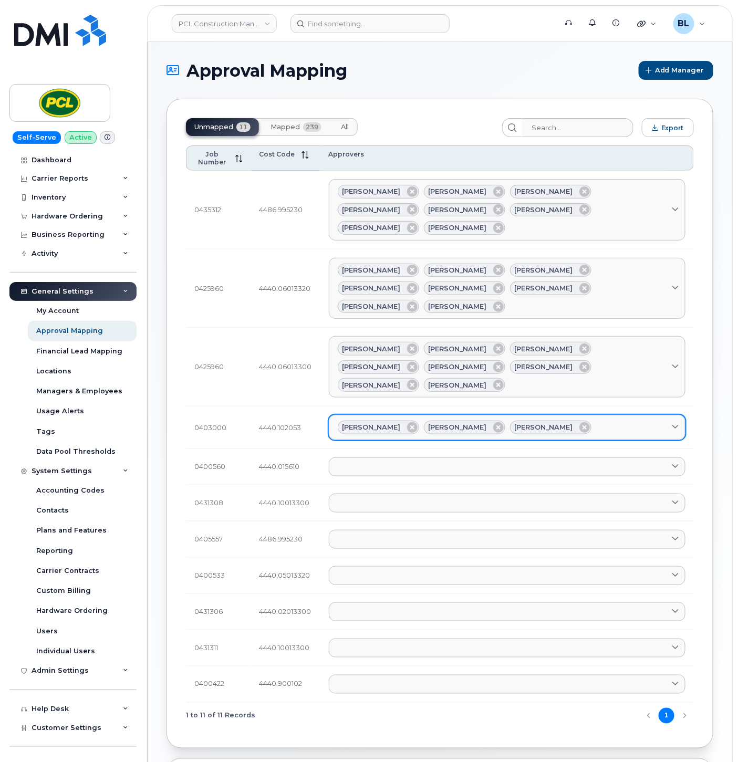
click at [617, 421] on div "Amanda Lucier Anna Slater Duy Huynh" at bounding box center [507, 428] width 339 height 14
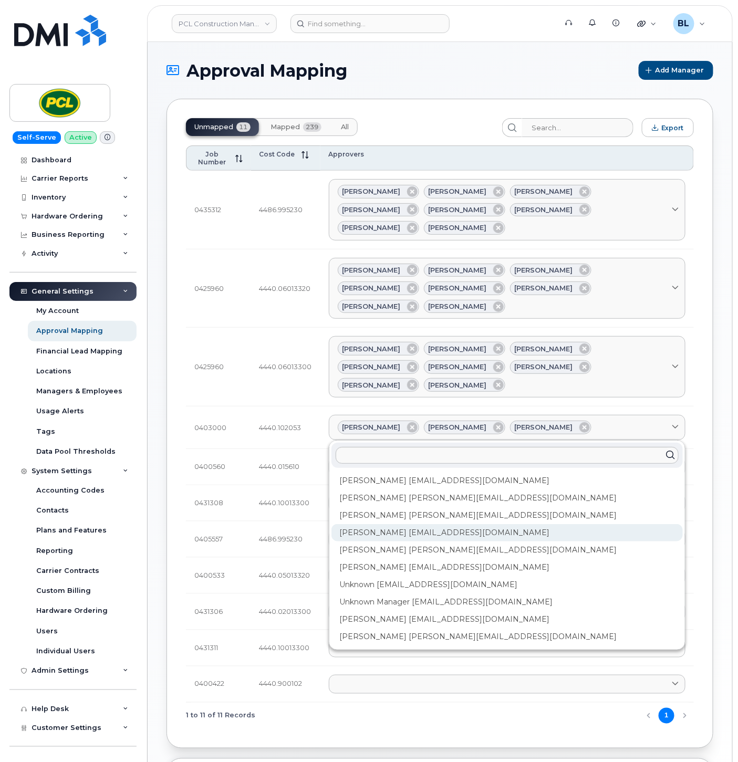
click at [418, 524] on div "Heather Innes HMInnes@pcl.com" at bounding box center [507, 532] width 351 height 17
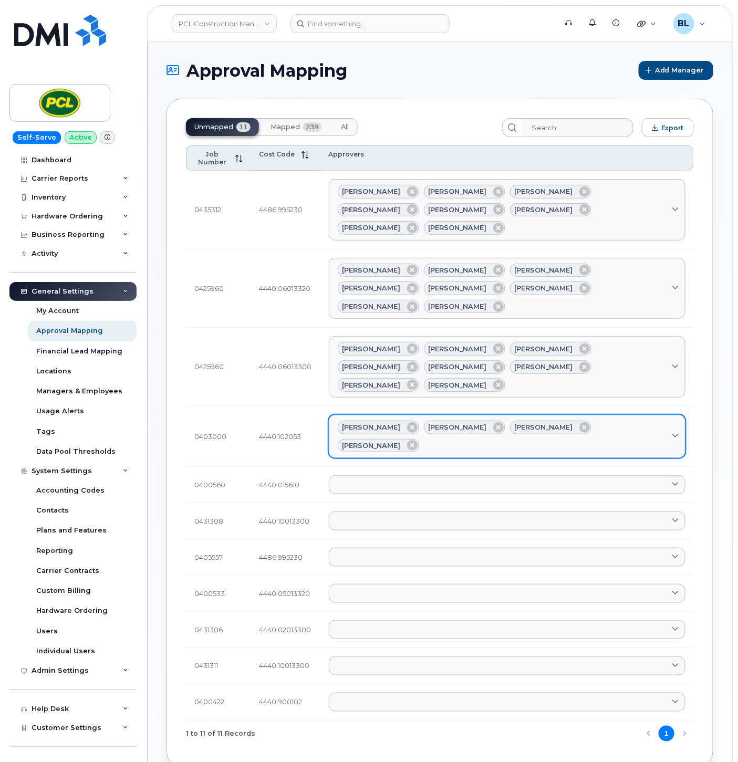
click at [647, 421] on div "Amanda Lucier Anna Slater Duy Huynh Heather Innes" at bounding box center [507, 437] width 339 height 32
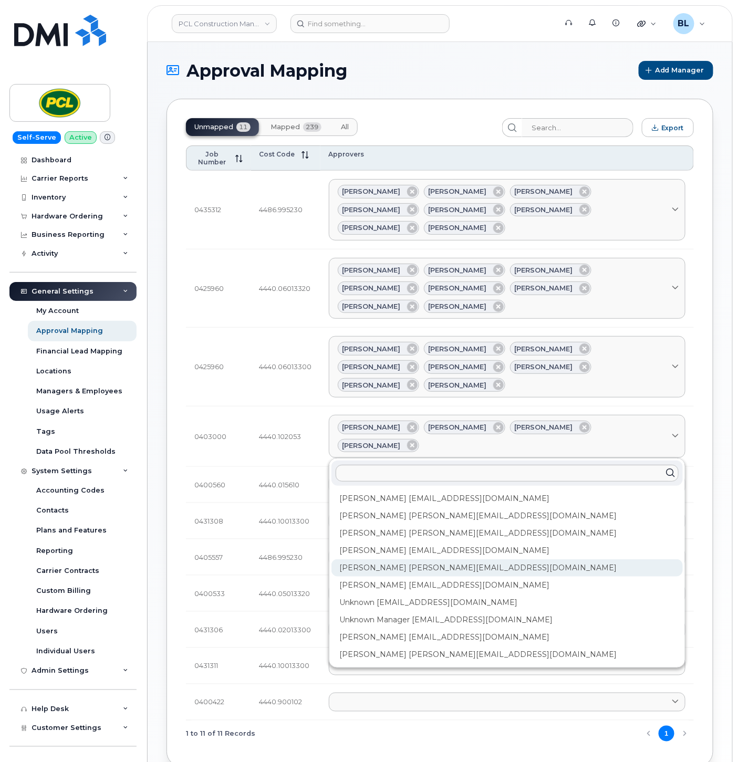
click at [408, 560] on div "Kimberley Kim kimberleykim@pcl.com" at bounding box center [507, 568] width 351 height 17
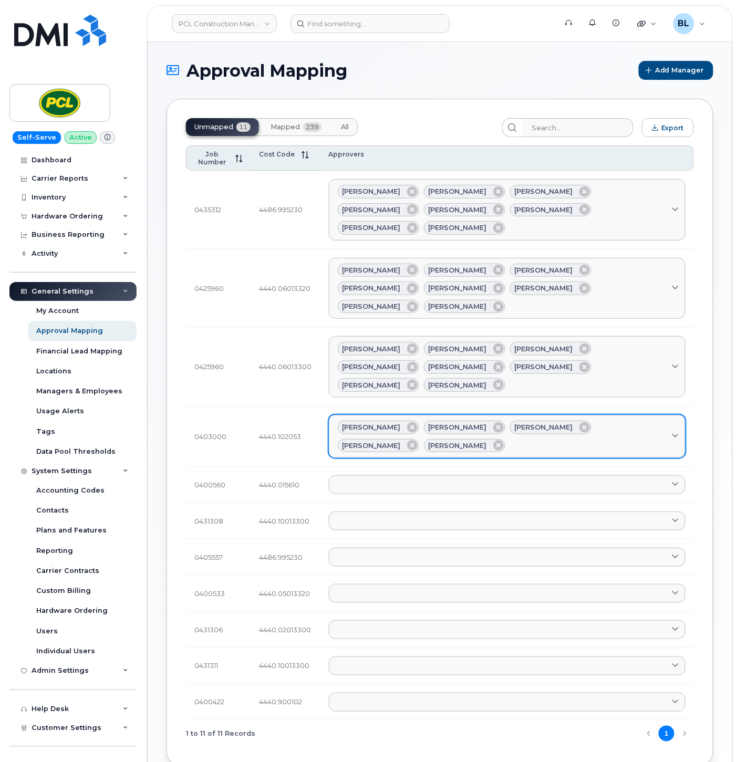
click at [532, 421] on div "Amanda Lucier Anna Slater Duy Huynh Heather Innes Kimberley Kim" at bounding box center [507, 437] width 339 height 32
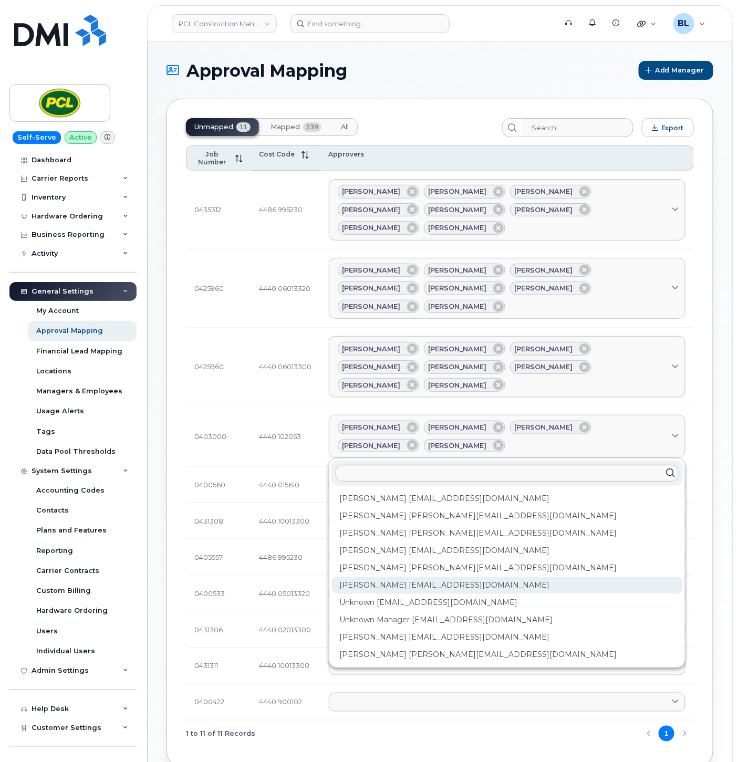
click at [390, 577] on div "Rob Wilkins RFWilkins@pcl.com" at bounding box center [507, 585] width 351 height 17
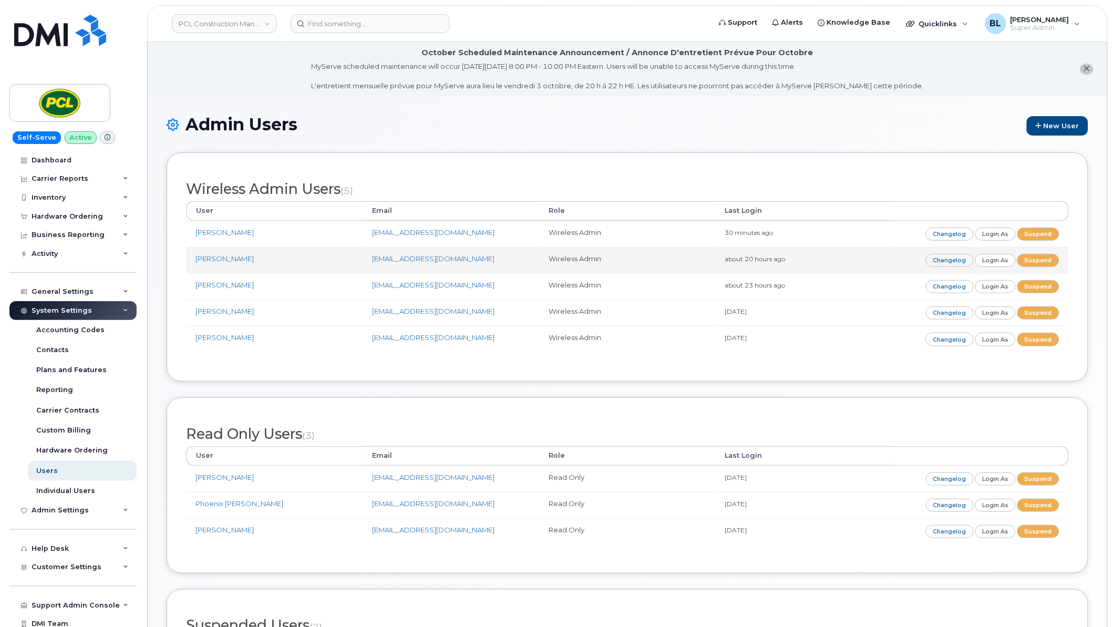
click at [738, 255] on td "Changelog Login as Suspend" at bounding box center [980, 260] width 177 height 26
click at [738, 263] on link "Changelog" at bounding box center [950, 260] width 48 height 13
click at [1006, 266] on link "Login as" at bounding box center [995, 260] width 41 height 13
